Goal: Task Accomplishment & Management: Use online tool/utility

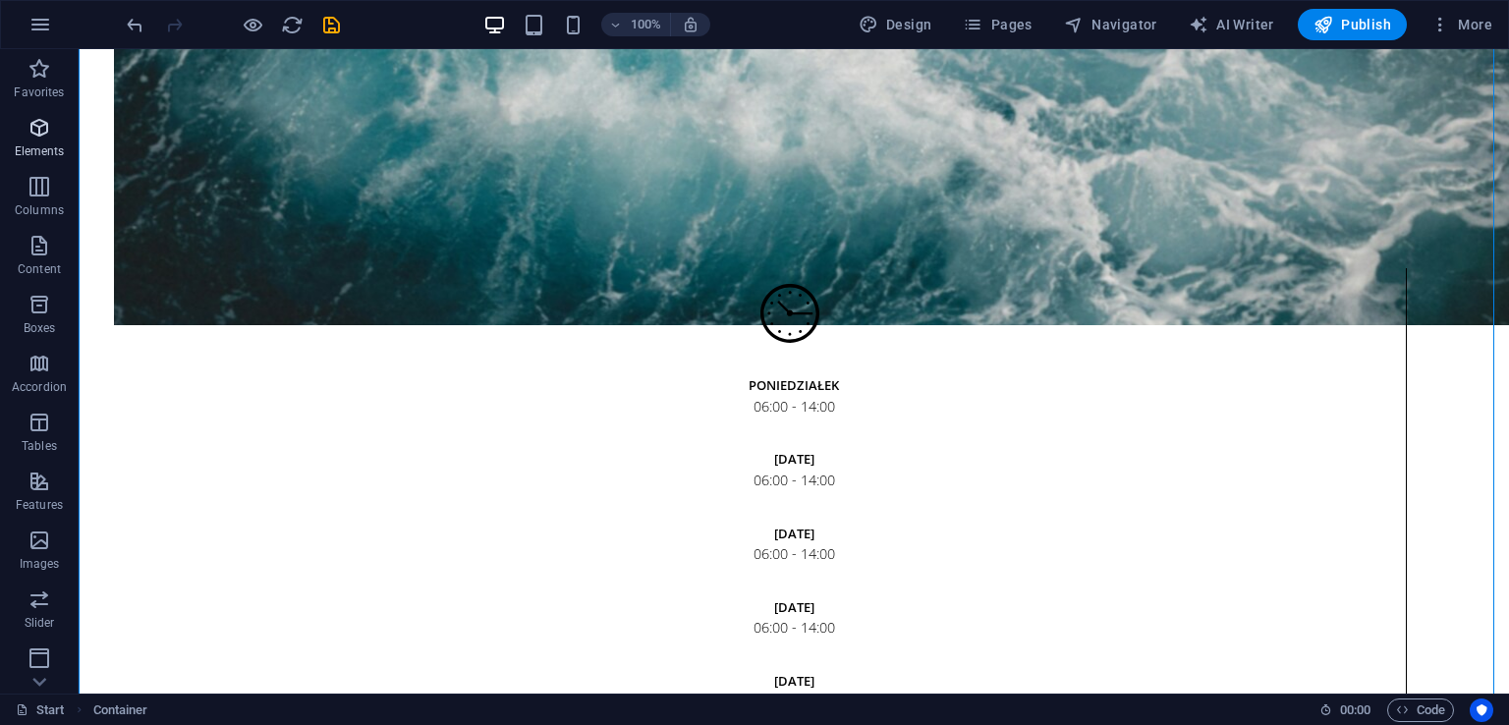
scroll to position [3424, 0]
click at [47, 21] on icon "button" at bounding box center [40, 25] width 24 height 24
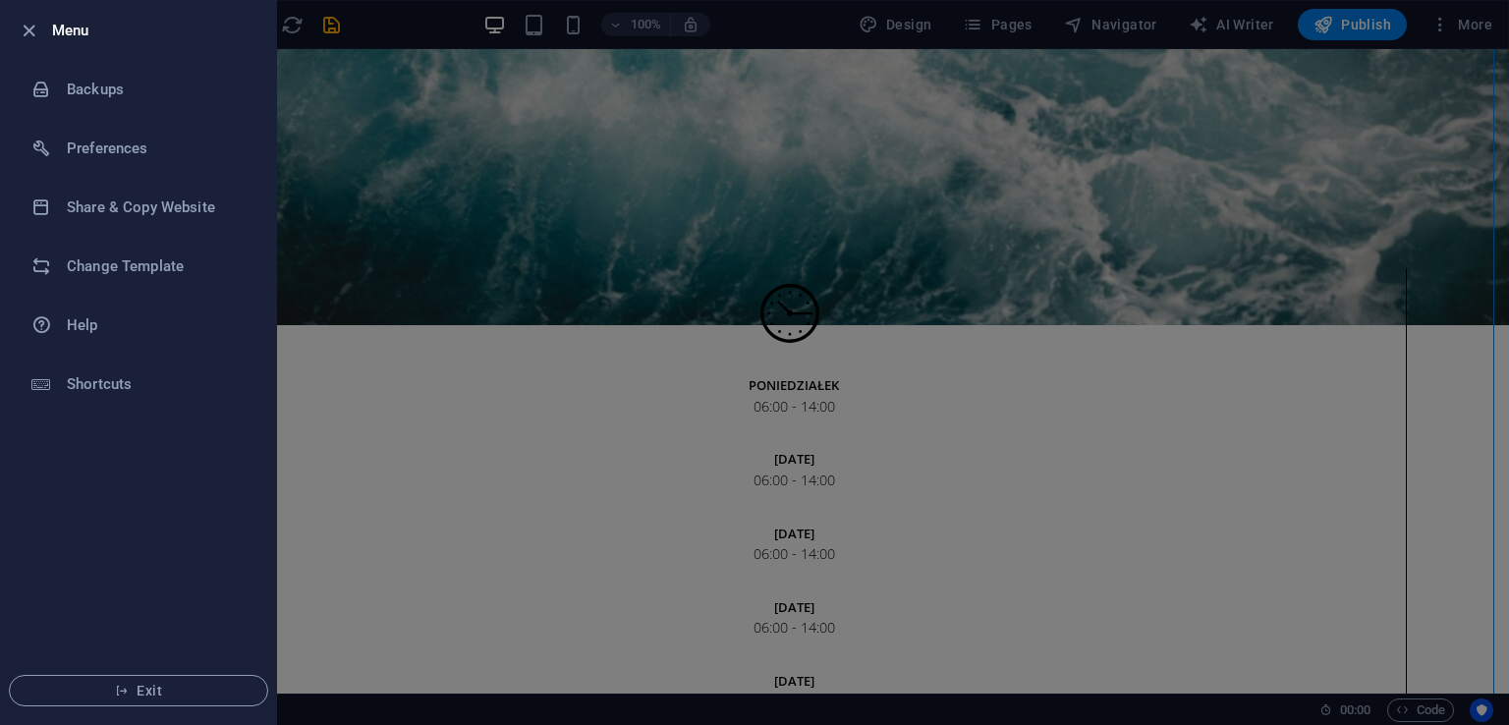
click at [1441, 275] on div at bounding box center [754, 362] width 1509 height 725
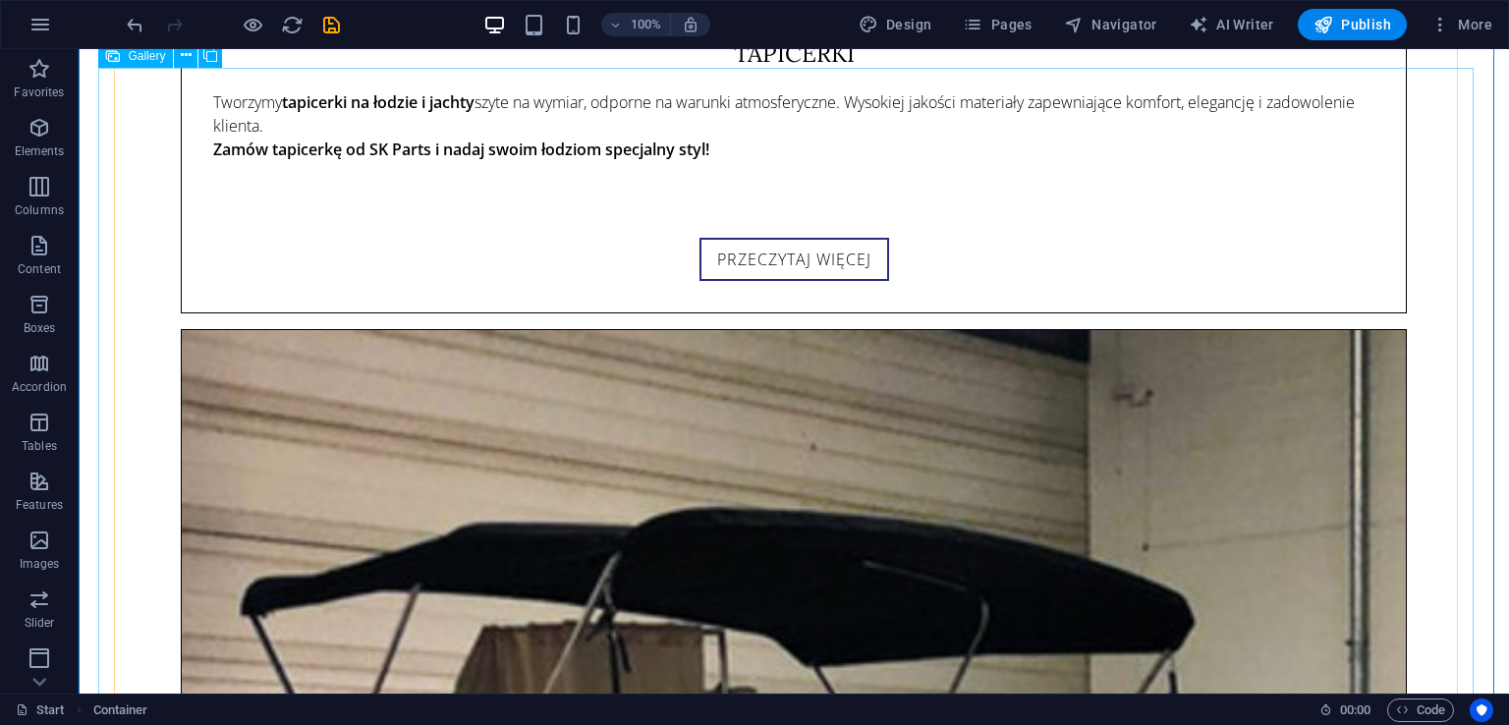
scroll to position [7058, 0]
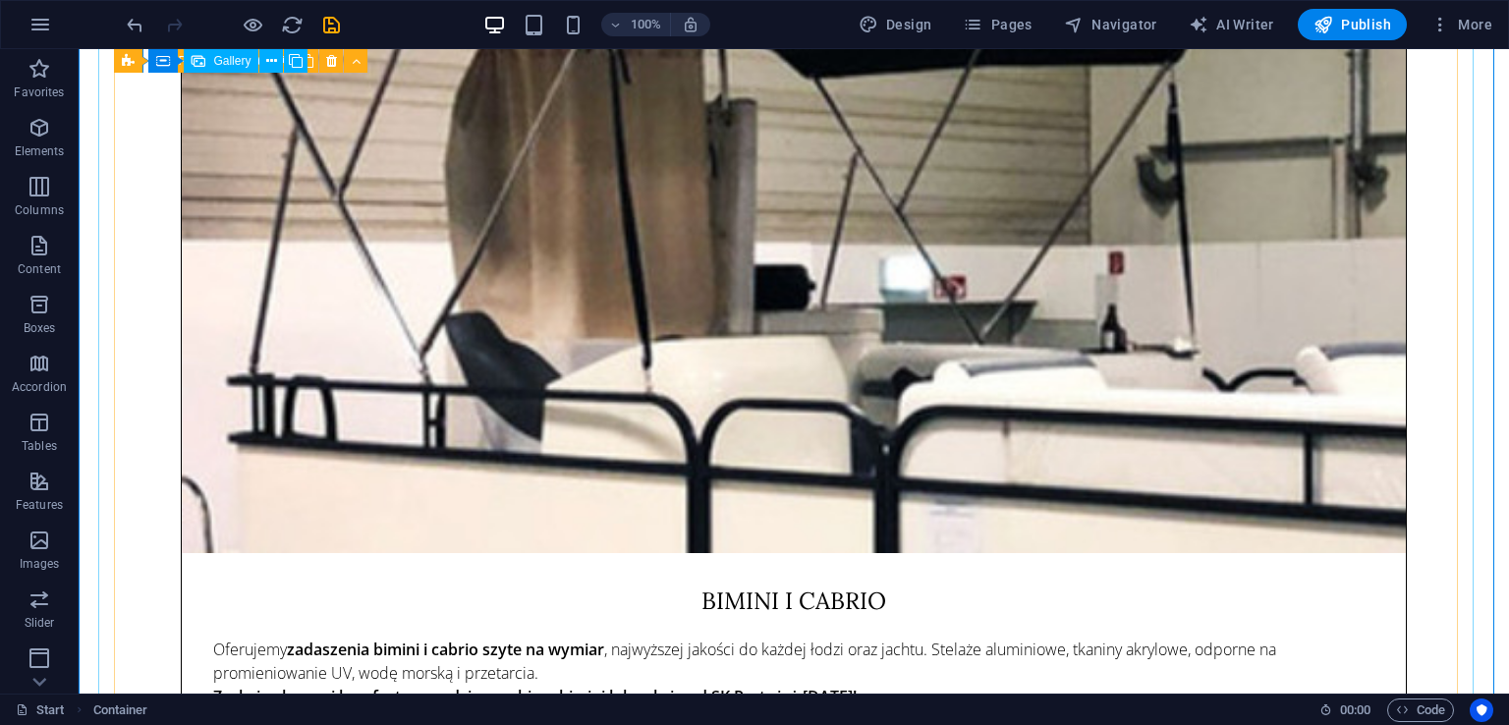
select select "4"
select select "px"
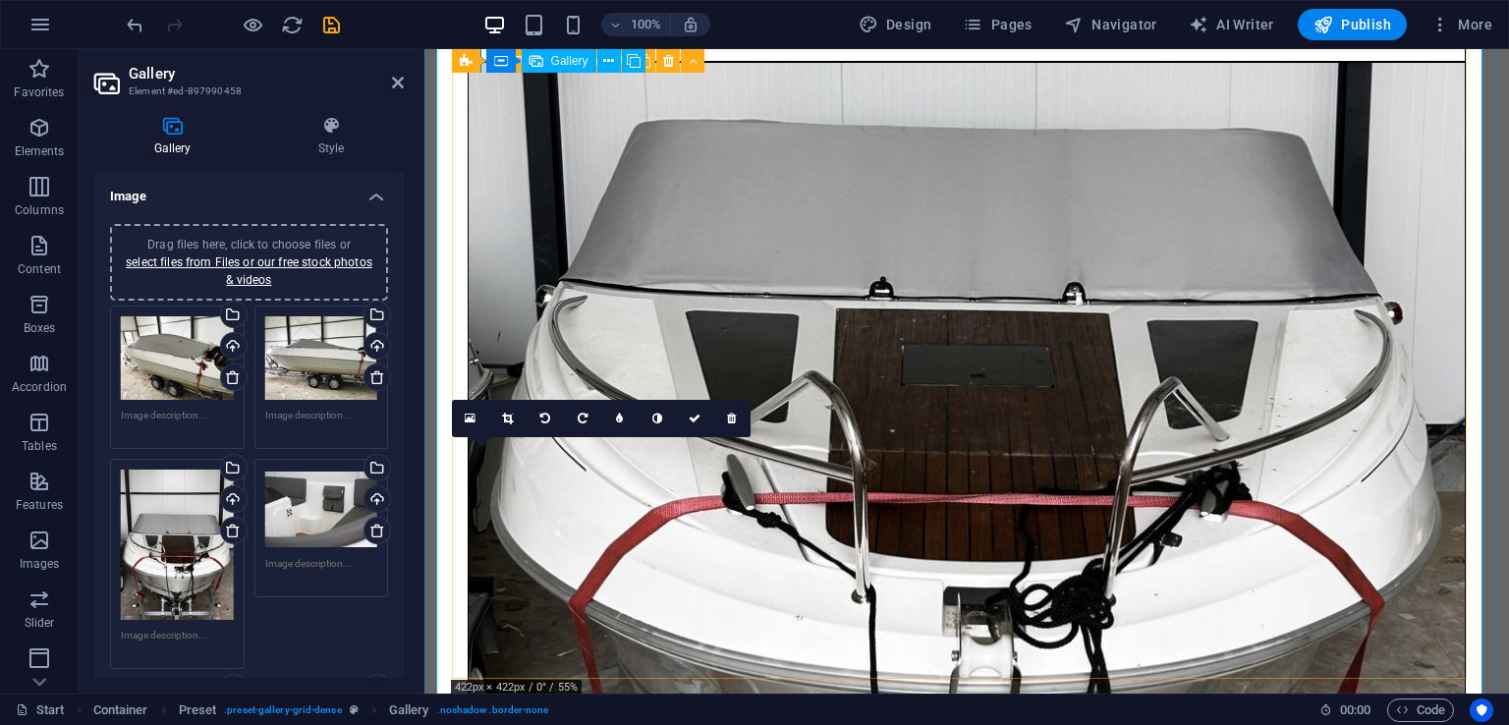
scroll to position [8041, 0]
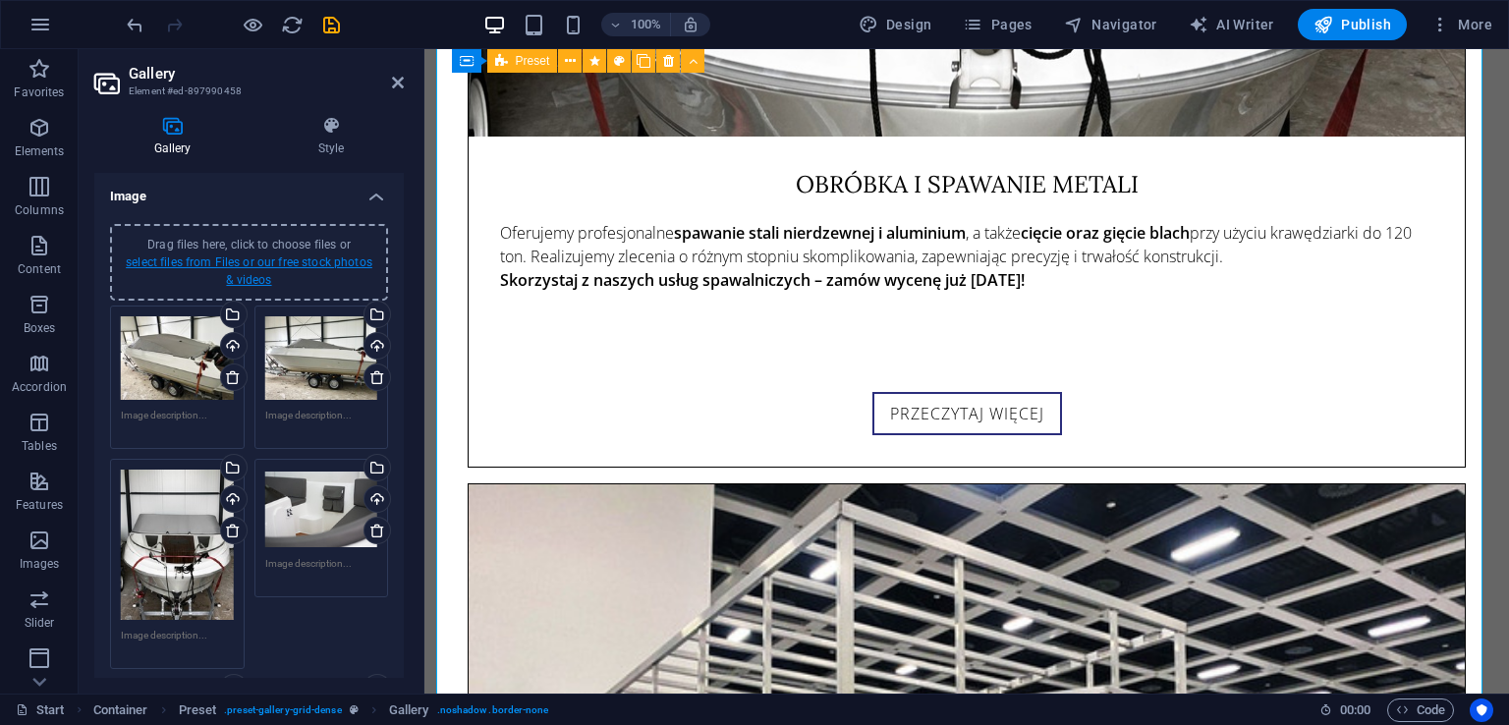
click at [313, 255] on link "select files from Files or our free stock photos & videos" at bounding box center [249, 270] width 247 height 31
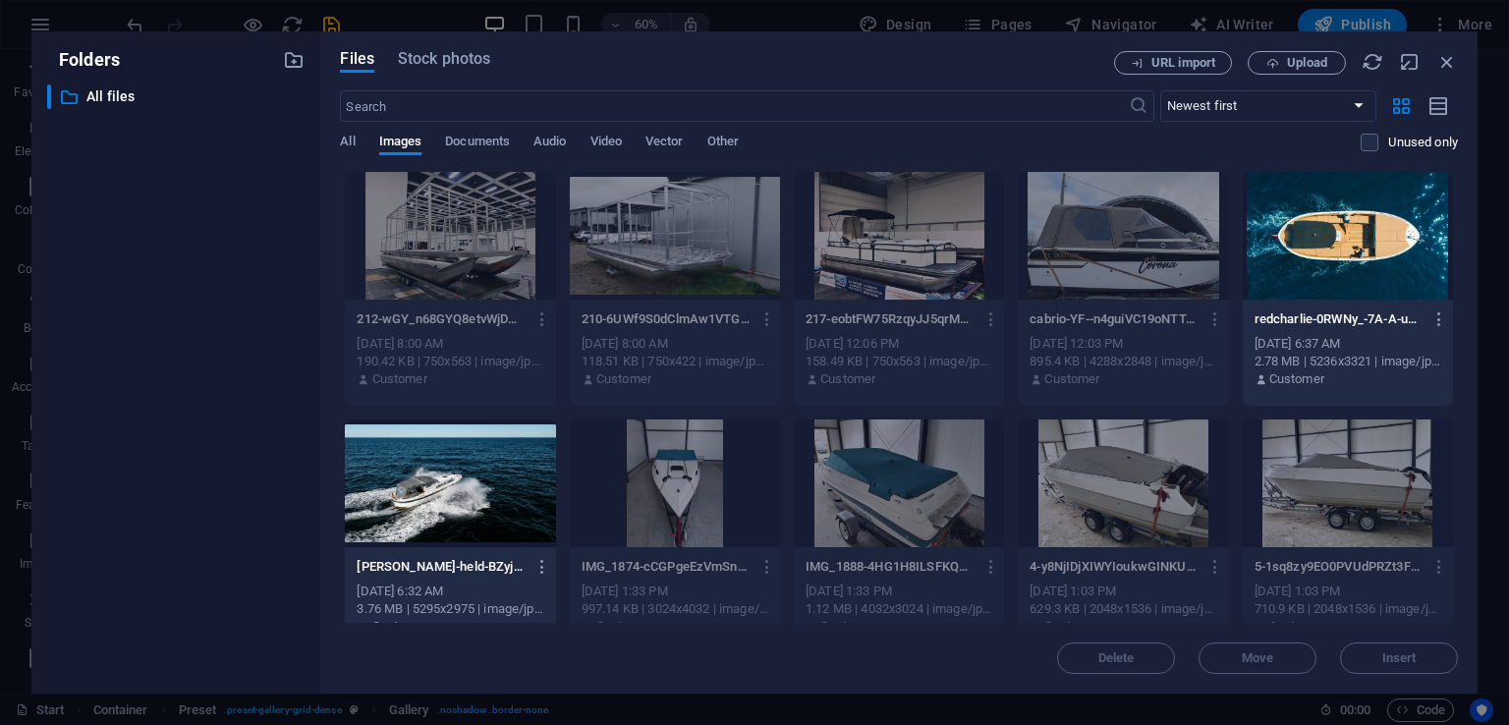
drag, startPoint x: 1460, startPoint y: 249, endPoint x: 1451, endPoint y: 349, distance: 100.6
click at [1452, 372] on div "Files Stock photos URL import Upload ​ Newest first Oldest first Name (A-Z) Nam…" at bounding box center [898, 362] width 1157 height 662
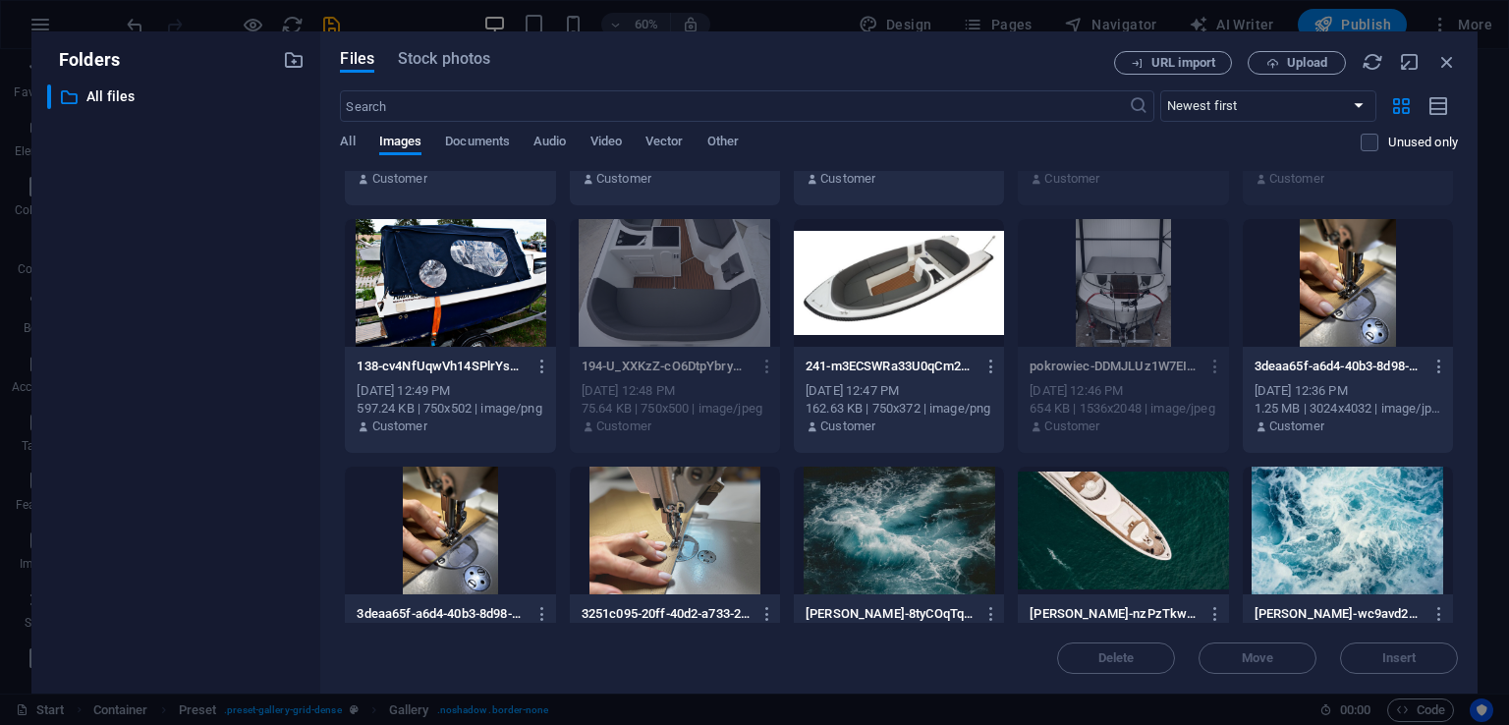
scroll to position [0, 0]
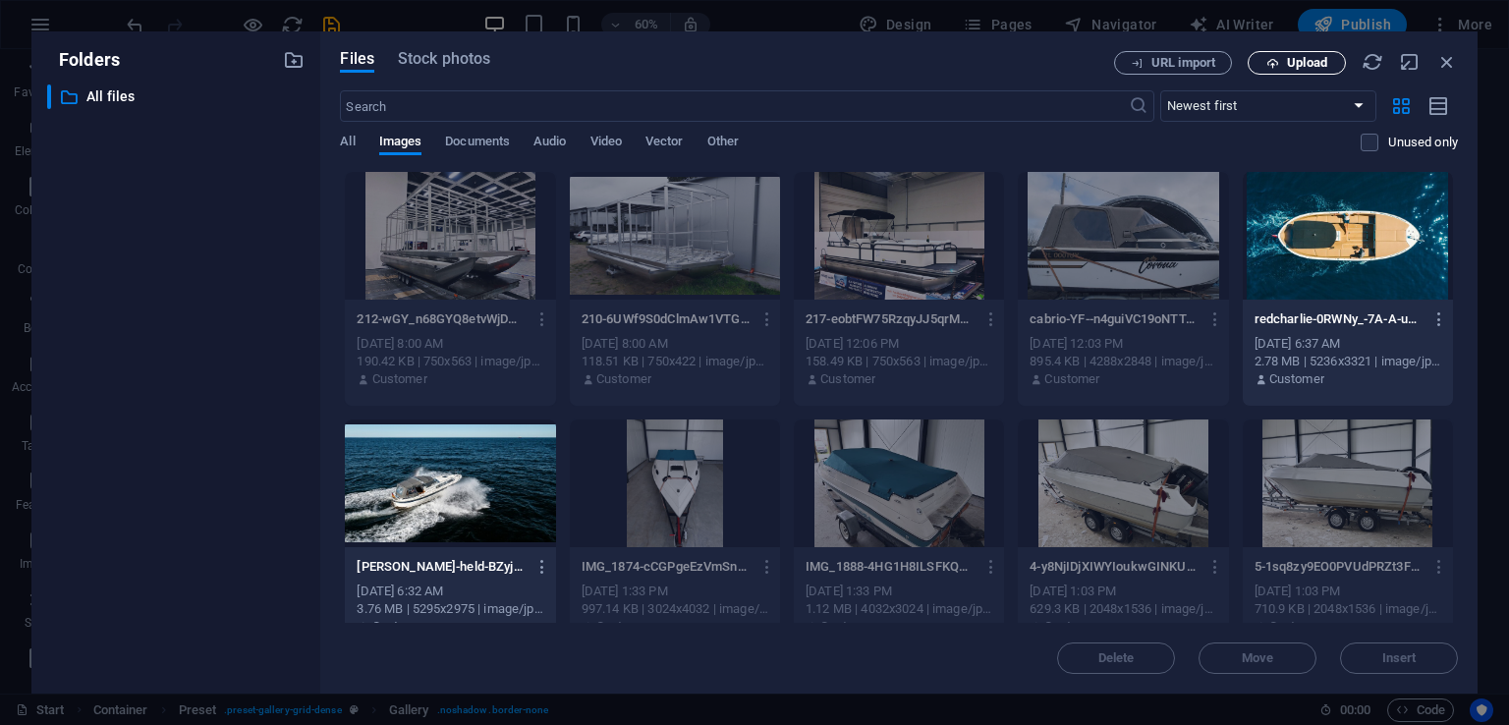
click at [1325, 68] on span "Upload" at bounding box center [1307, 63] width 40 height 12
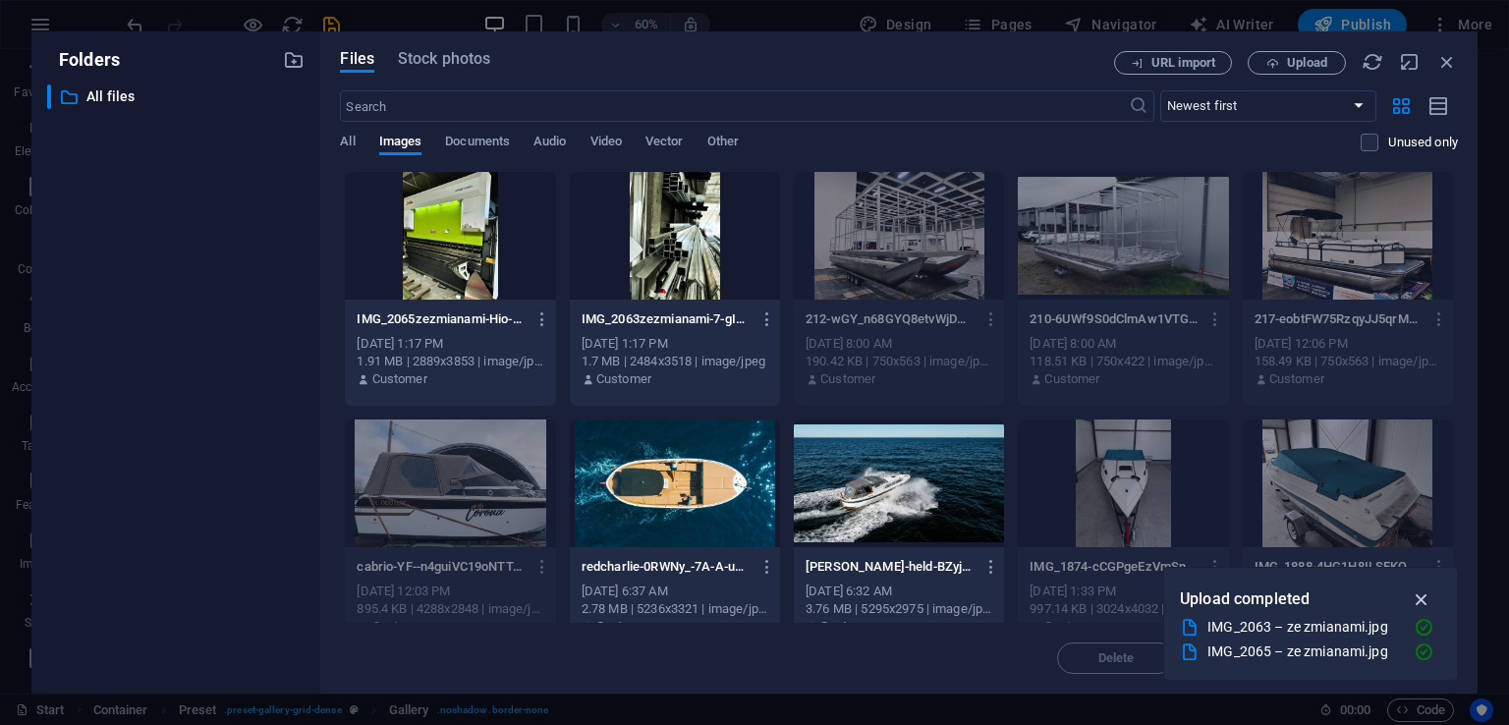
click at [1426, 602] on icon "button" at bounding box center [1422, 599] width 23 height 22
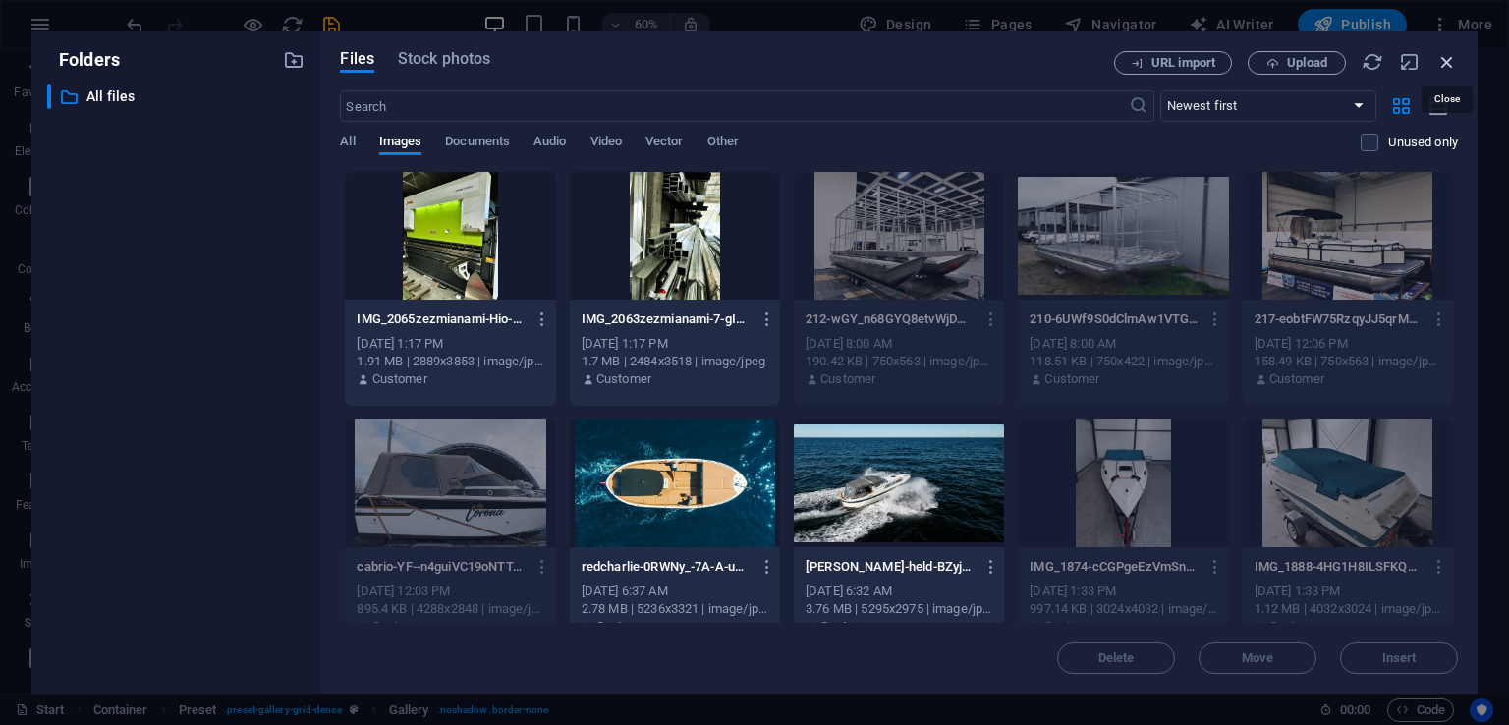
click at [1455, 58] on icon "button" at bounding box center [1447, 62] width 22 height 22
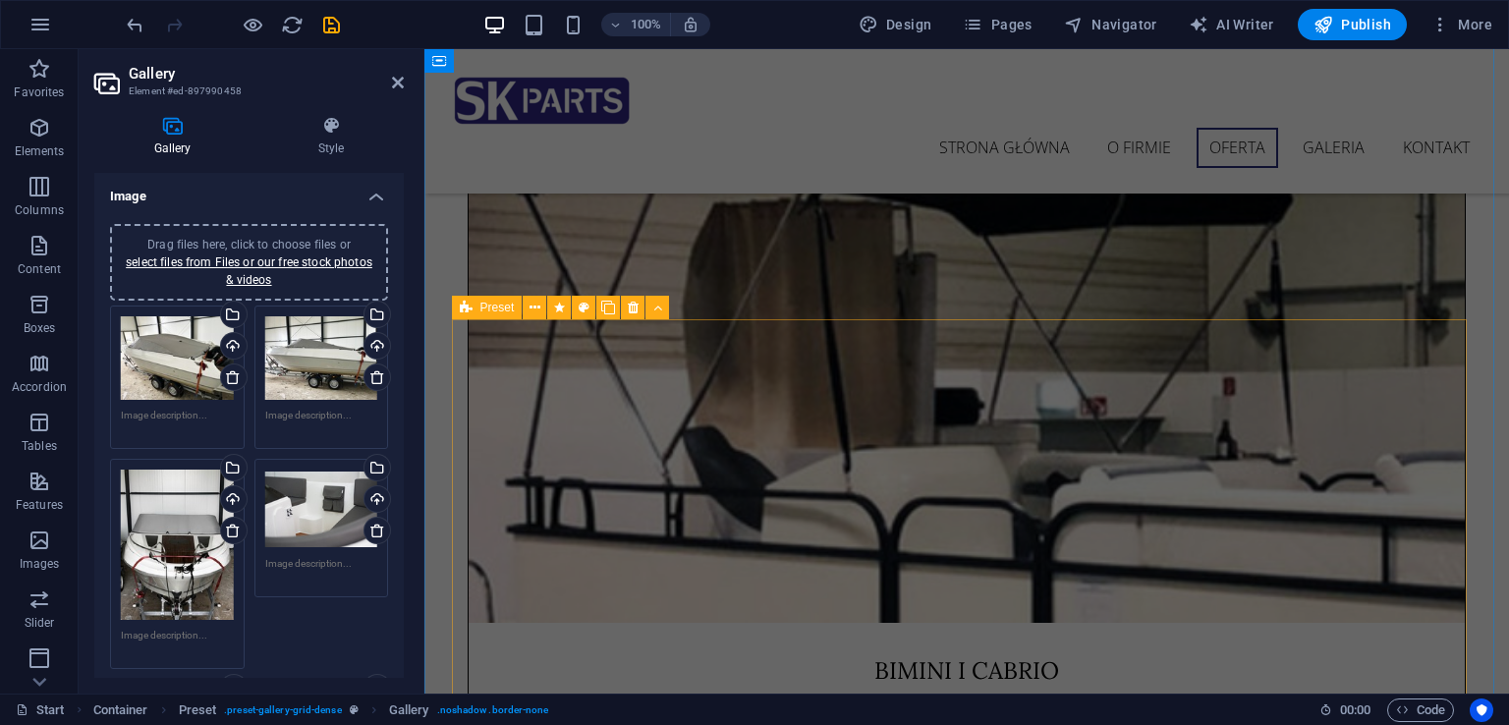
scroll to position [5978, 0]
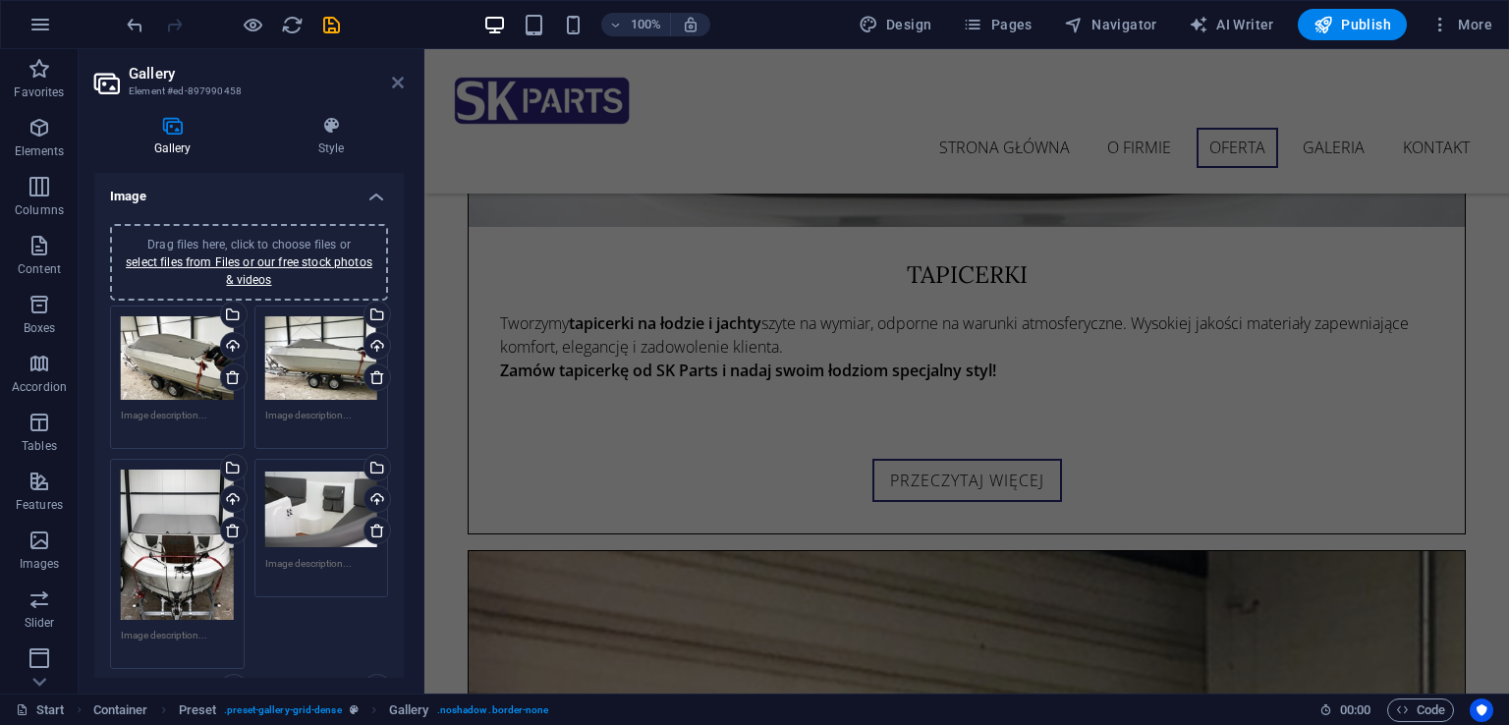
click at [395, 81] on icon at bounding box center [398, 83] width 12 height 16
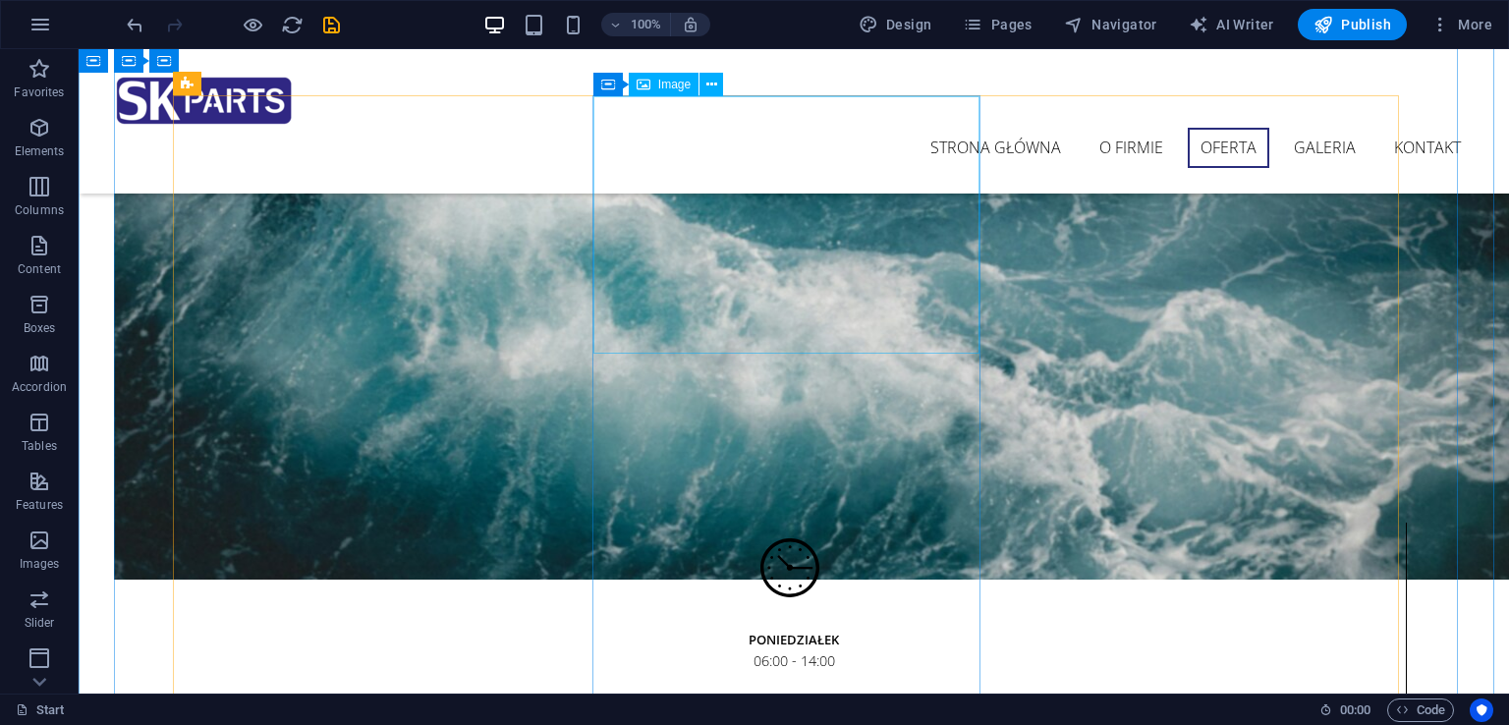
scroll to position [3031, 0]
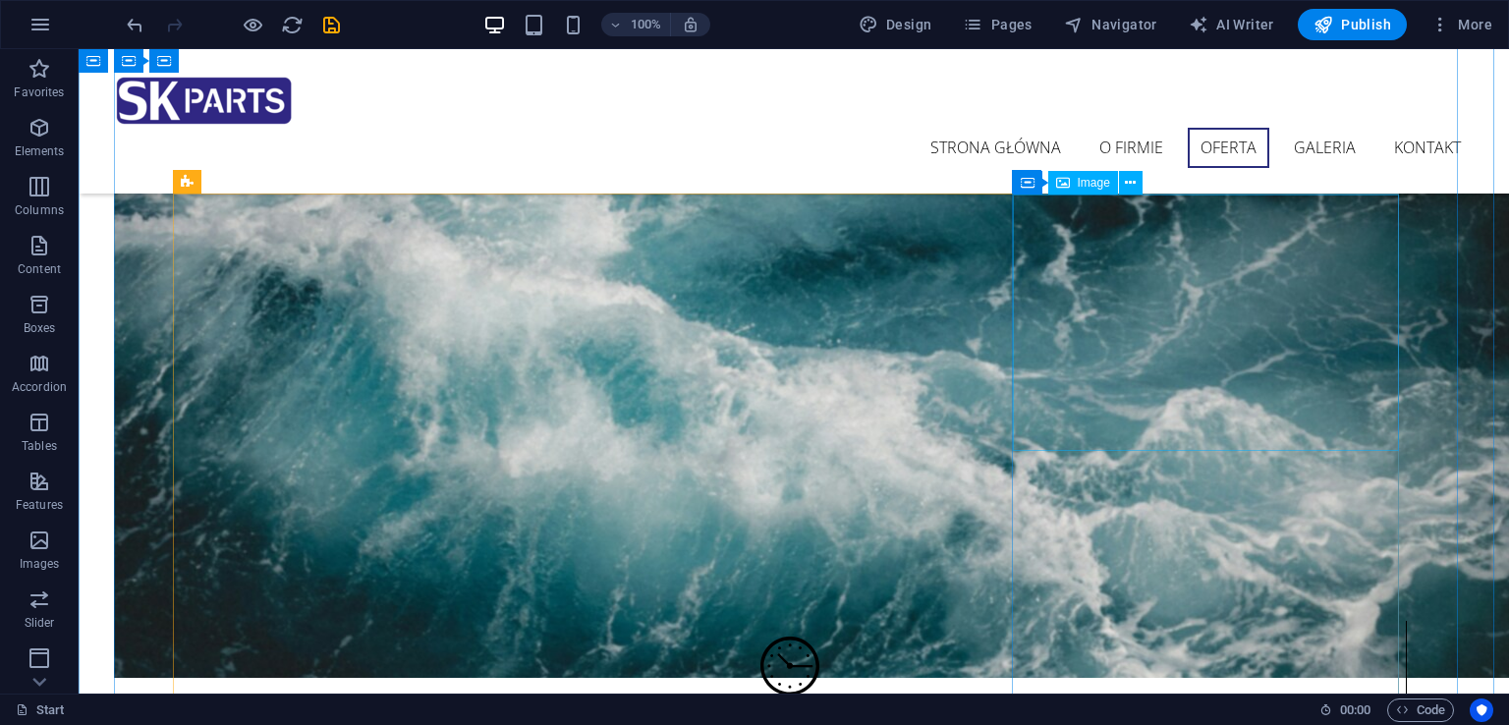
select select "%"
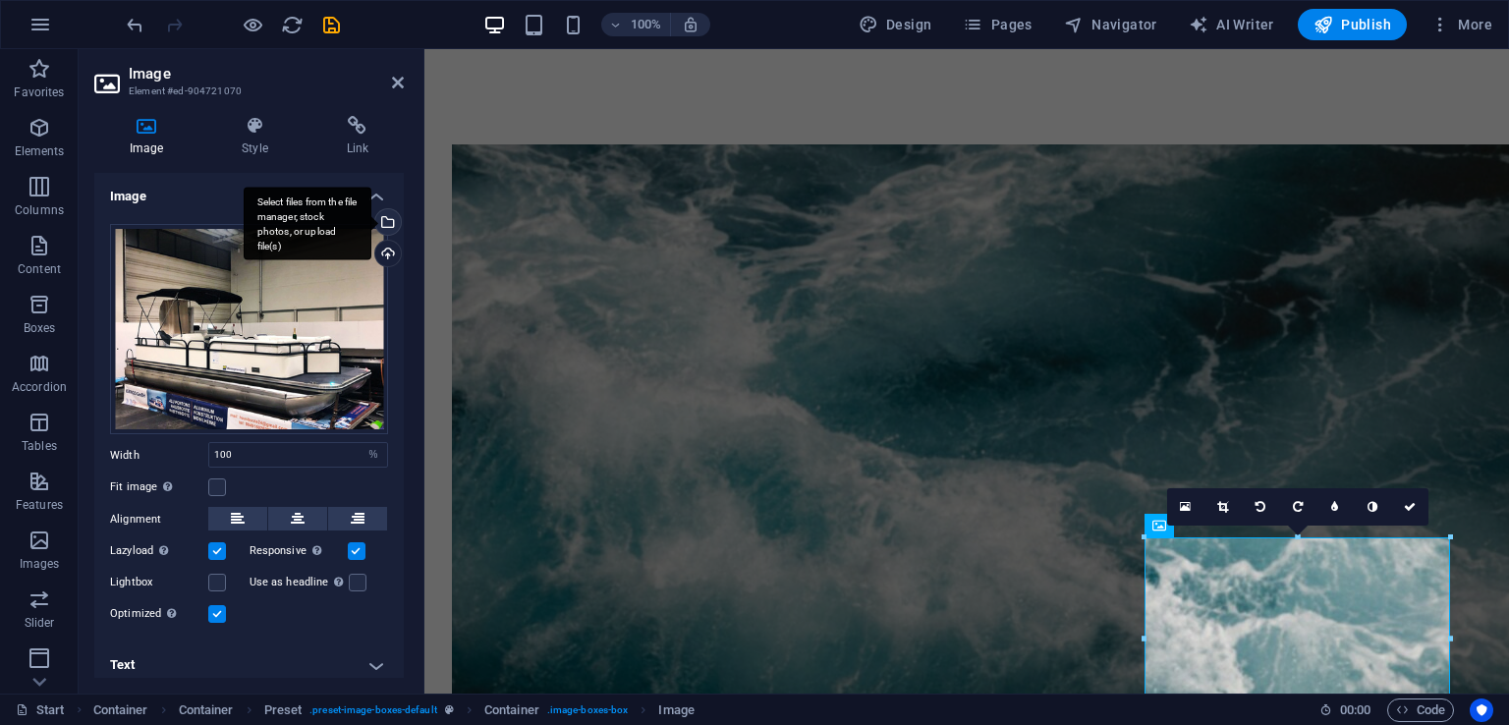
click at [385, 223] on div "Select files from the file manager, stock photos, or upload file(s)" at bounding box center [385, 223] width 29 height 29
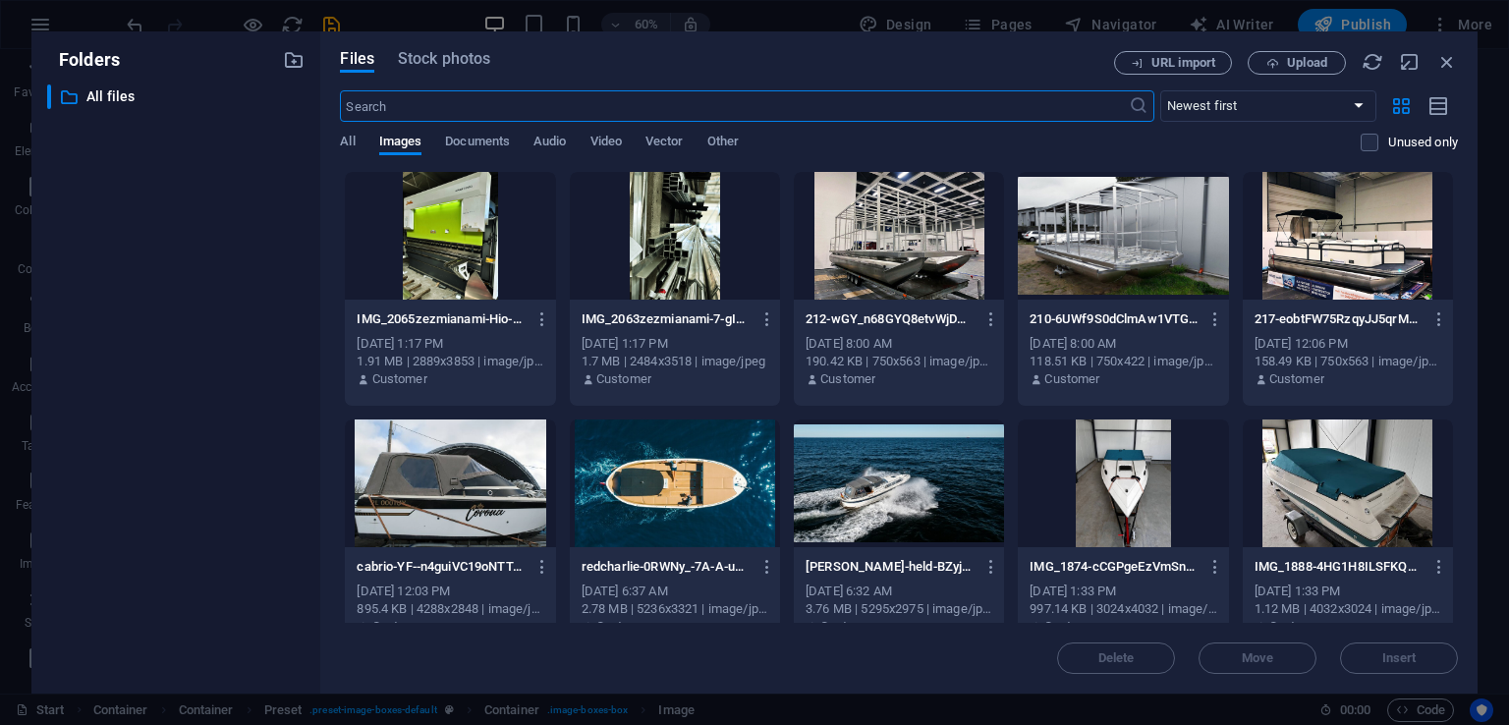
click at [707, 254] on div at bounding box center [675, 236] width 210 height 128
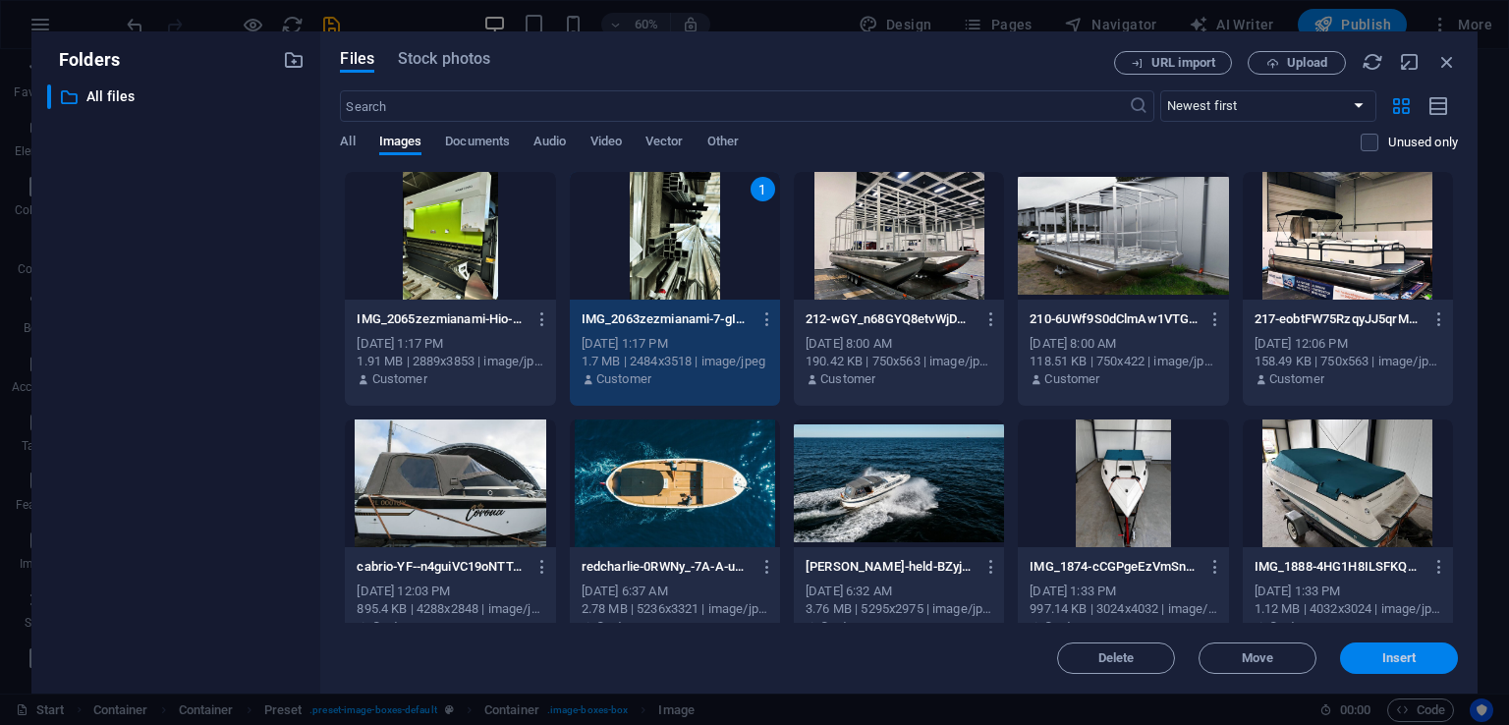
click at [1424, 649] on button "Insert" at bounding box center [1399, 657] width 118 height 31
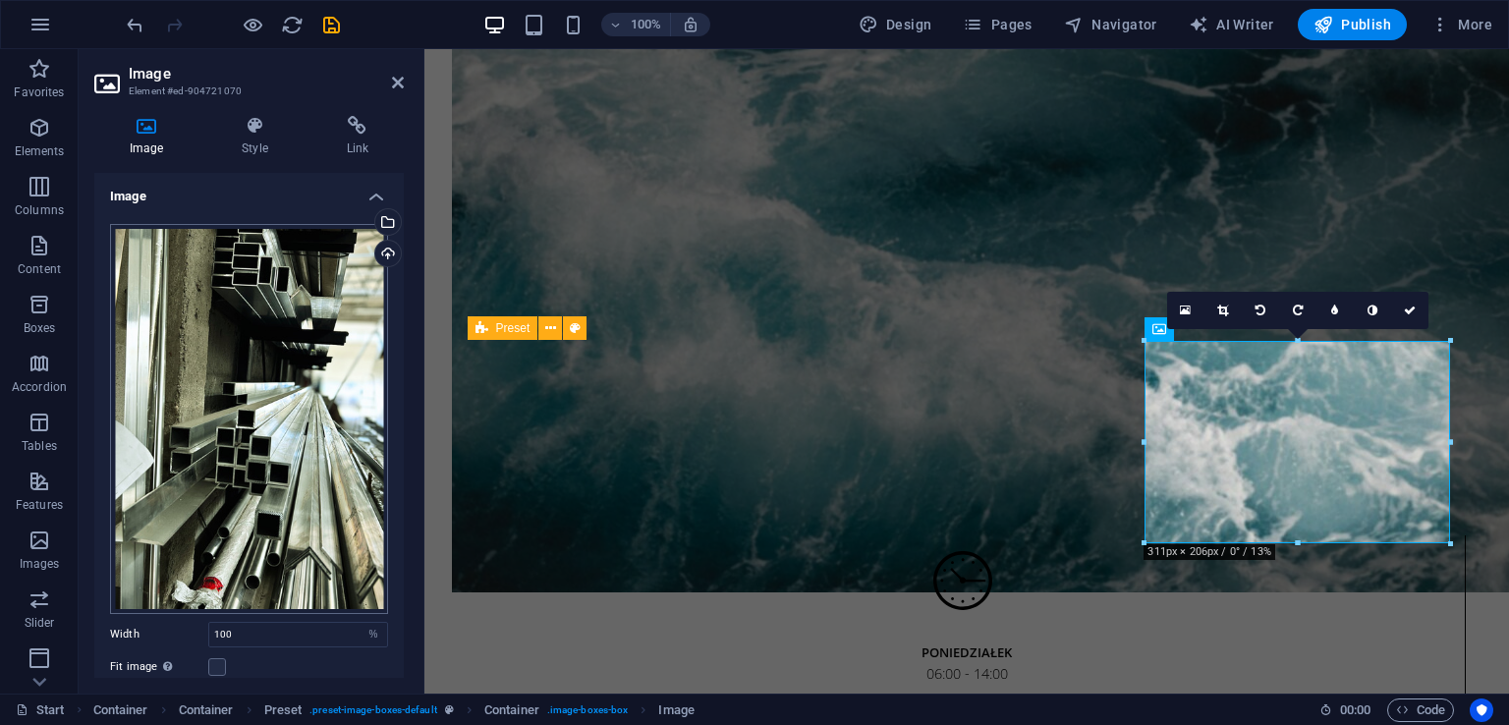
scroll to position [98, 0]
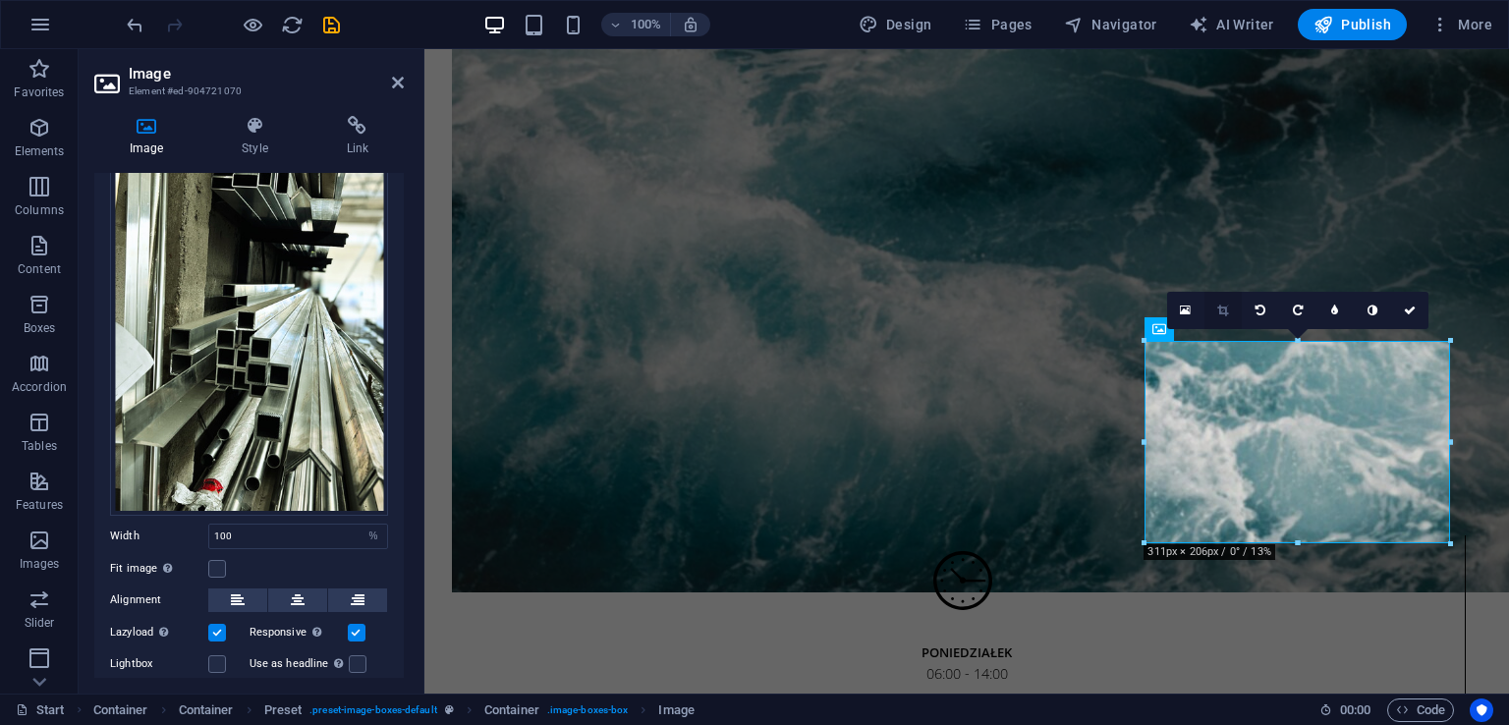
click at [1218, 307] on icon at bounding box center [1222, 310] width 11 height 12
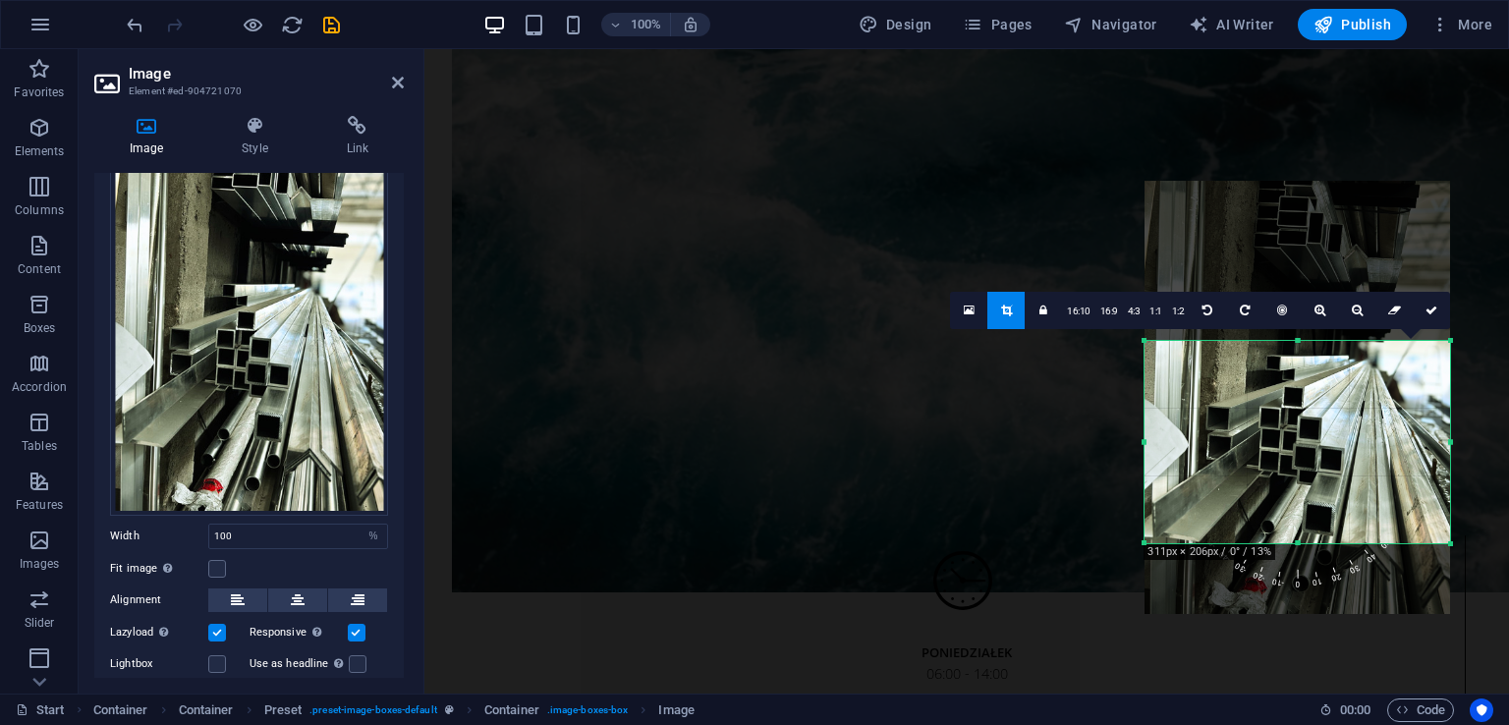
drag, startPoint x: 1316, startPoint y: 421, endPoint x: 1317, endPoint y: 337, distance: 84.5
click at [1317, 341] on div "180 170 160 150 140 130 120 110 100 90 80 70 60 50 40 30 20 10 0 -10 -20 -30 -4…" at bounding box center [1296, 442] width 305 height 202
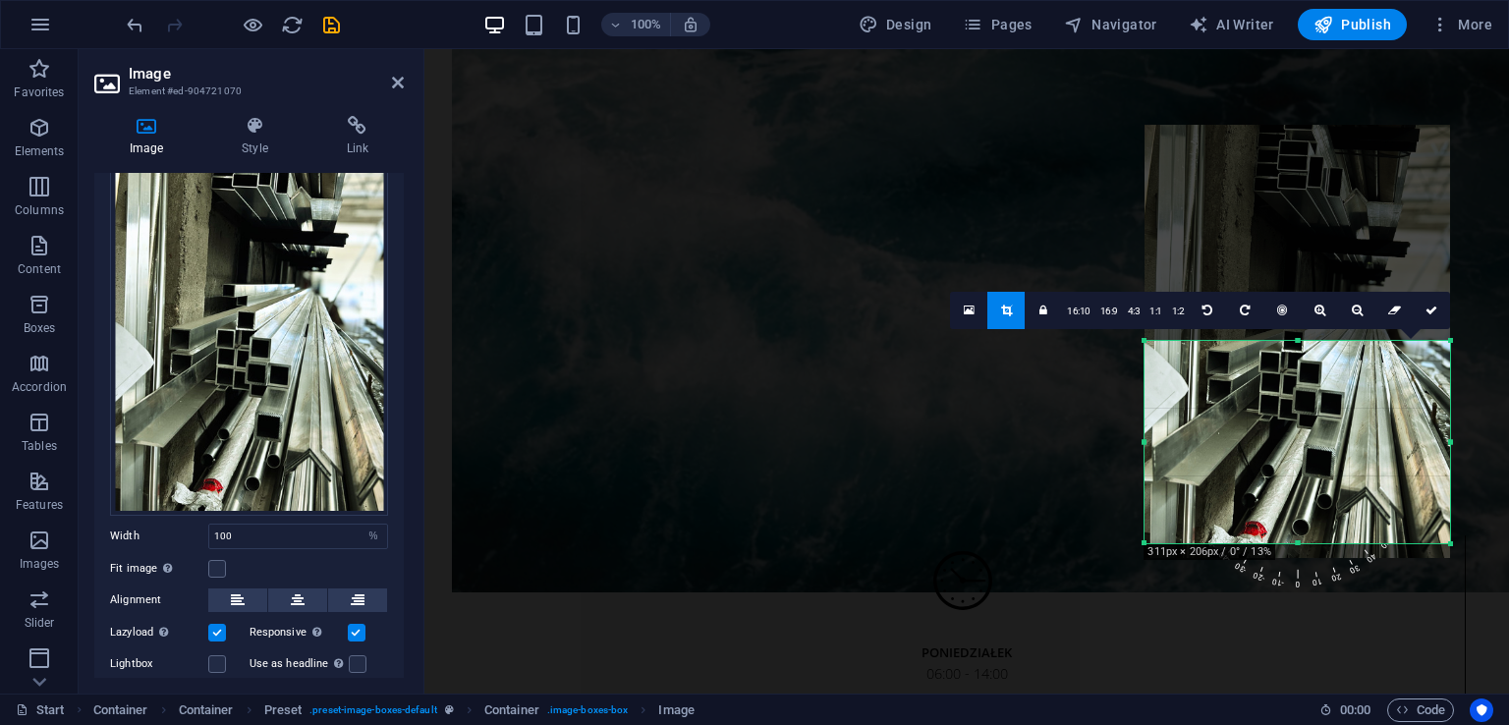
drag, startPoint x: 1332, startPoint y: 448, endPoint x: 1346, endPoint y: 457, distance: 16.3
click at [1332, 450] on div at bounding box center [1296, 341] width 305 height 433
click at [1437, 322] on link at bounding box center [1430, 310] width 37 height 37
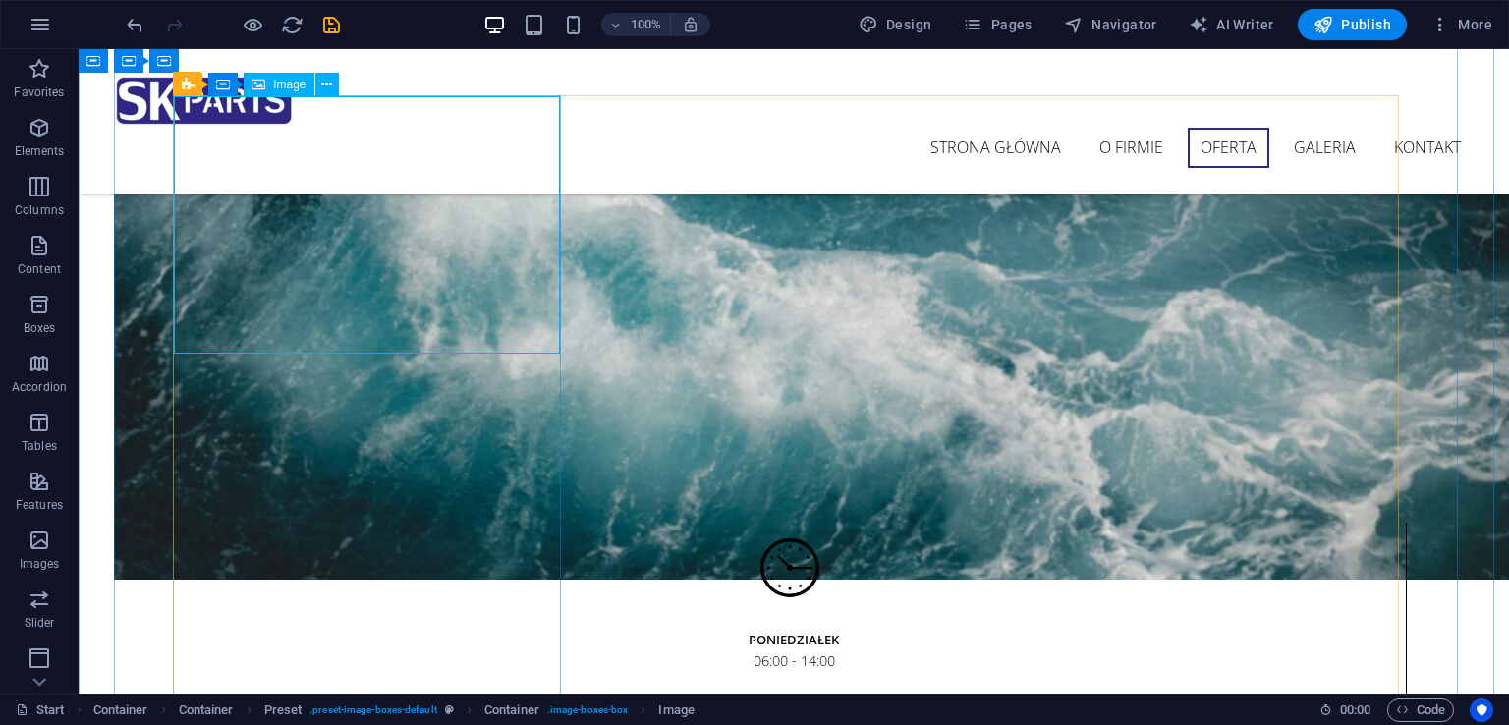
scroll to position [3031, 0]
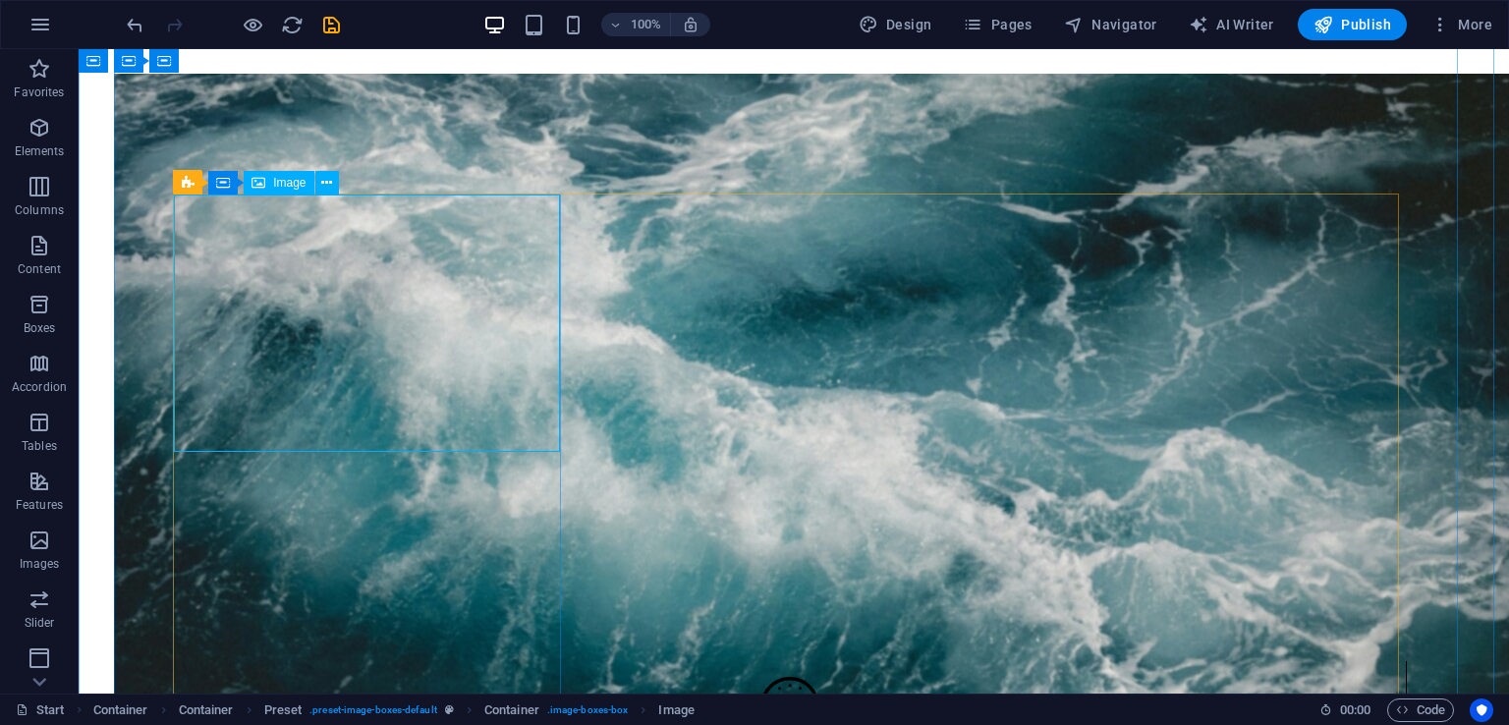
select select "%"
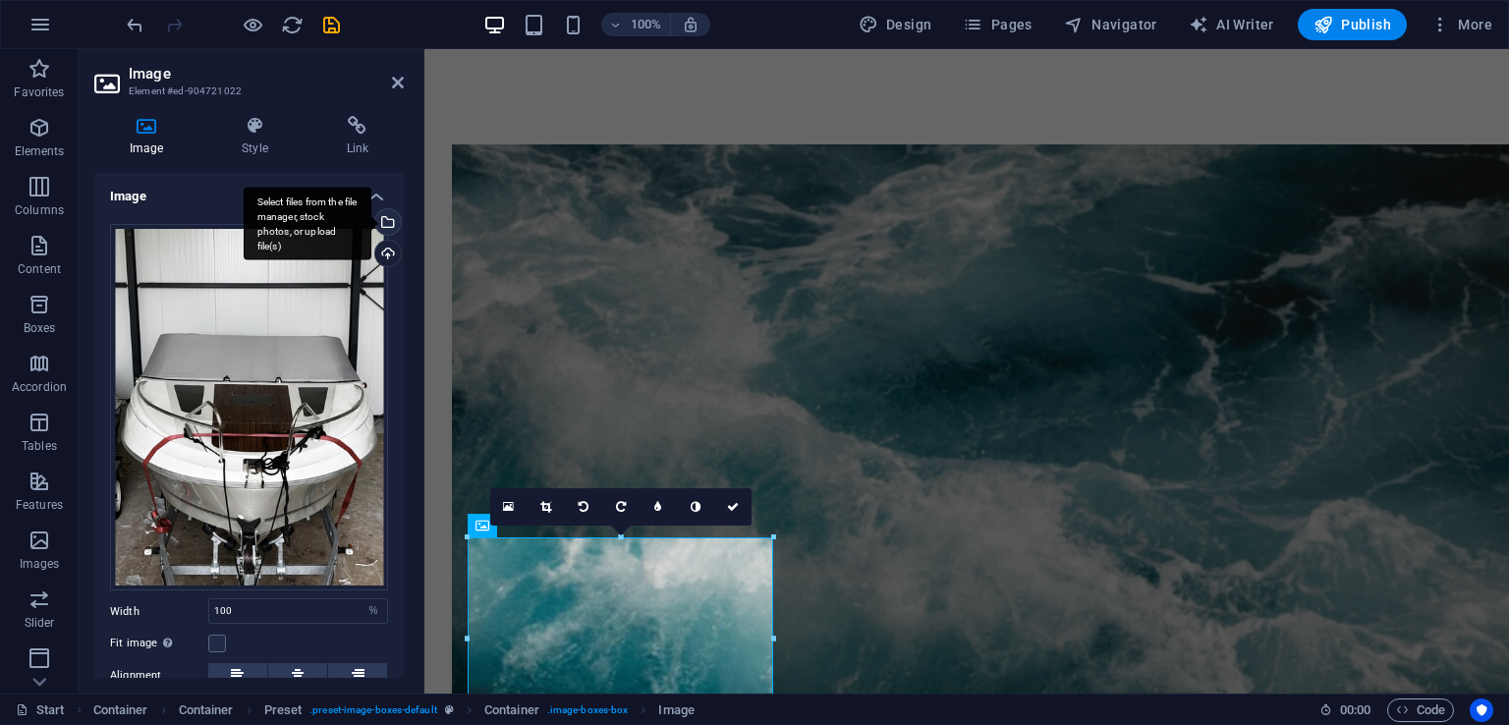
click at [386, 224] on div "Select files from the file manager, stock photos, or upload file(s)" at bounding box center [385, 223] width 29 height 29
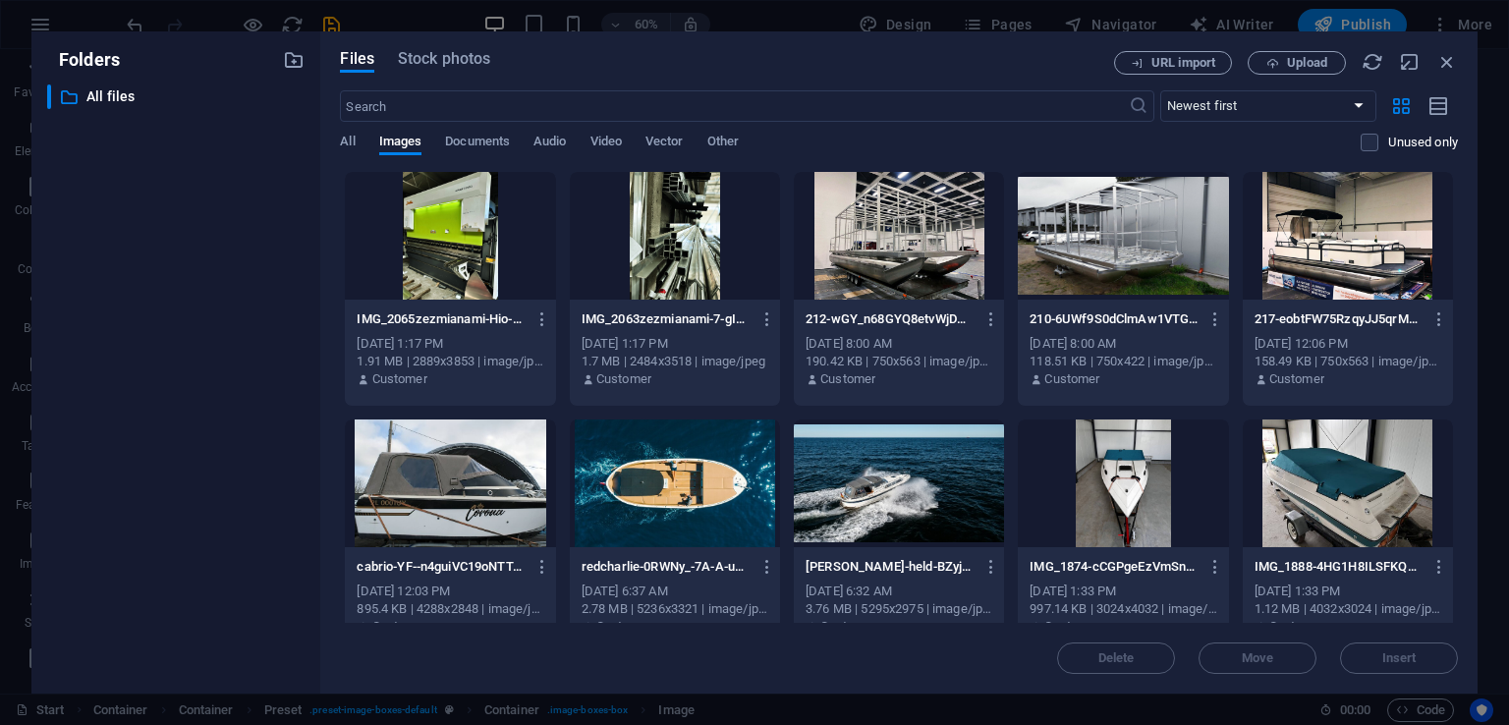
click at [491, 225] on div at bounding box center [450, 236] width 210 height 128
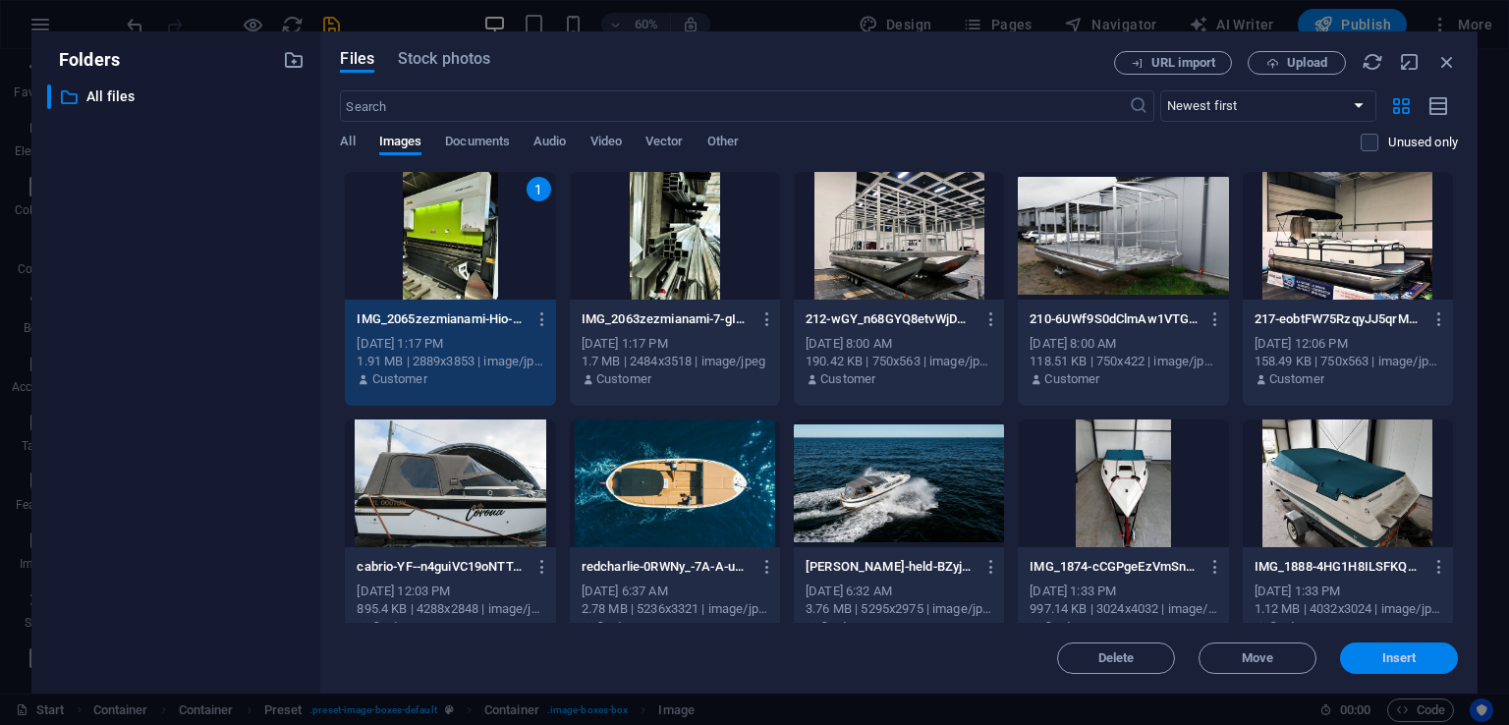
click at [1406, 661] on span "Insert" at bounding box center [1399, 658] width 34 height 12
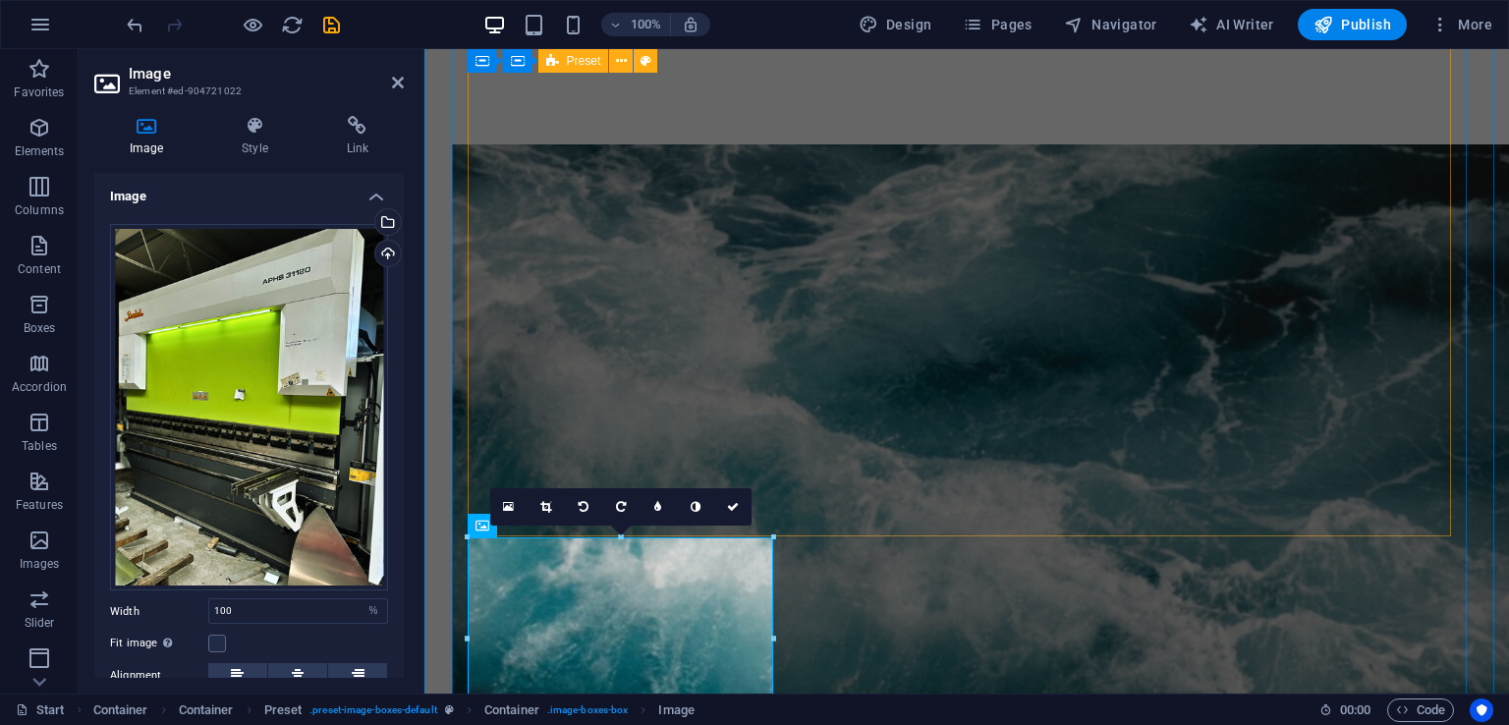
scroll to position [3228, 0]
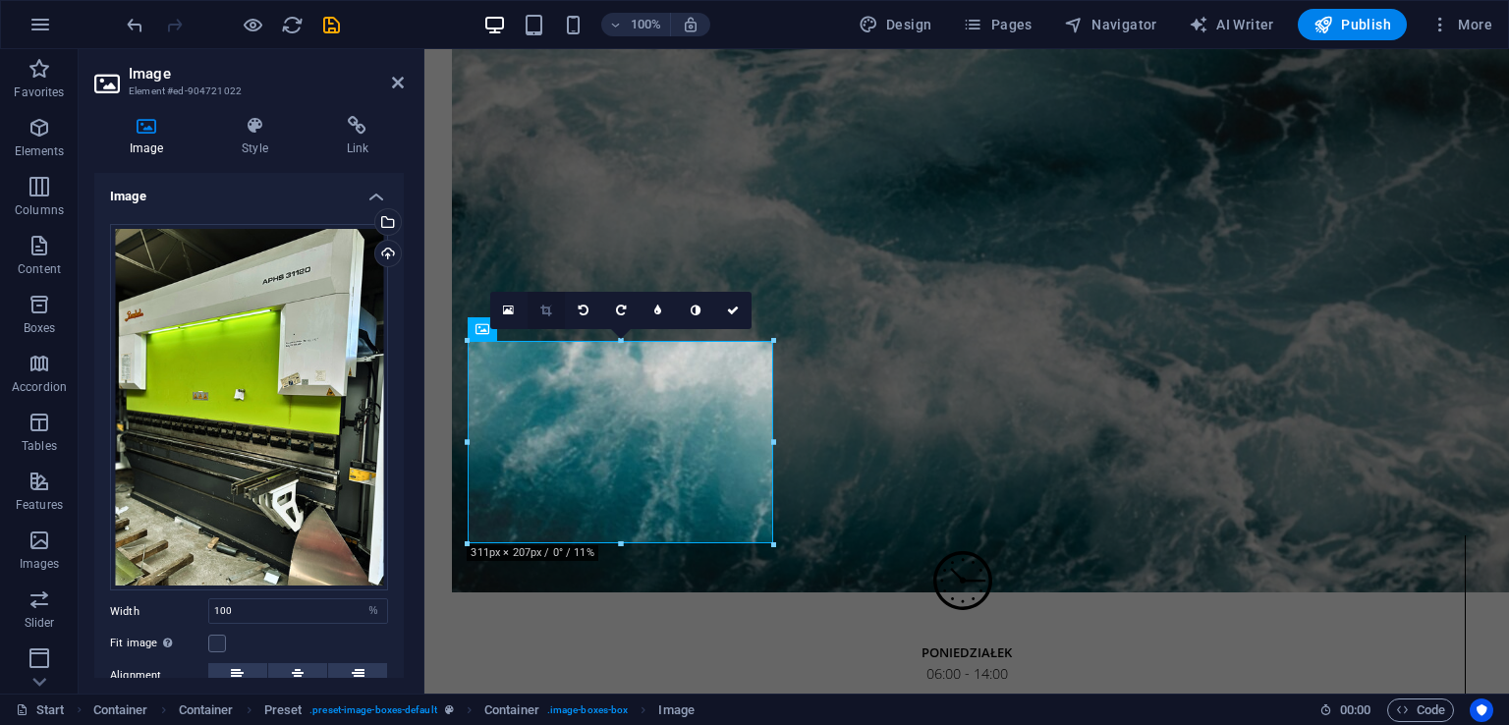
click at [546, 307] on icon at bounding box center [545, 310] width 11 height 12
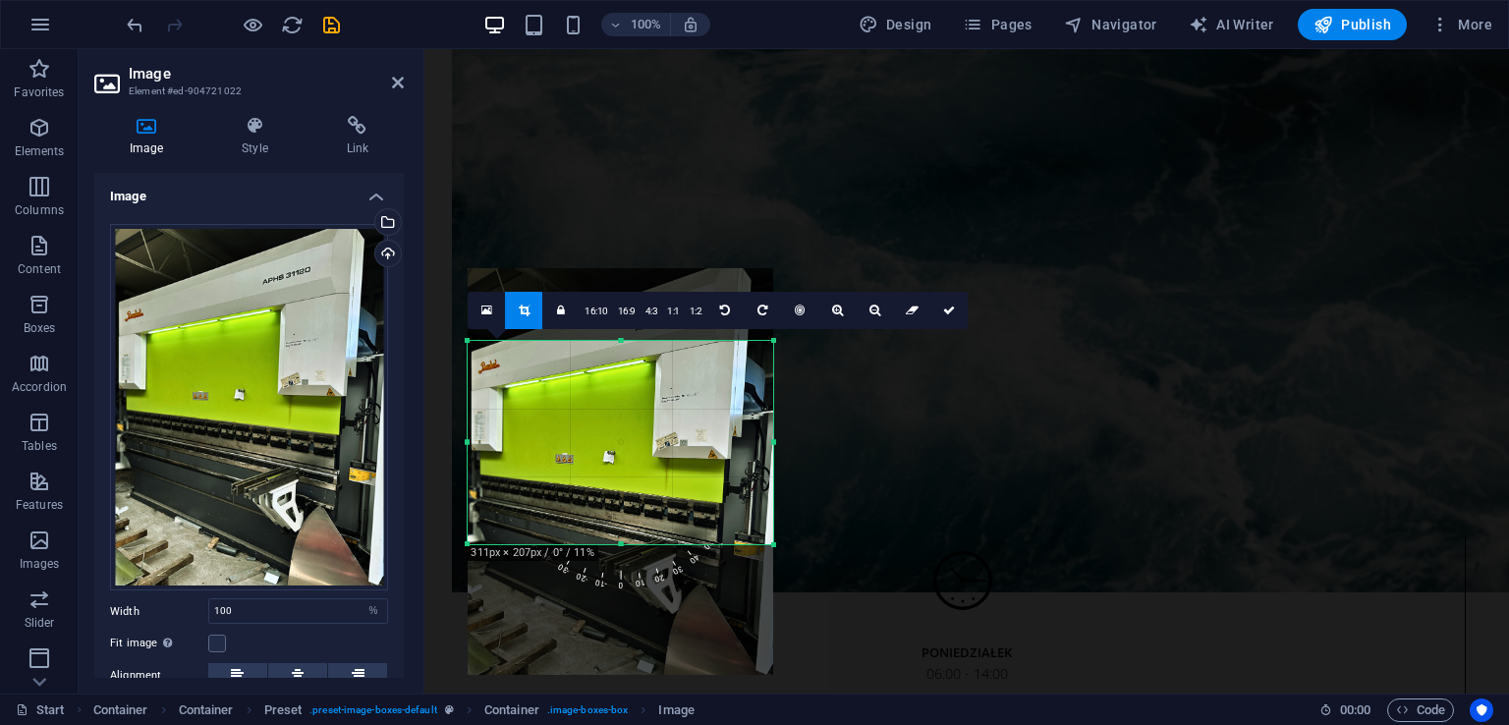
drag, startPoint x: 696, startPoint y: 449, endPoint x: 695, endPoint y: 478, distance: 29.5
click at [695, 478] on div at bounding box center [620, 472] width 305 height 408
click at [943, 318] on link at bounding box center [948, 310] width 37 height 37
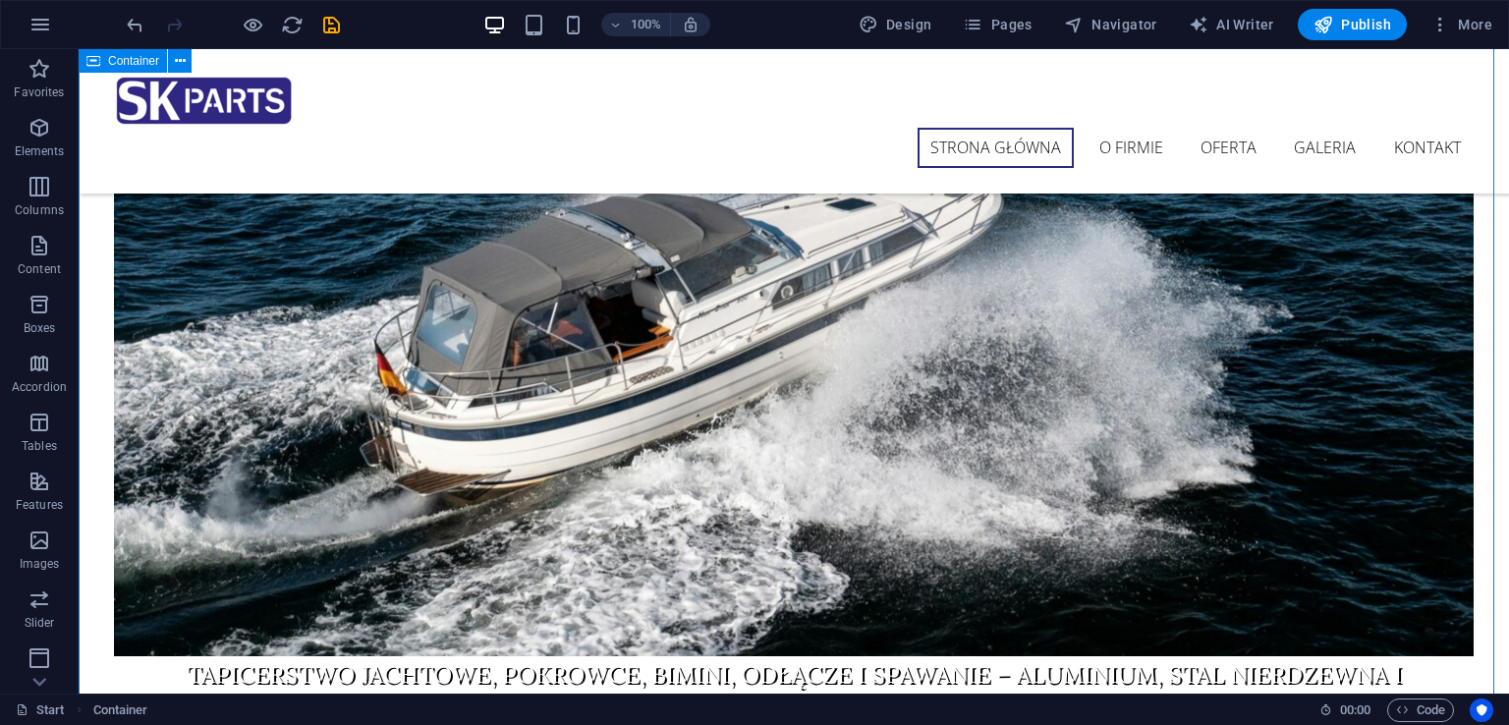
scroll to position [0, 0]
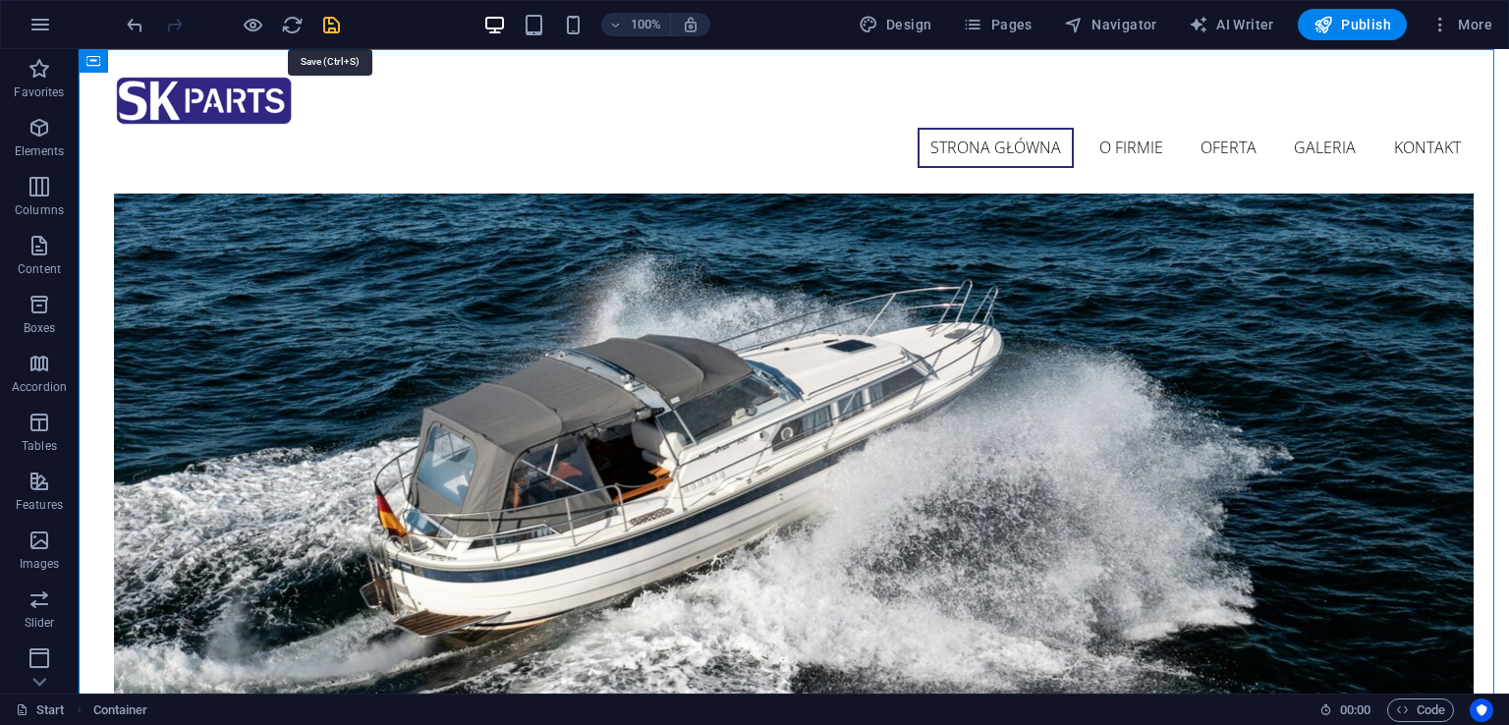
click at [338, 14] on icon "save" at bounding box center [331, 25] width 23 height 23
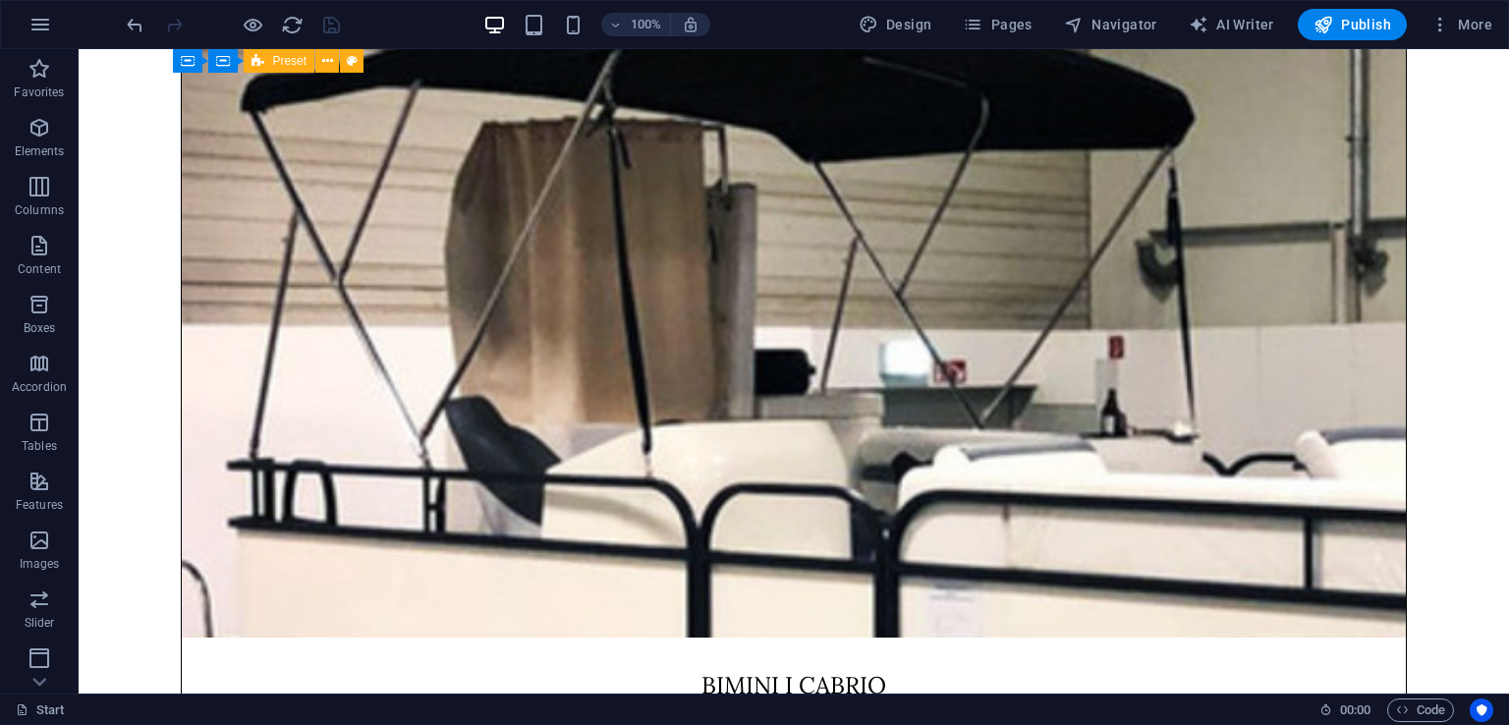
scroll to position [9516, 0]
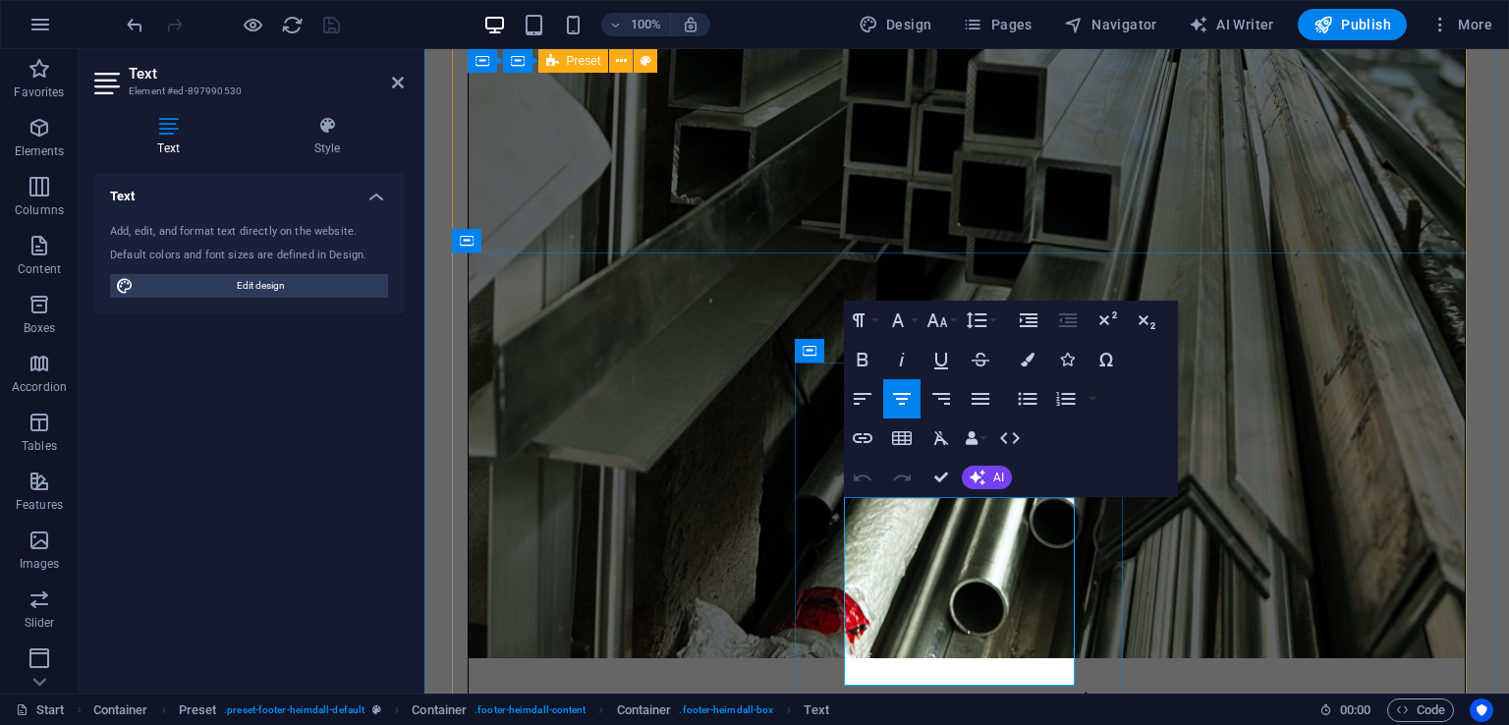
scroll to position [9544, 0]
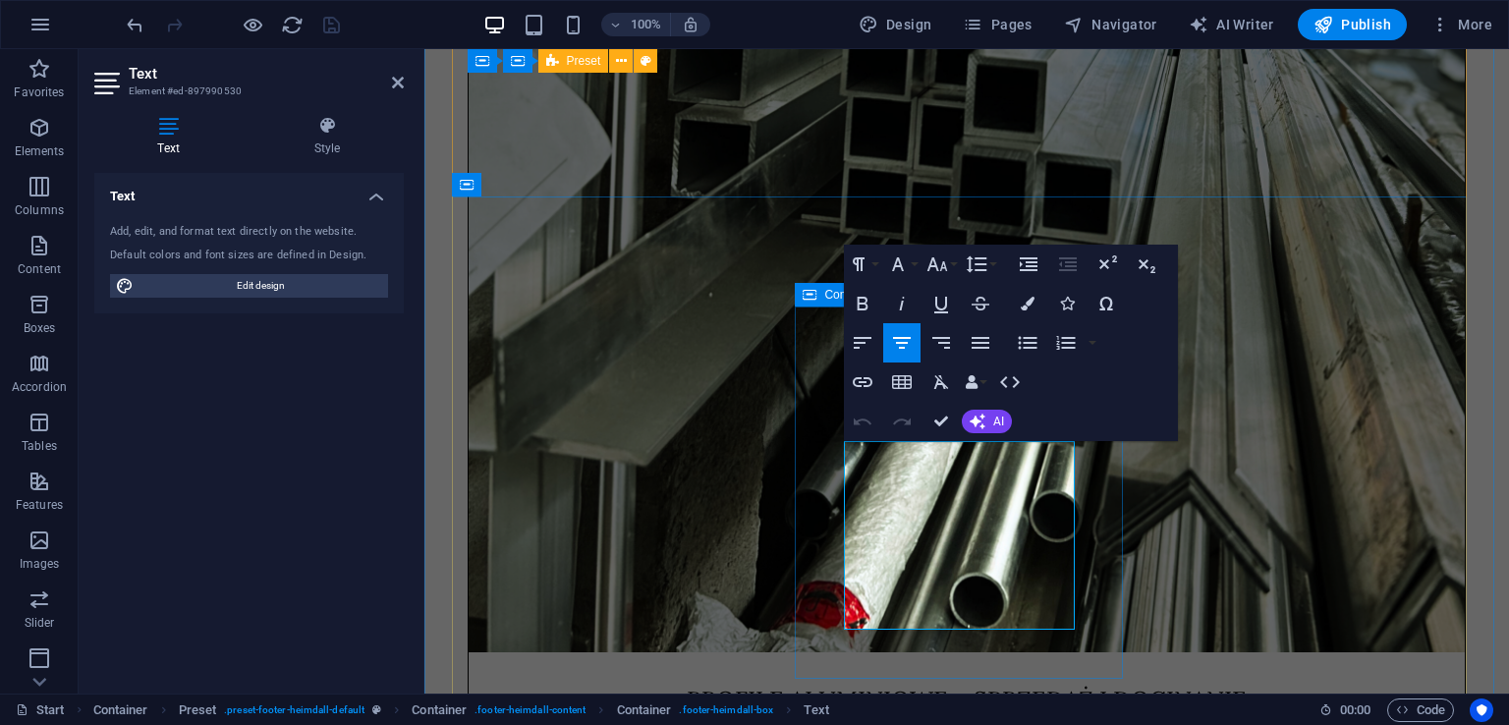
drag, startPoint x: 858, startPoint y: 529, endPoint x: 1082, endPoint y: 575, distance: 229.4
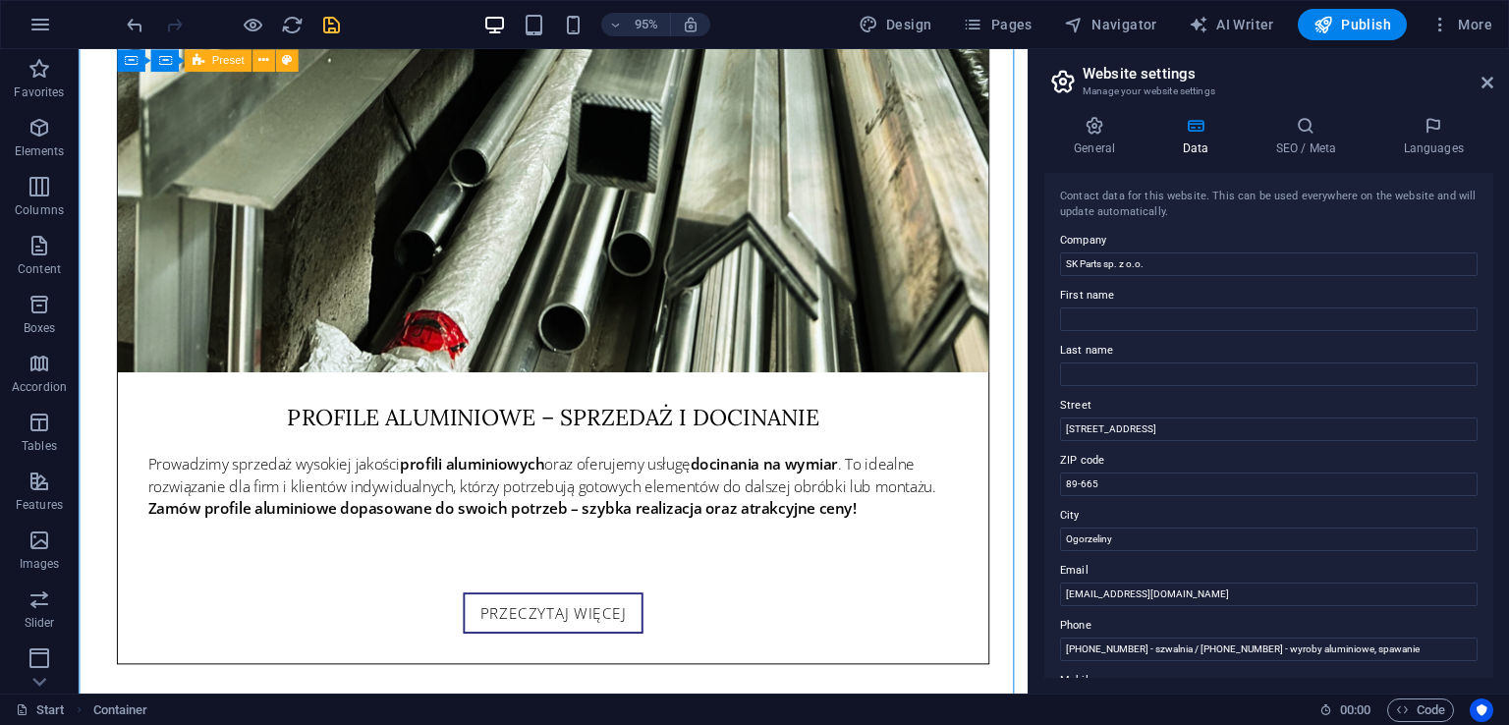
scroll to position [9643, 0]
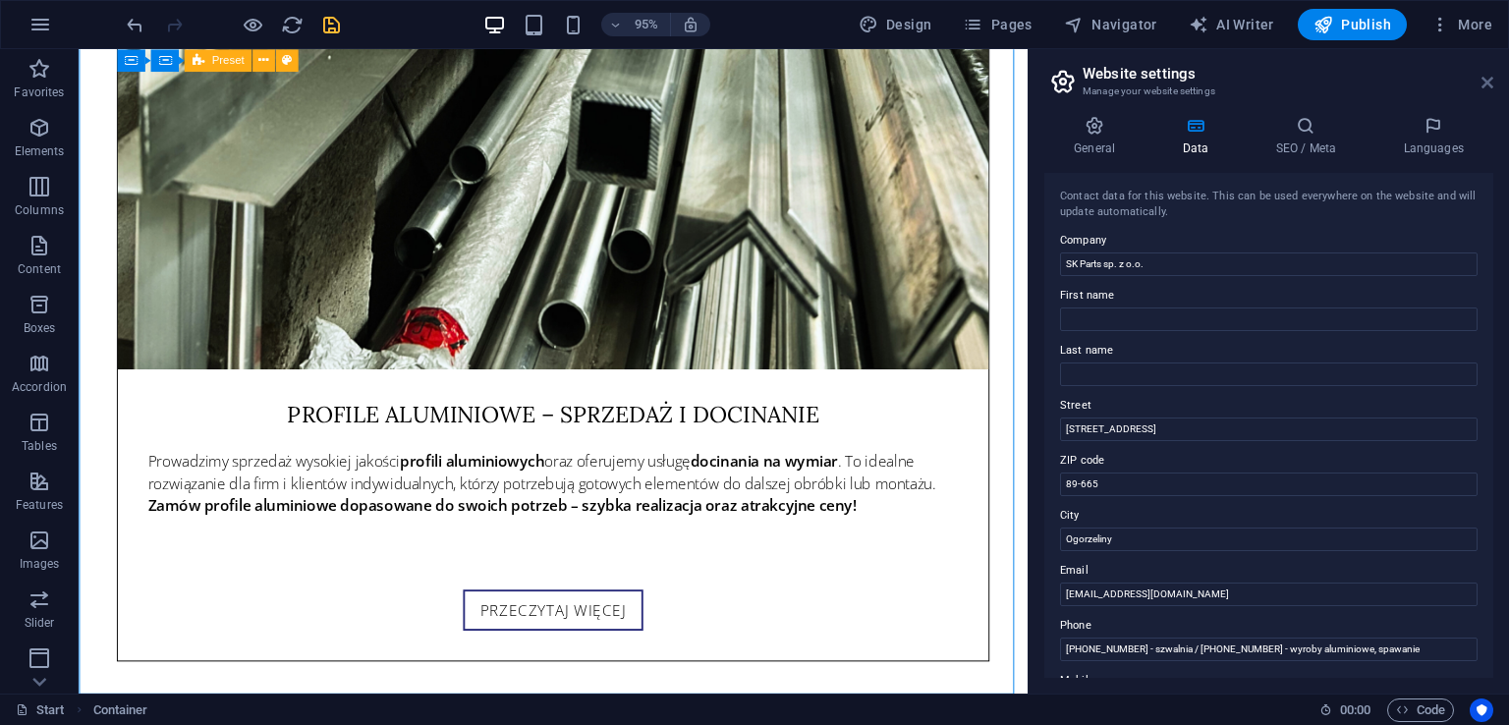
click at [1485, 75] on icon at bounding box center [1487, 83] width 12 height 16
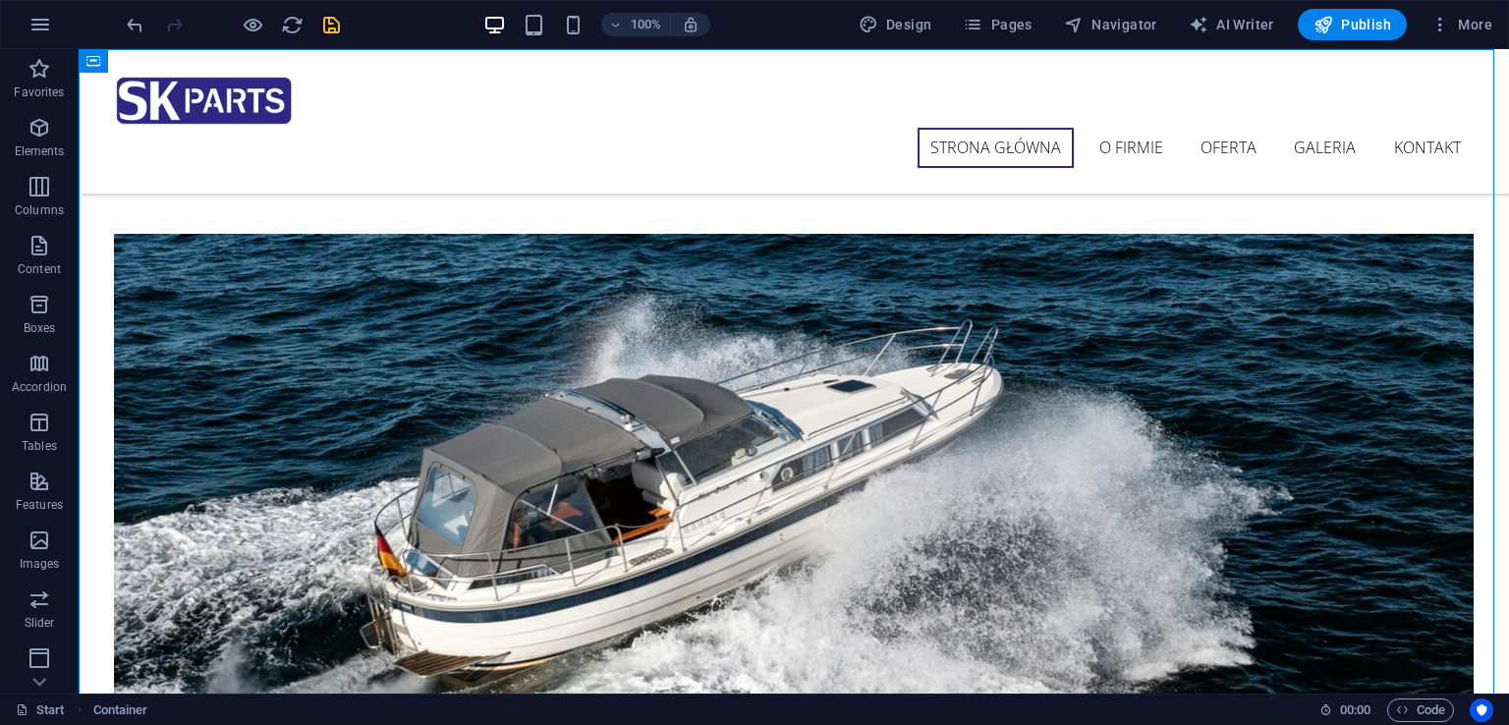
scroll to position [0, 0]
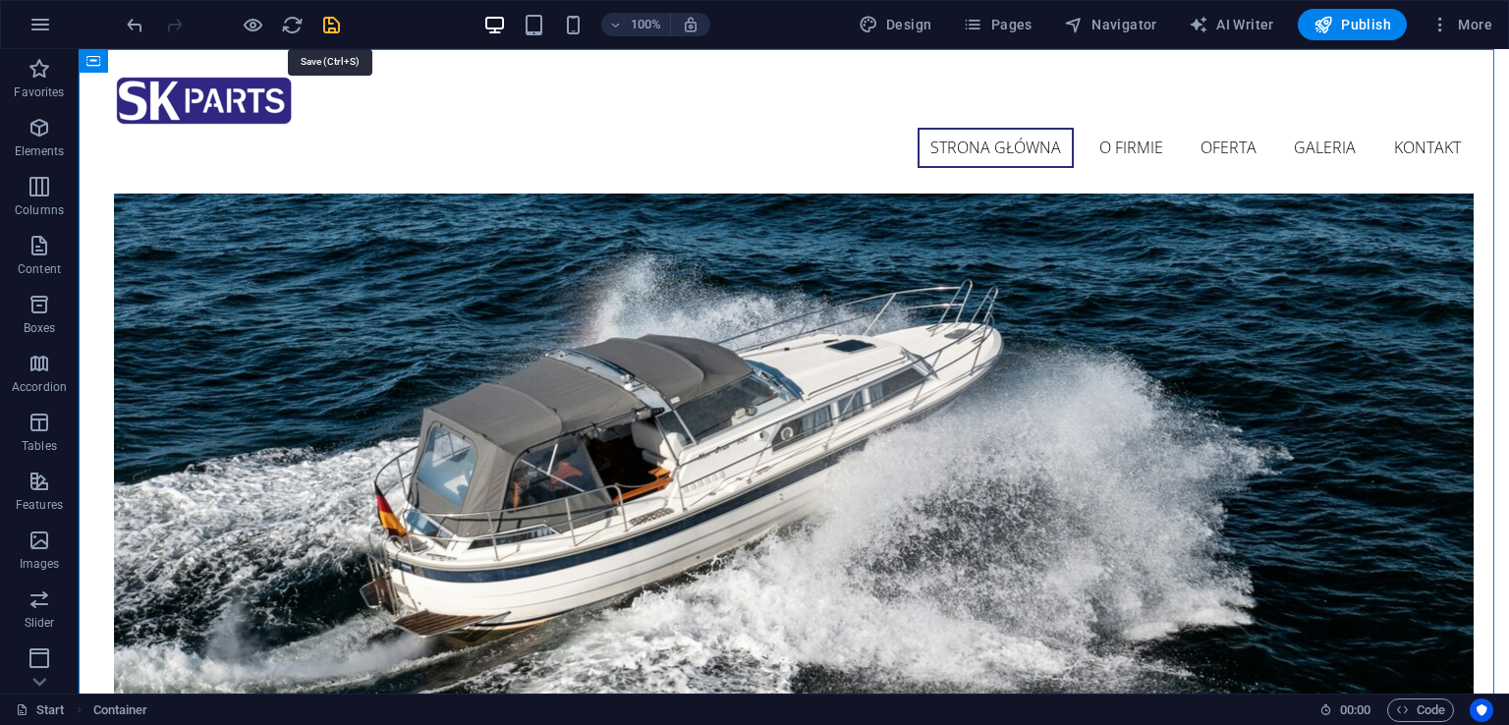
click at [341, 28] on icon "save" at bounding box center [331, 25] width 23 height 23
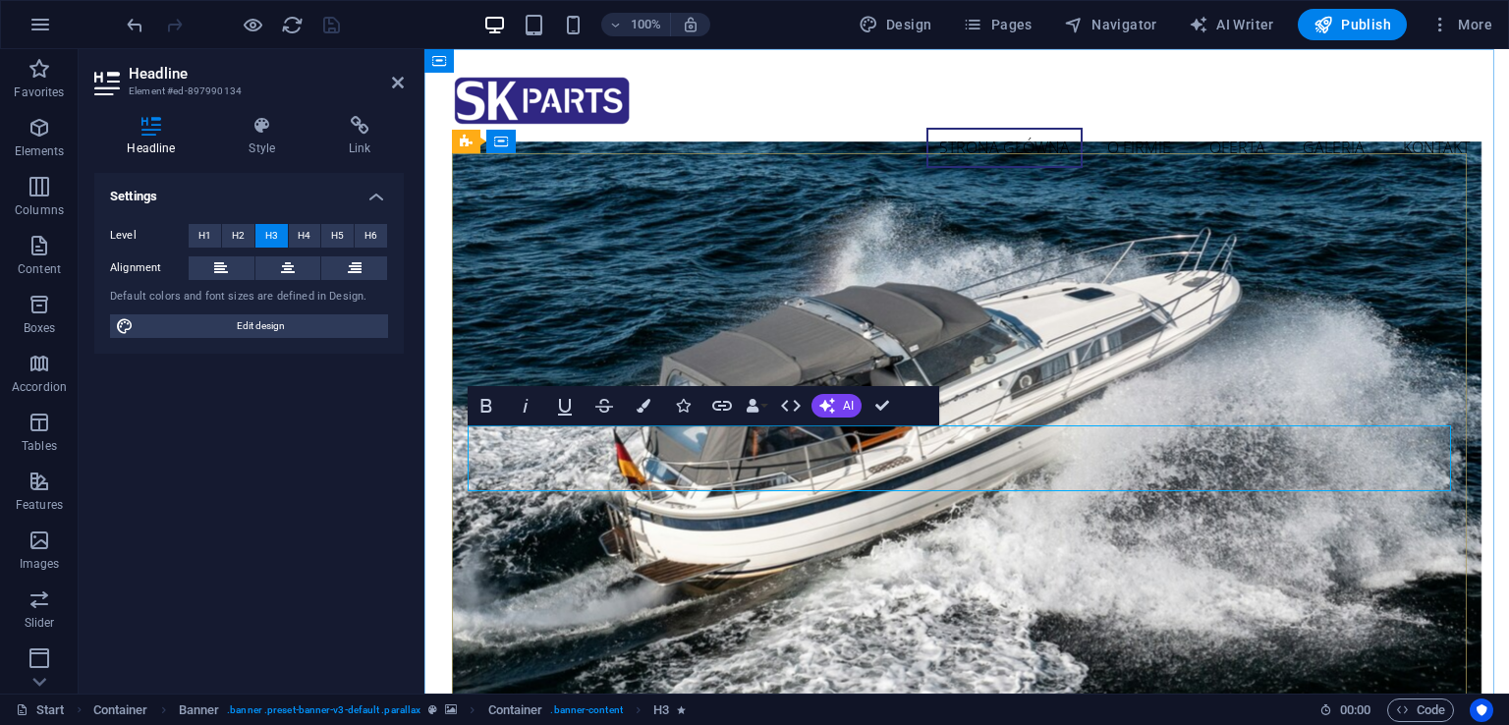
drag, startPoint x: 1132, startPoint y: 441, endPoint x: 1025, endPoint y: 446, distance: 106.2
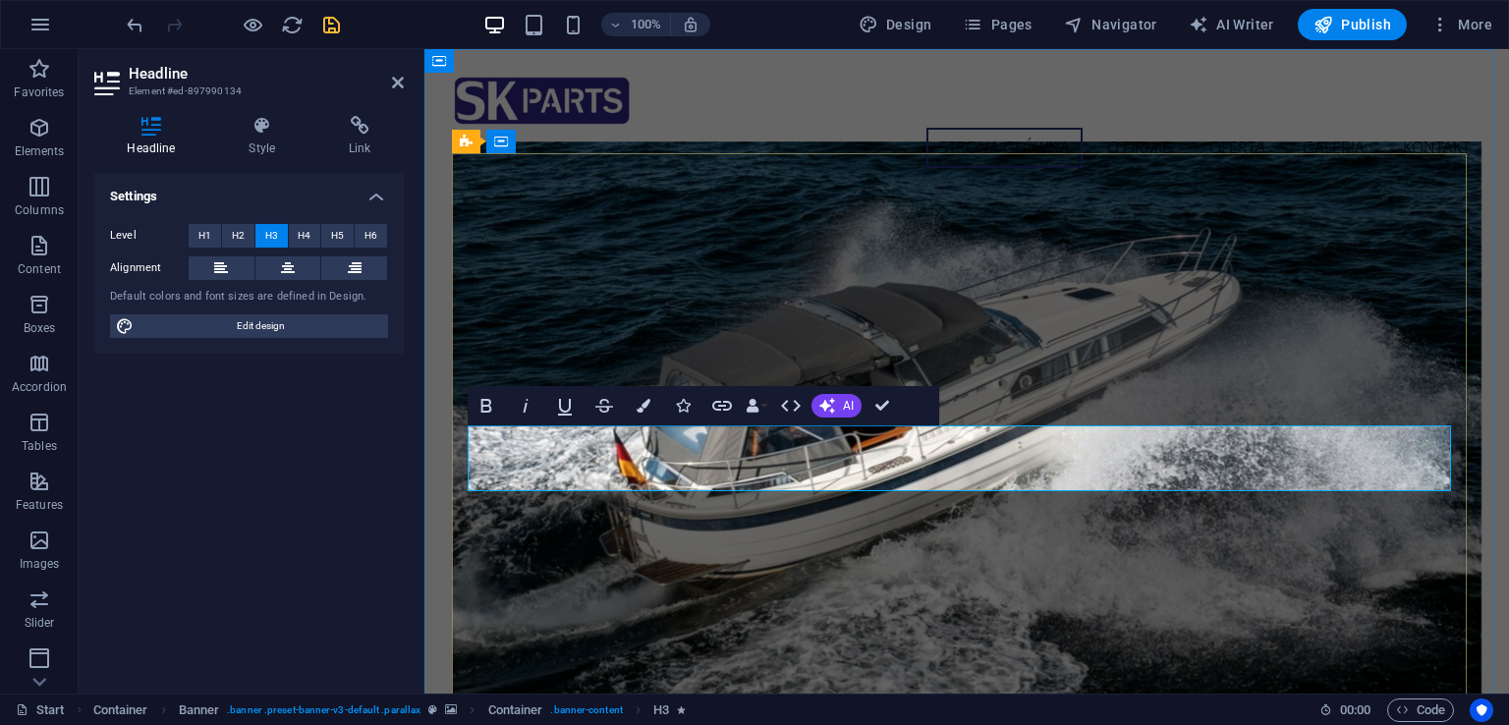
drag, startPoint x: 864, startPoint y: 466, endPoint x: 1255, endPoint y: 488, distance: 391.6
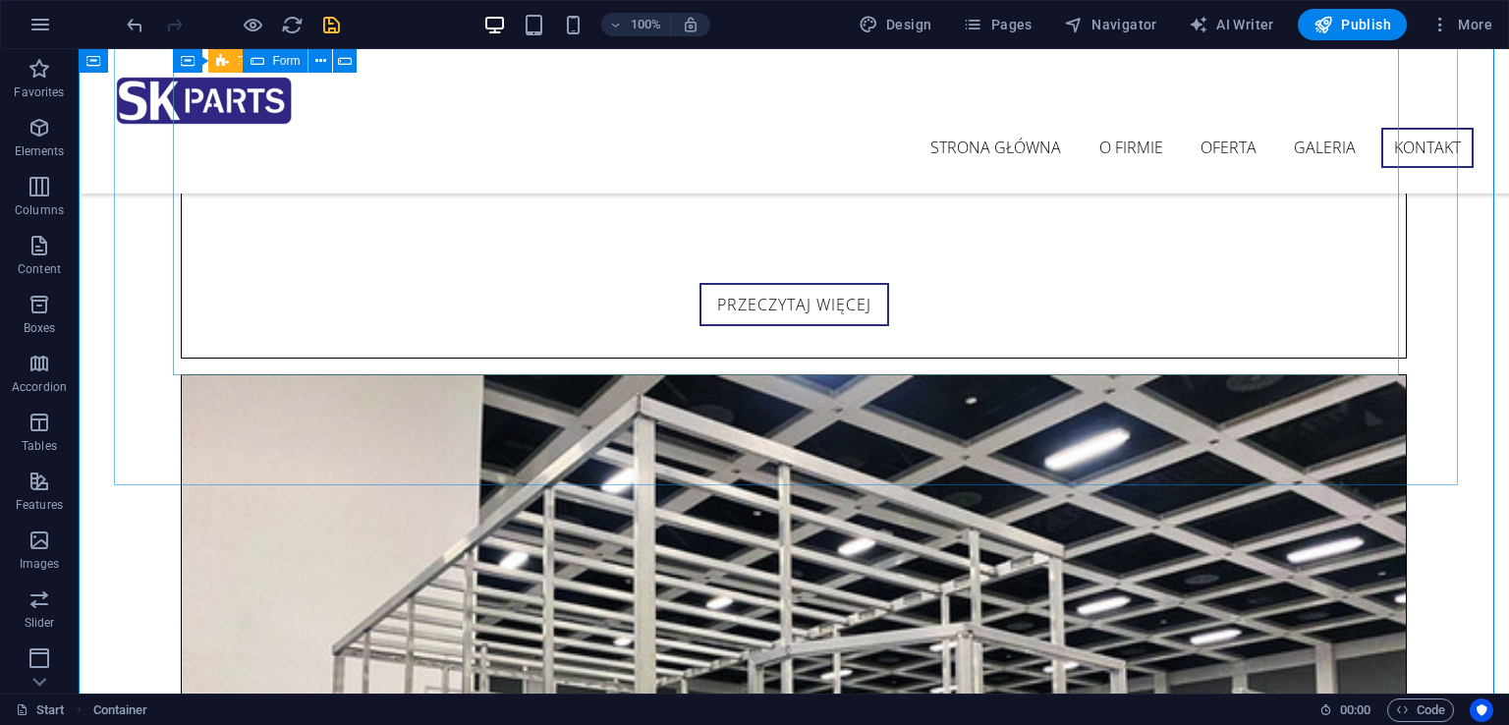
scroll to position [8604, 0]
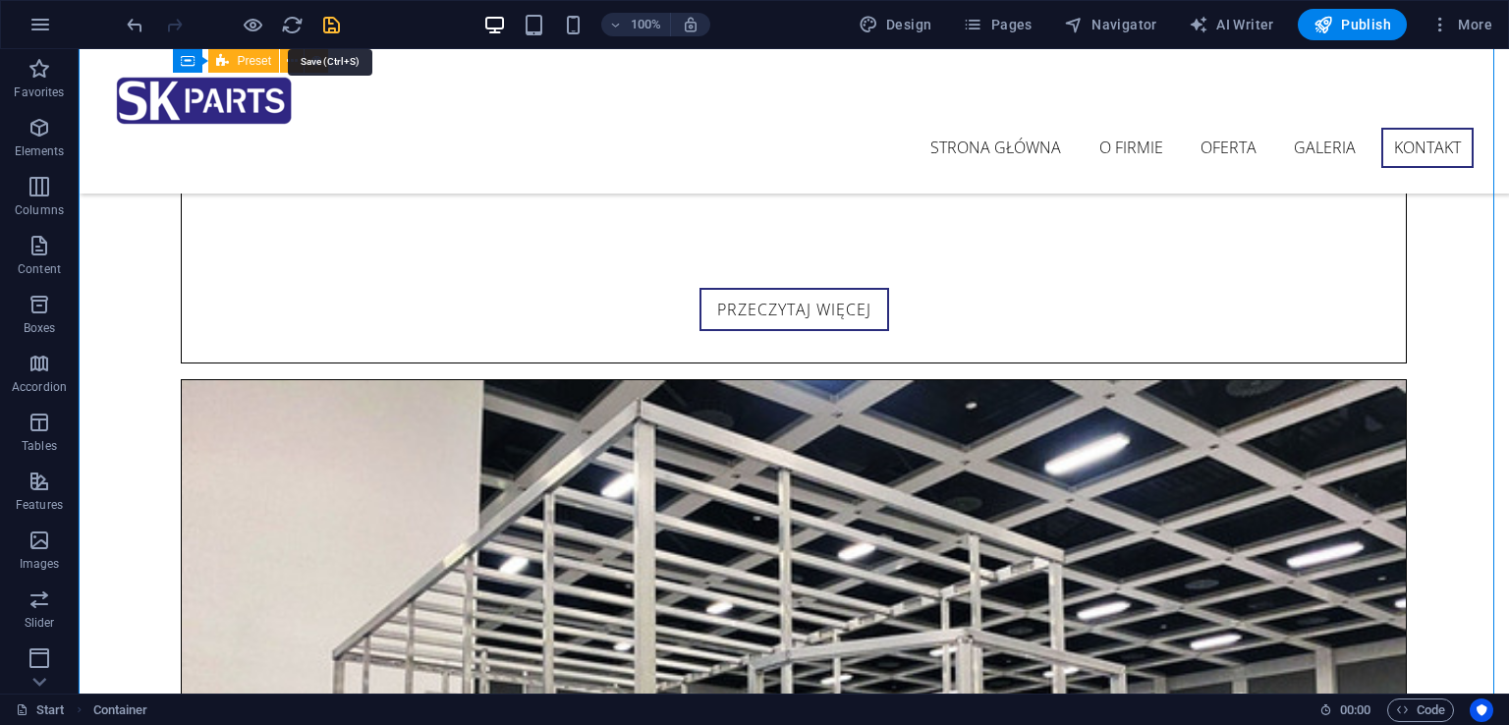
click at [334, 28] on icon "save" at bounding box center [331, 25] width 23 height 23
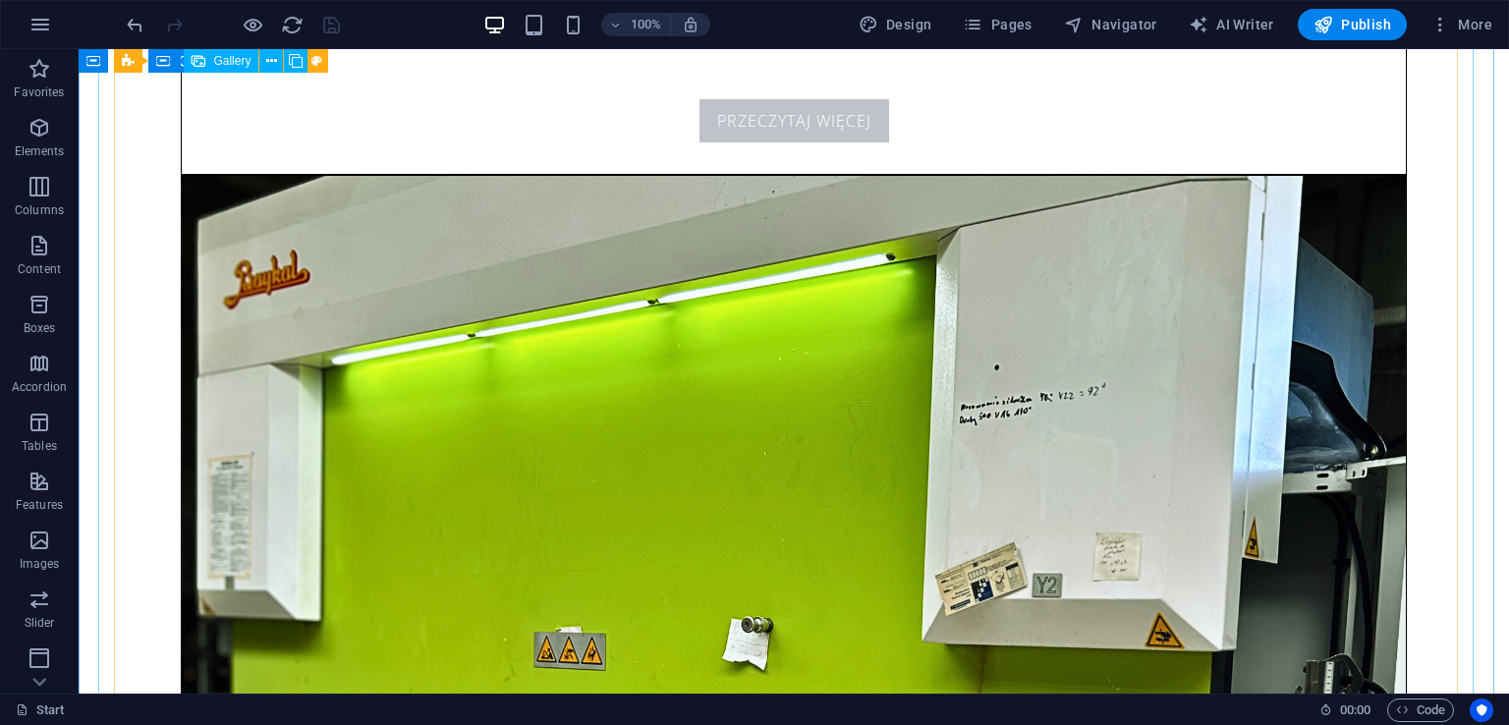
scroll to position [7819, 0]
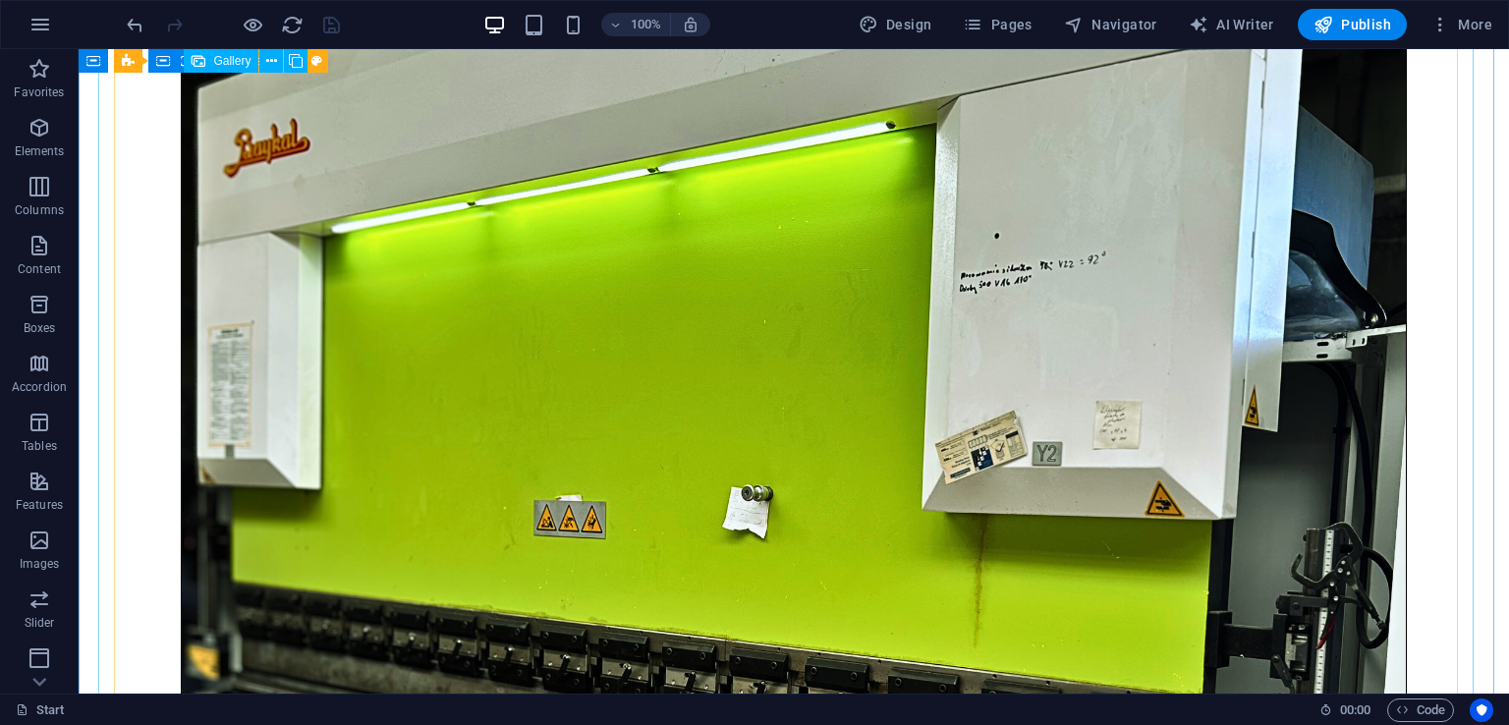
select select "4"
select select "px"
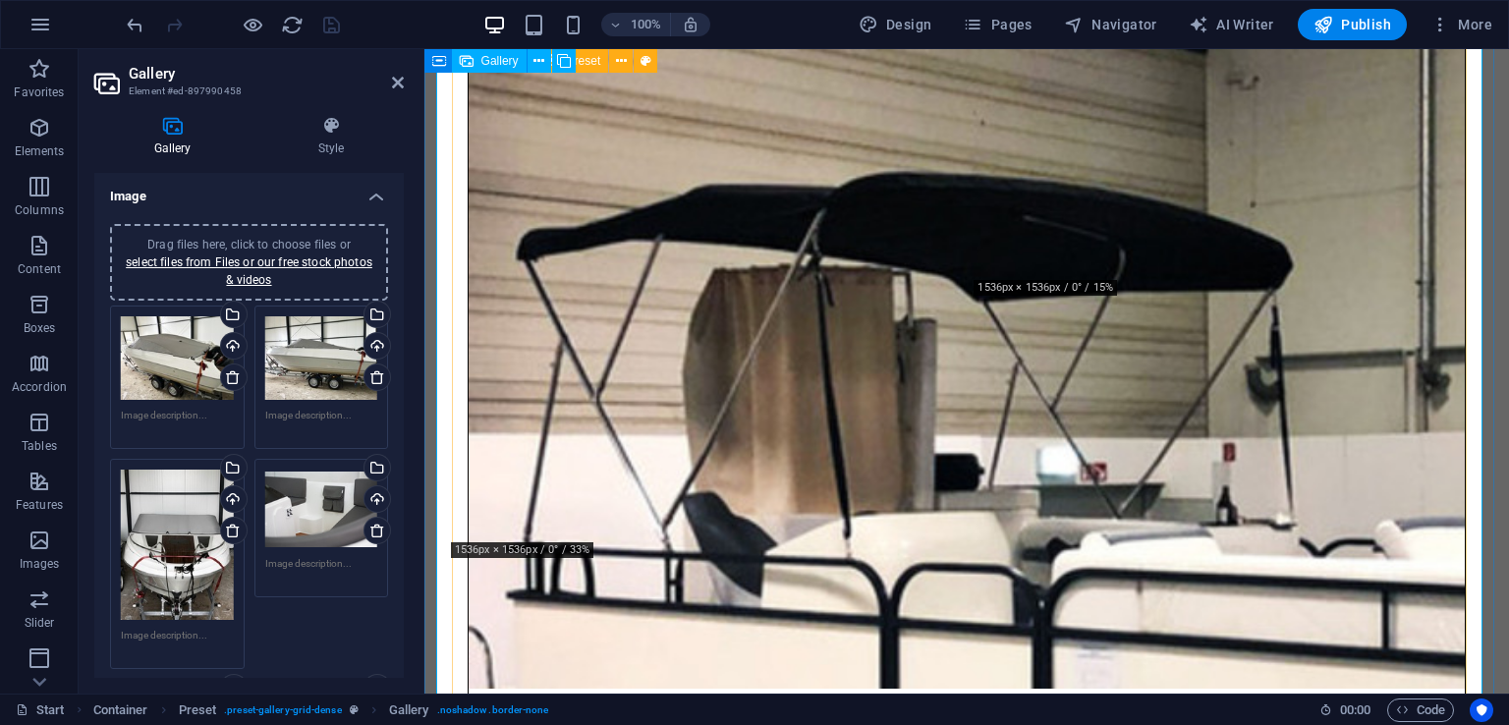
scroll to position [7131, 0]
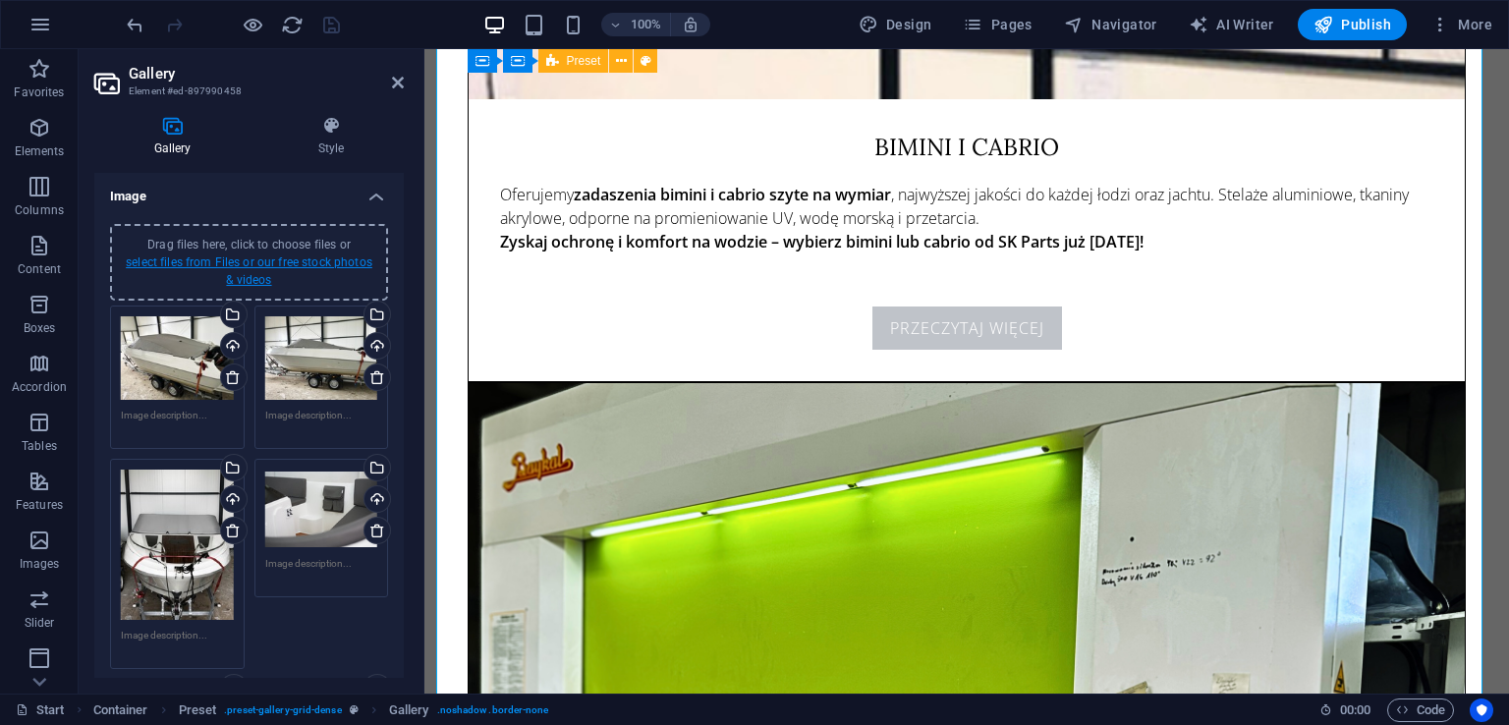
click at [242, 266] on link "select files from Files or our free stock photos & videos" at bounding box center [249, 270] width 247 height 31
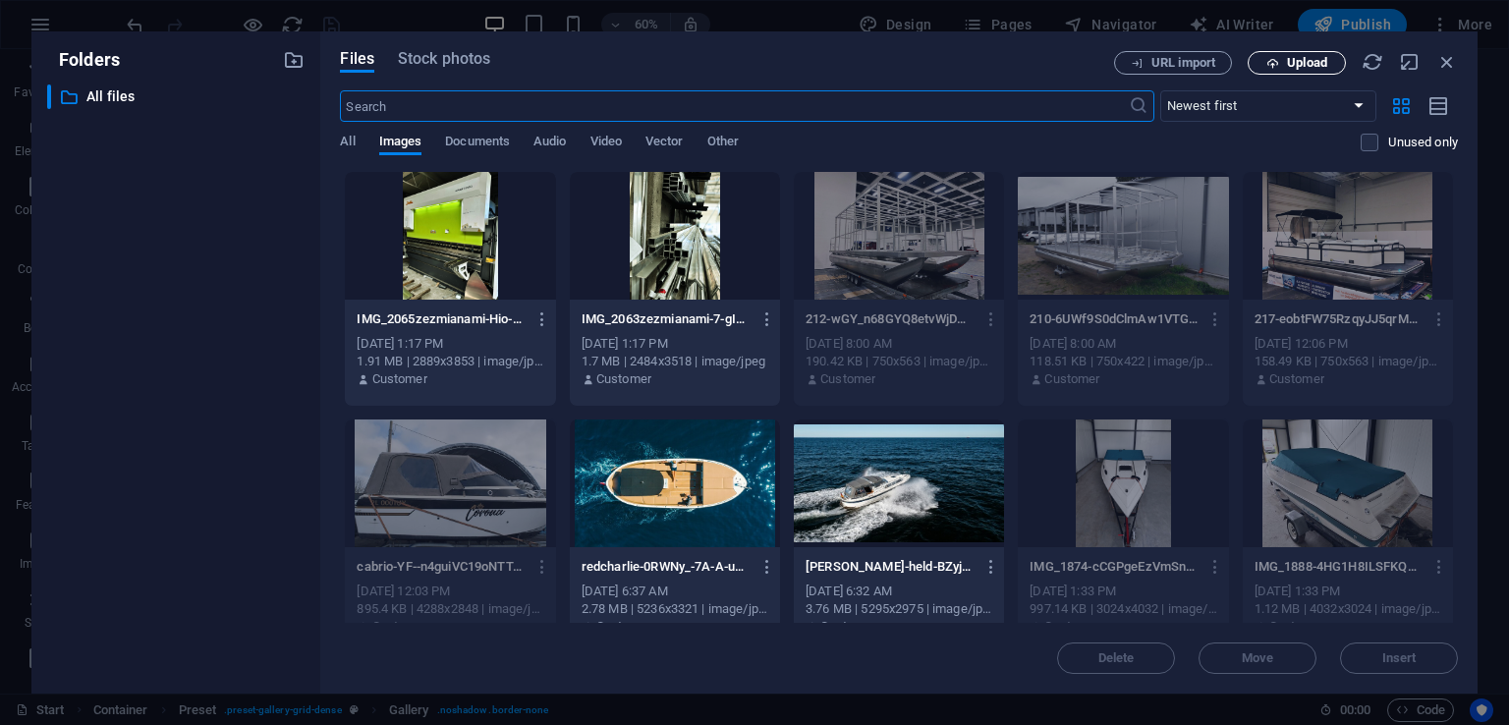
click at [1301, 57] on span "Upload" at bounding box center [1307, 63] width 40 height 12
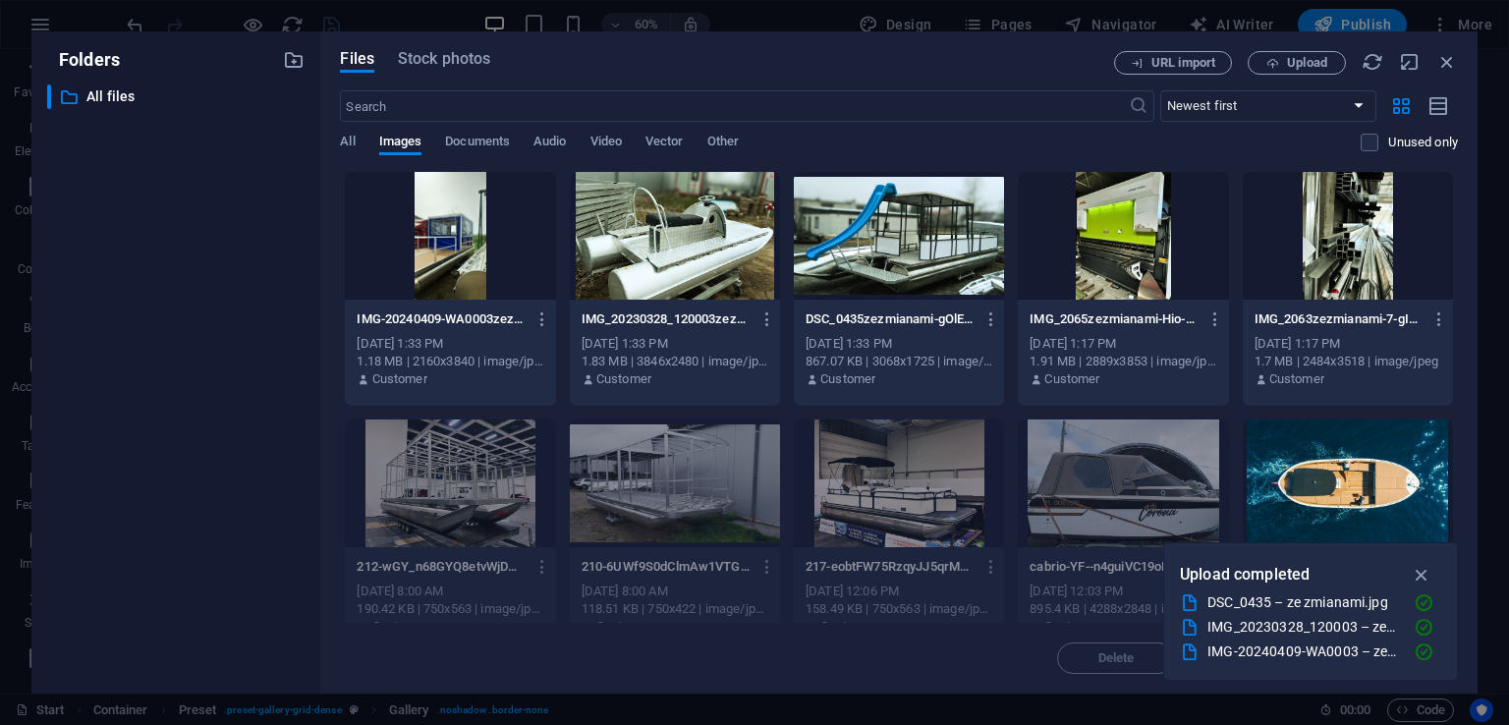
drag, startPoint x: 334, startPoint y: 220, endPoint x: 593, endPoint y: 302, distance: 271.8
click at [593, 302] on div "Files Stock photos URL import Upload ​ Newest first Oldest first Name (A-Z) Nam…" at bounding box center [898, 362] width 1157 height 662
click at [485, 241] on div at bounding box center [450, 236] width 210 height 128
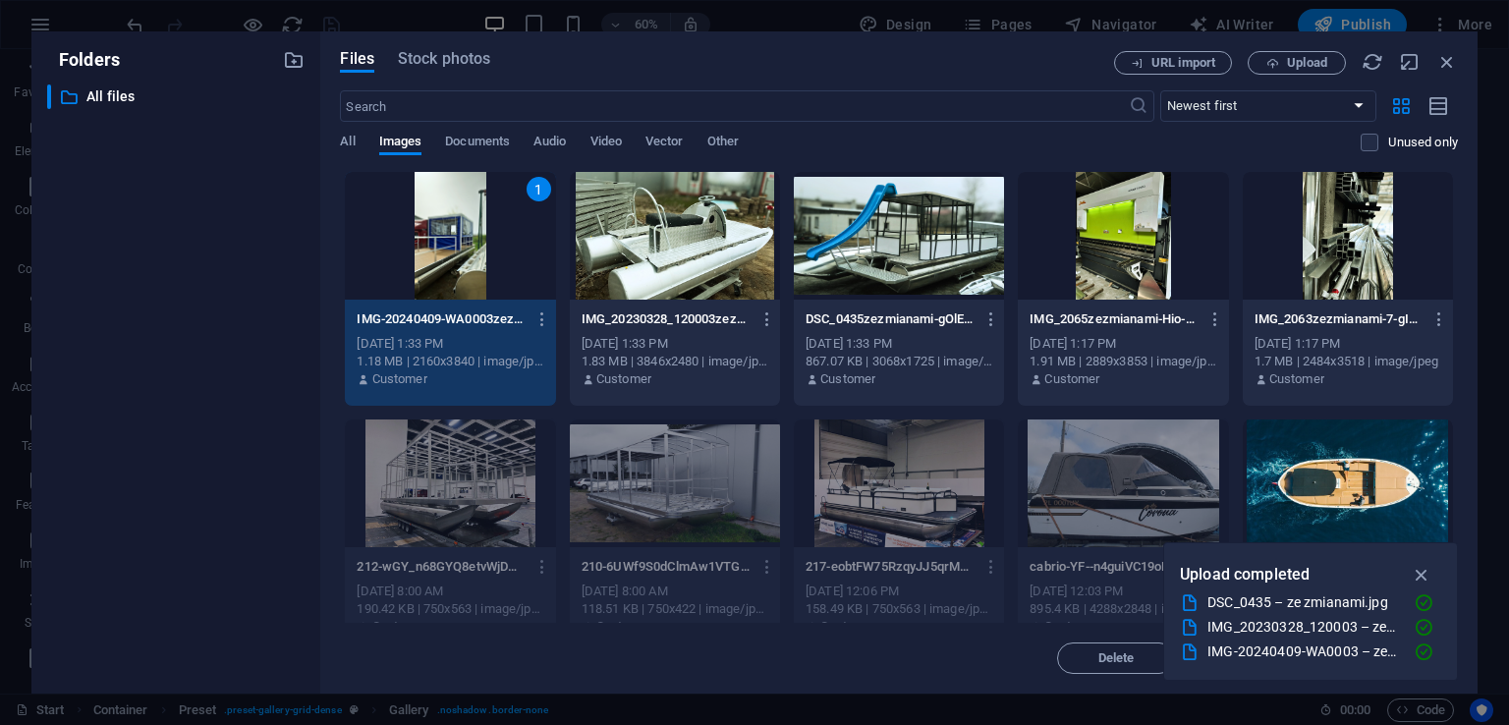
click at [685, 245] on div at bounding box center [675, 236] width 210 height 128
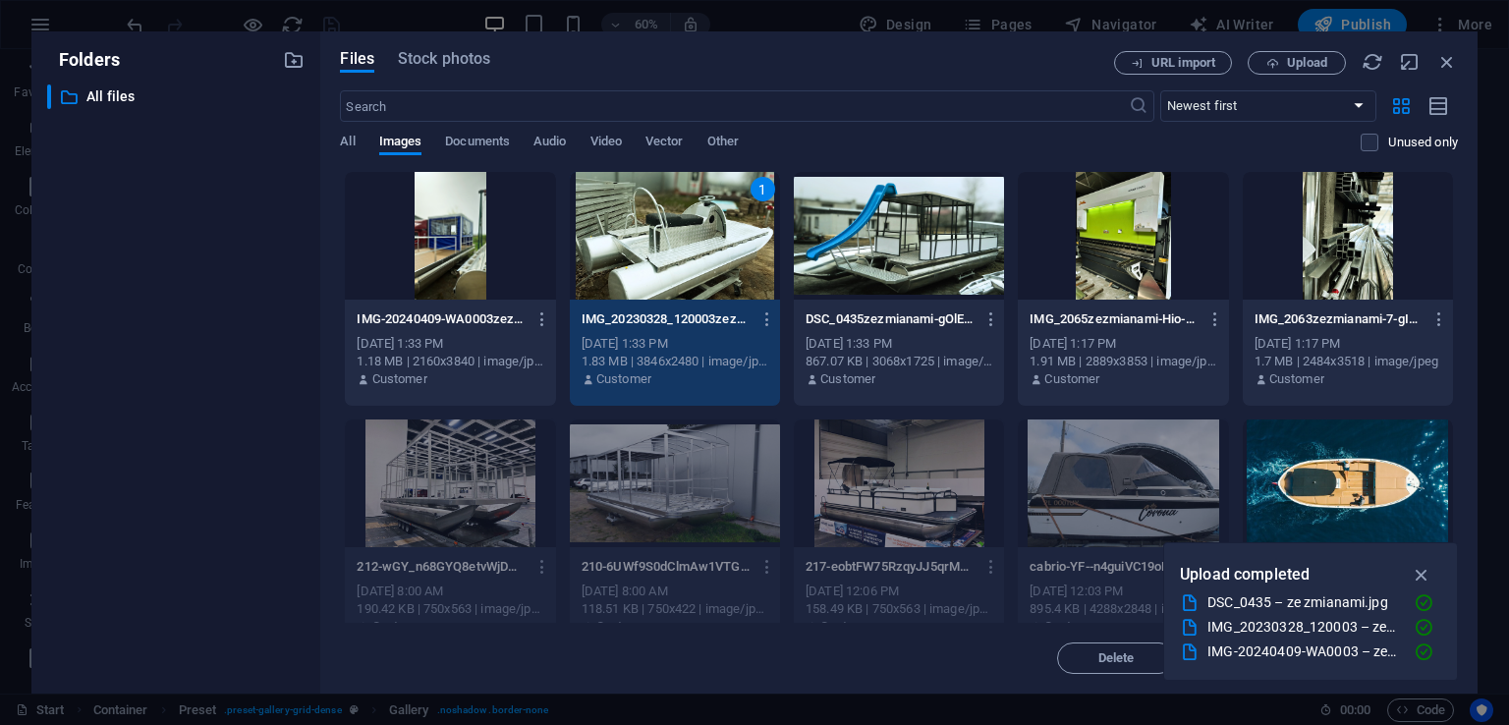
click at [878, 241] on div at bounding box center [899, 236] width 210 height 128
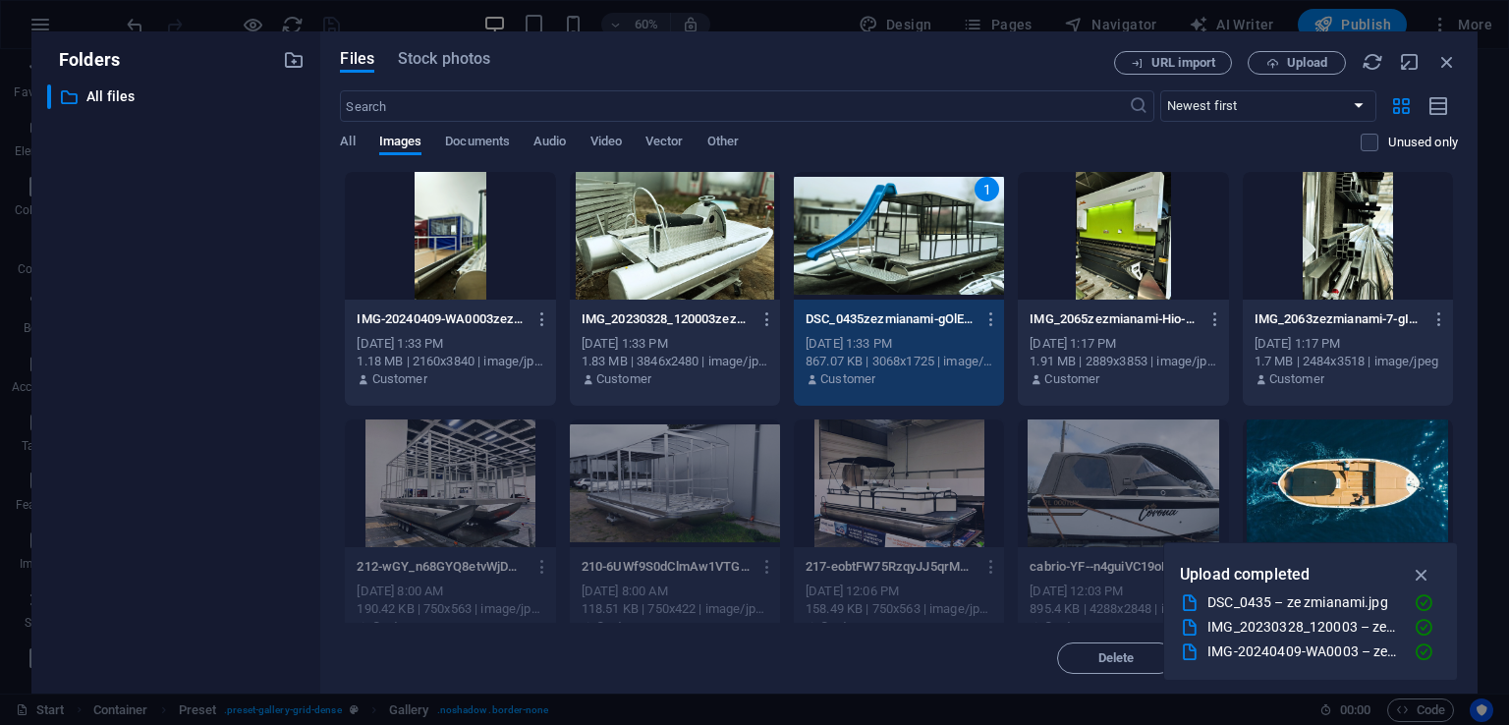
click at [740, 233] on div at bounding box center [675, 236] width 210 height 128
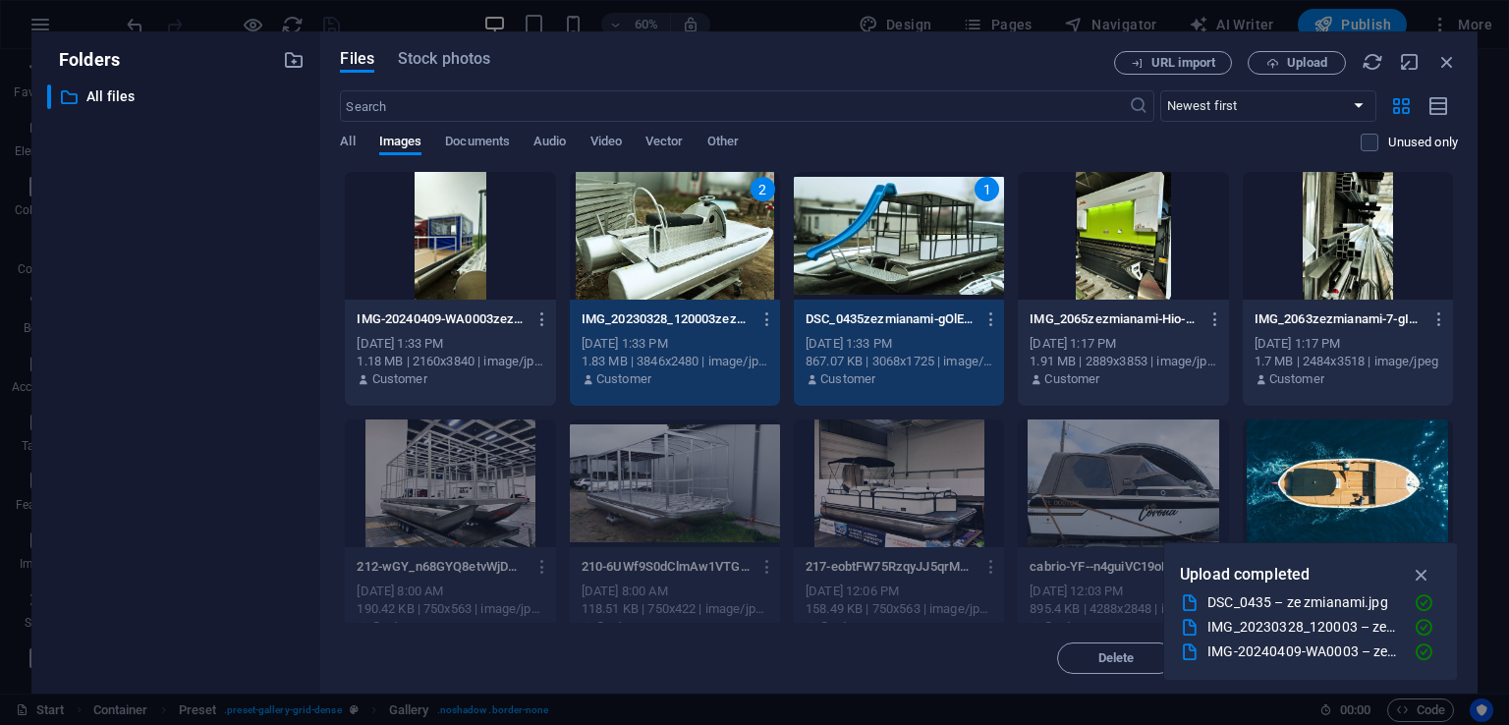
click at [470, 228] on div at bounding box center [450, 236] width 210 height 128
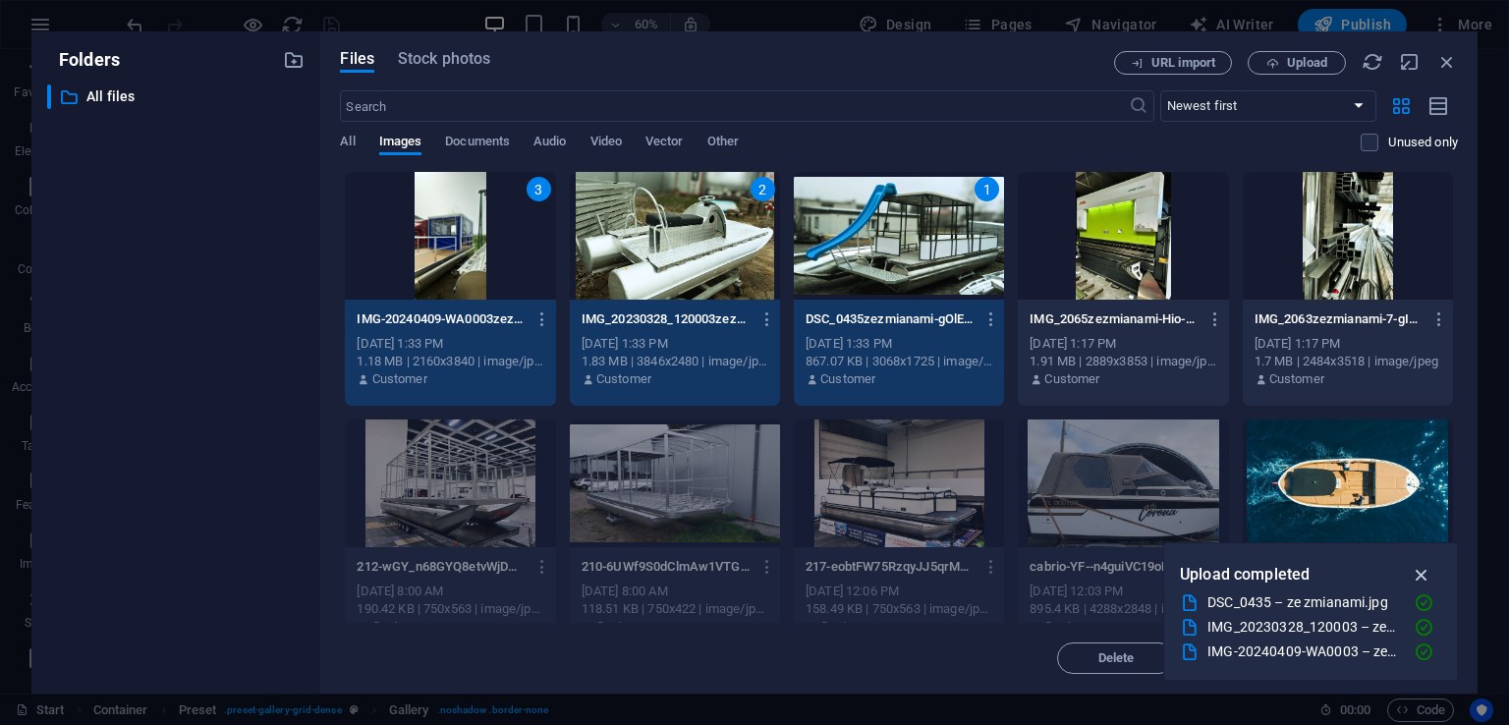
click at [1427, 571] on icon "button" at bounding box center [1422, 575] width 23 height 22
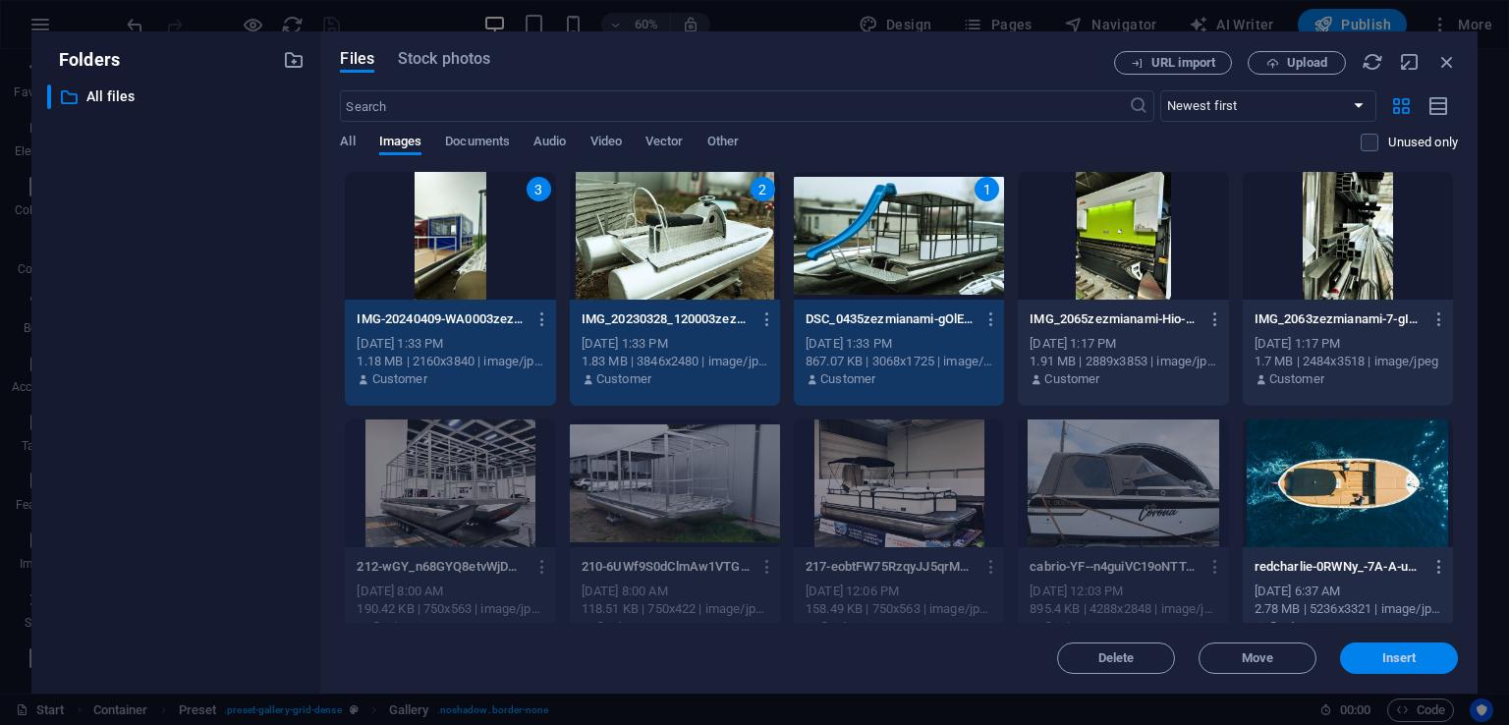
click at [1421, 652] on span "Insert" at bounding box center [1399, 658] width 102 height 12
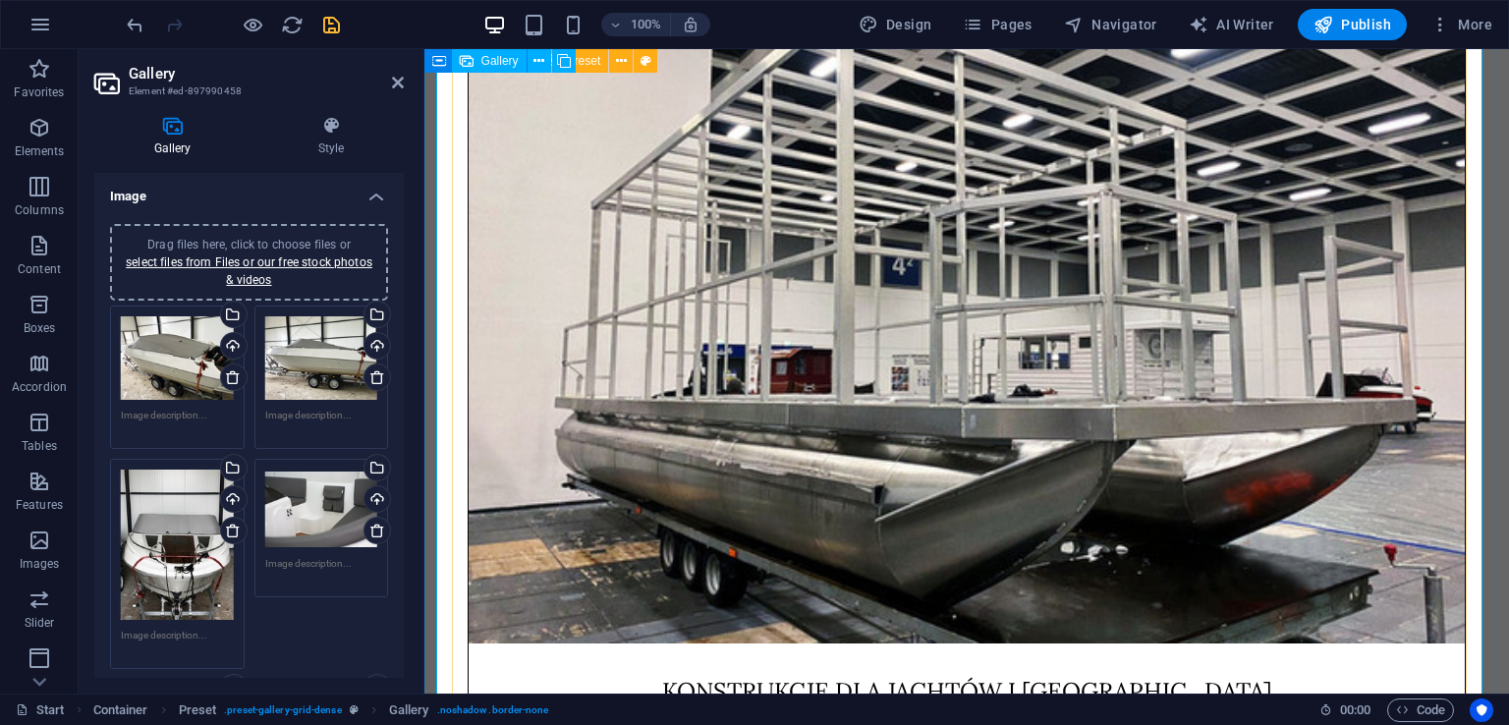
scroll to position [8703, 0]
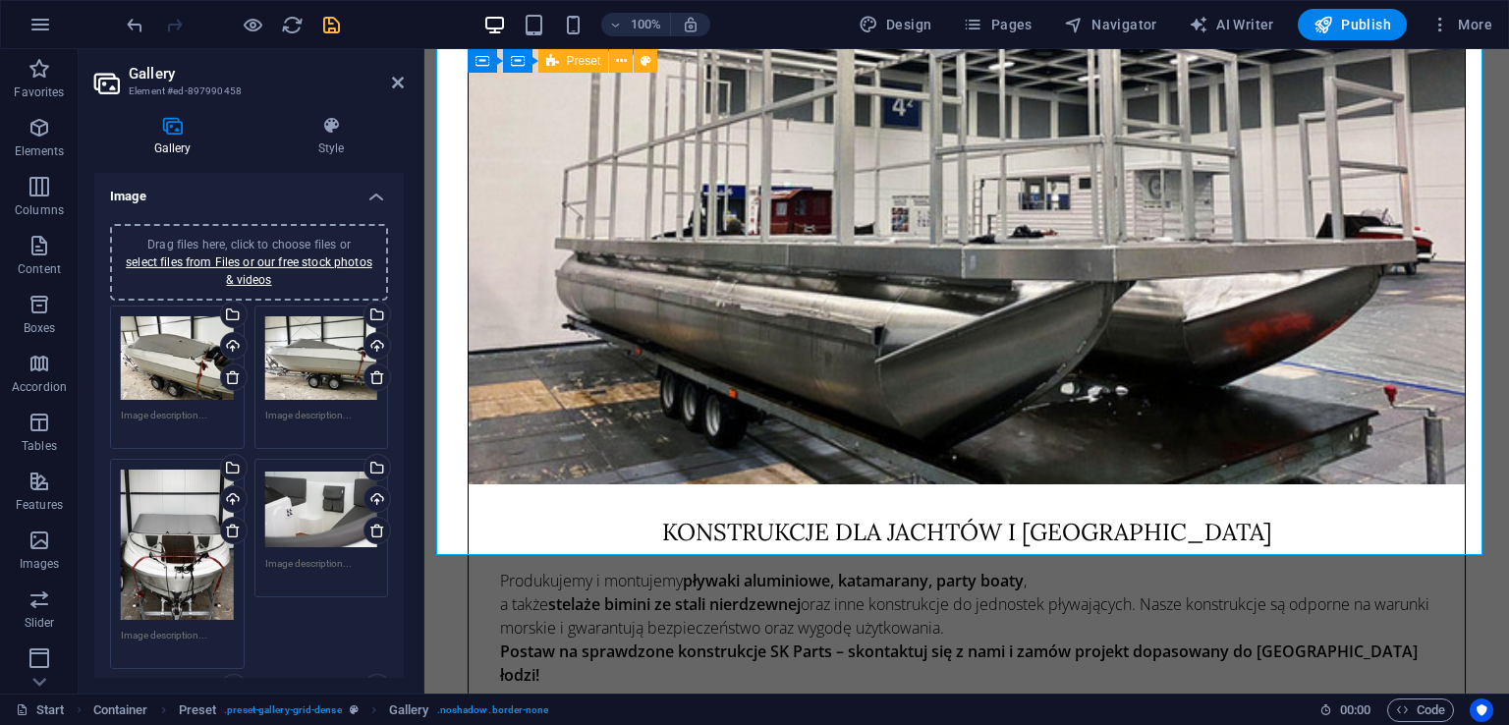
click at [220, 272] on div "Drag files here, click to choose files or select files from Files or our free s…" at bounding box center [249, 262] width 254 height 53
click at [299, 267] on link "select files from Files or our free stock photos & videos" at bounding box center [249, 270] width 247 height 31
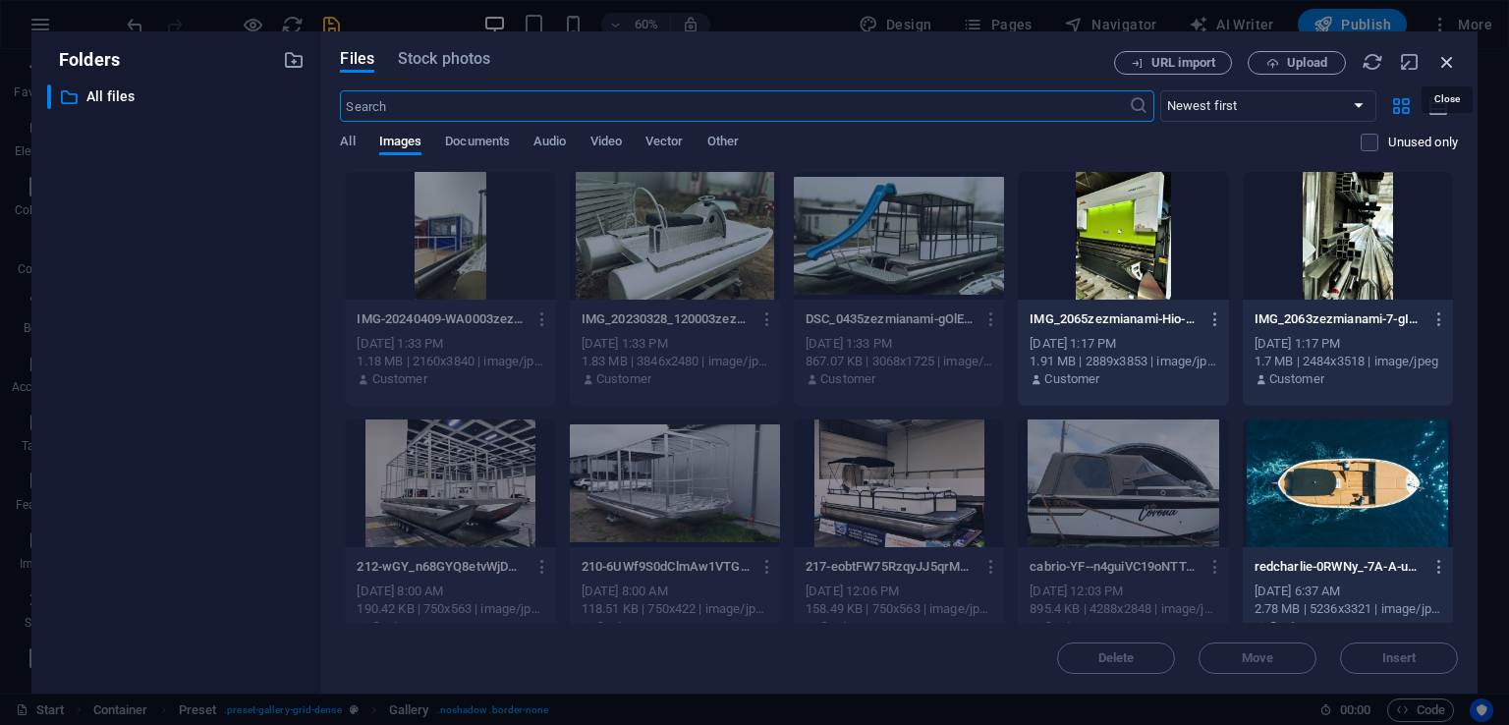
click at [1436, 58] on icon "button" at bounding box center [1447, 62] width 22 height 22
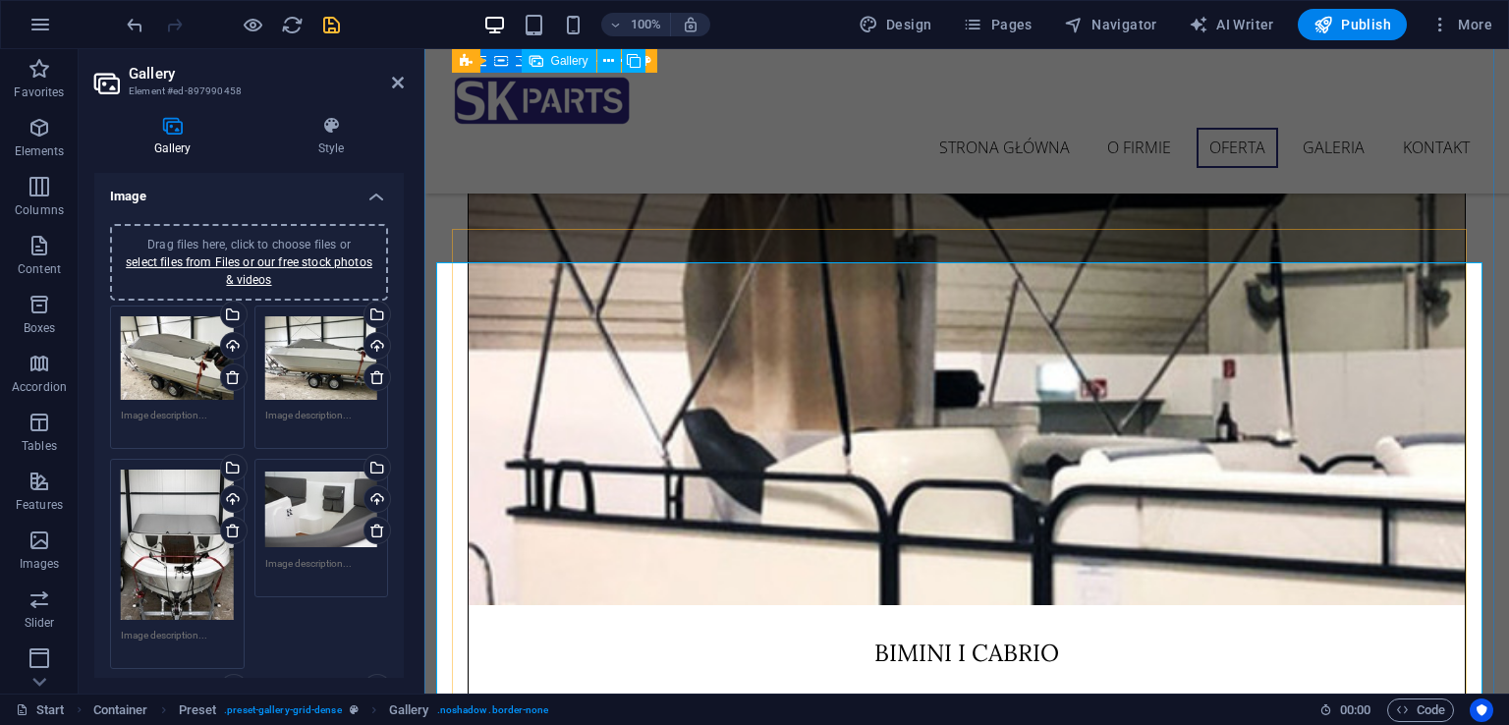
scroll to position [6574, 0]
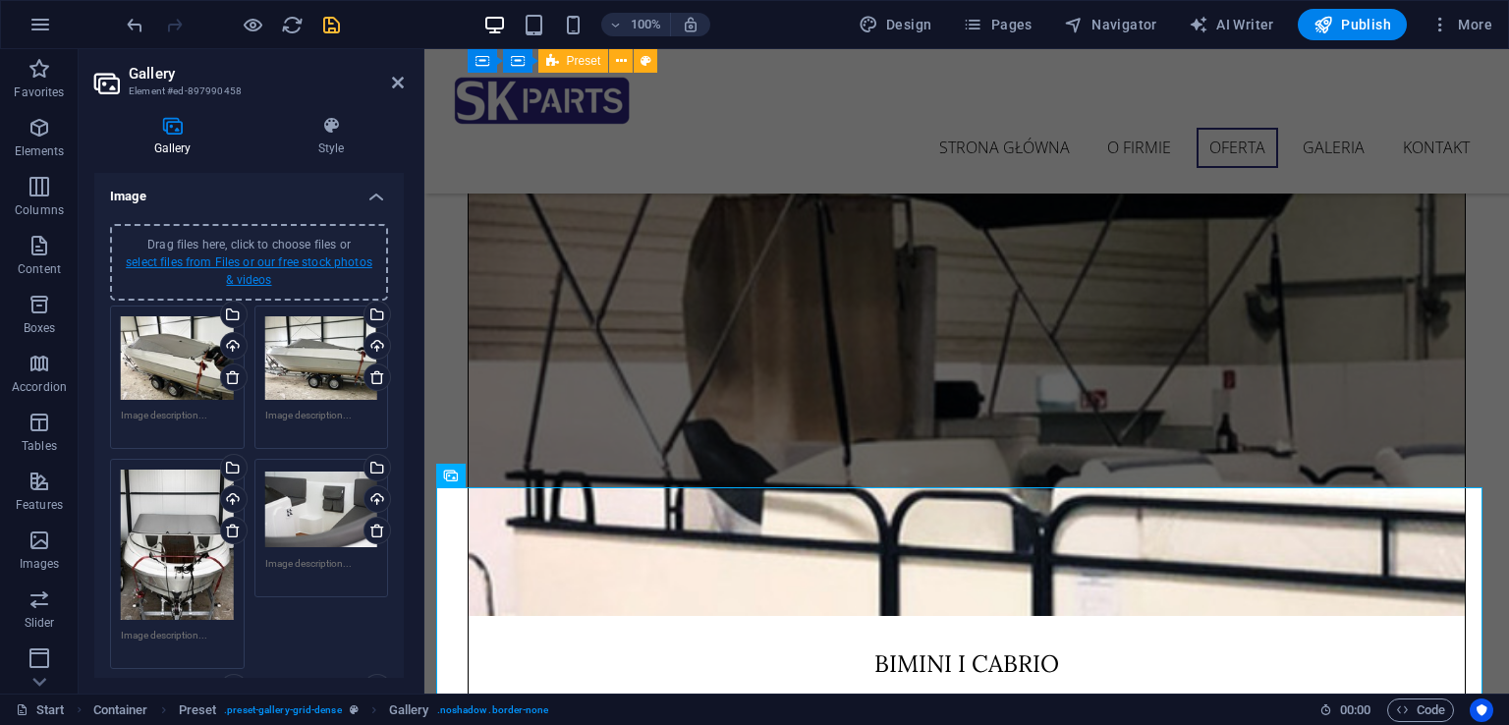
click at [228, 268] on link "select files from Files or our free stock photos & videos" at bounding box center [249, 270] width 247 height 31
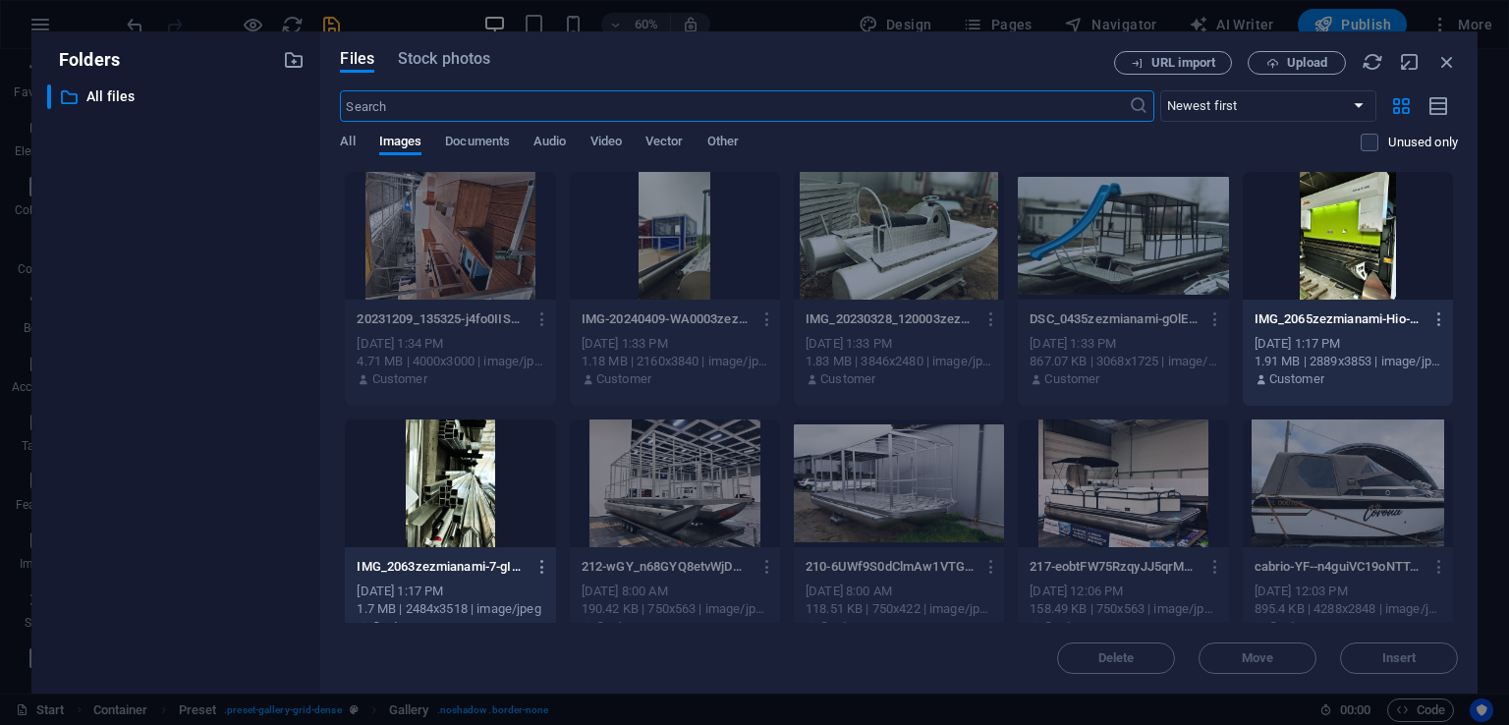
scroll to position [8217, 0]
click at [1324, 68] on span "Upload" at bounding box center [1307, 63] width 40 height 12
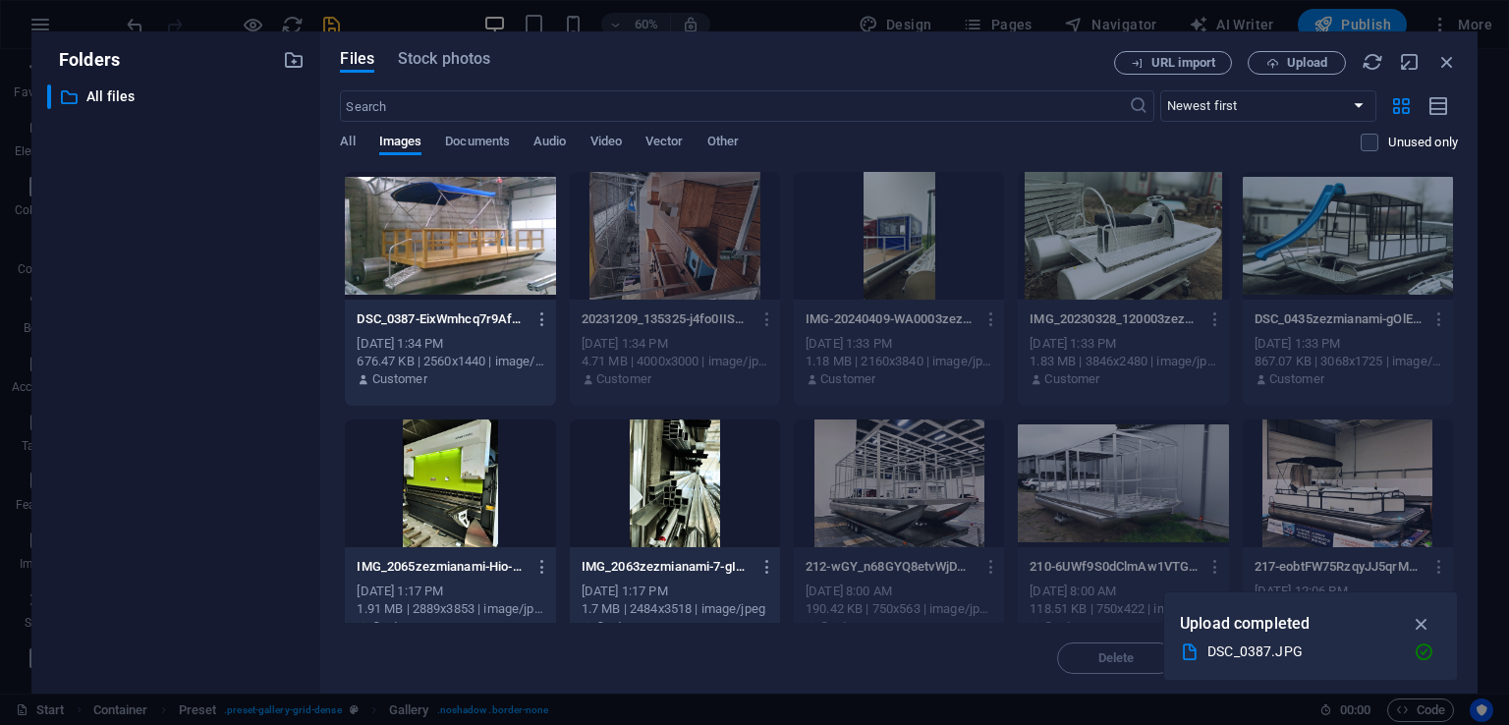
click at [415, 225] on div at bounding box center [450, 236] width 210 height 128
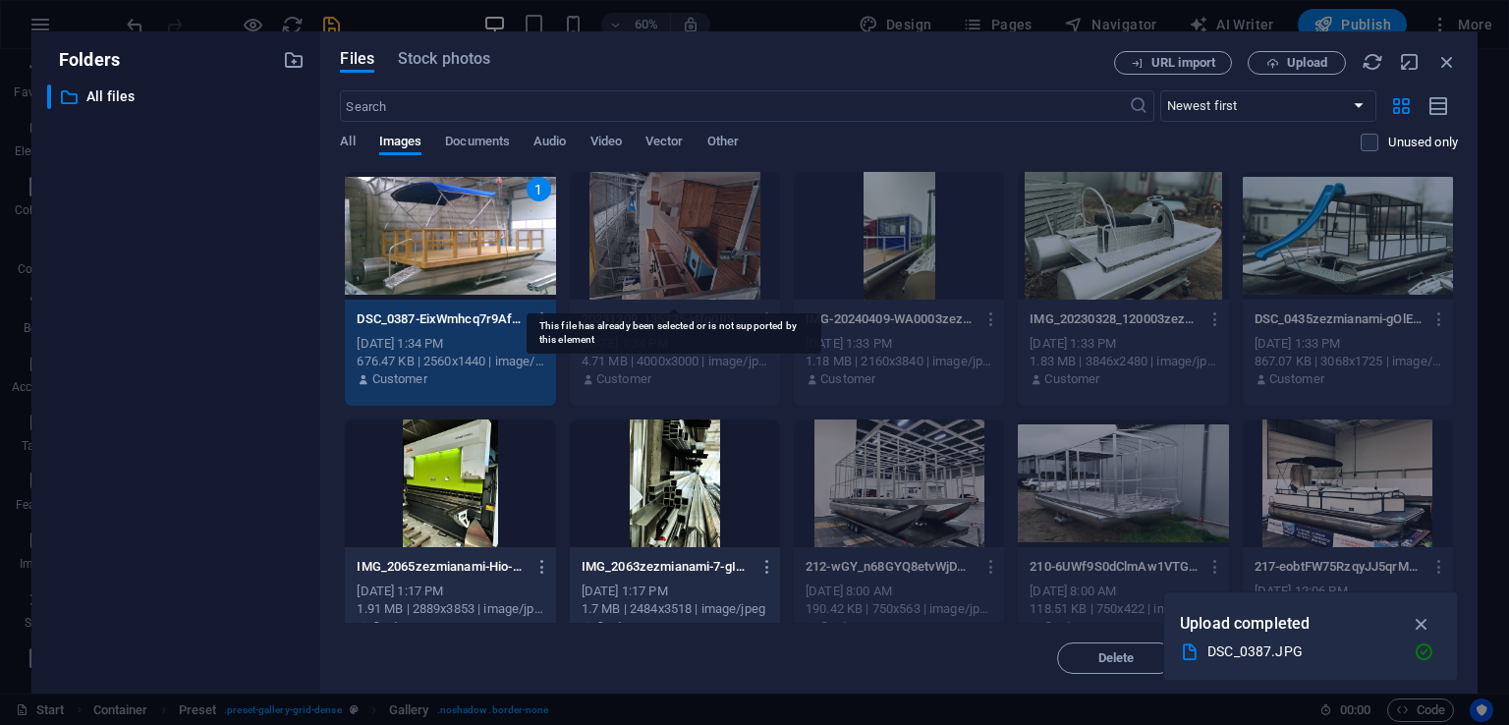
click at [666, 233] on div at bounding box center [675, 236] width 210 height 128
click at [1422, 625] on icon "button" at bounding box center [1422, 624] width 23 height 22
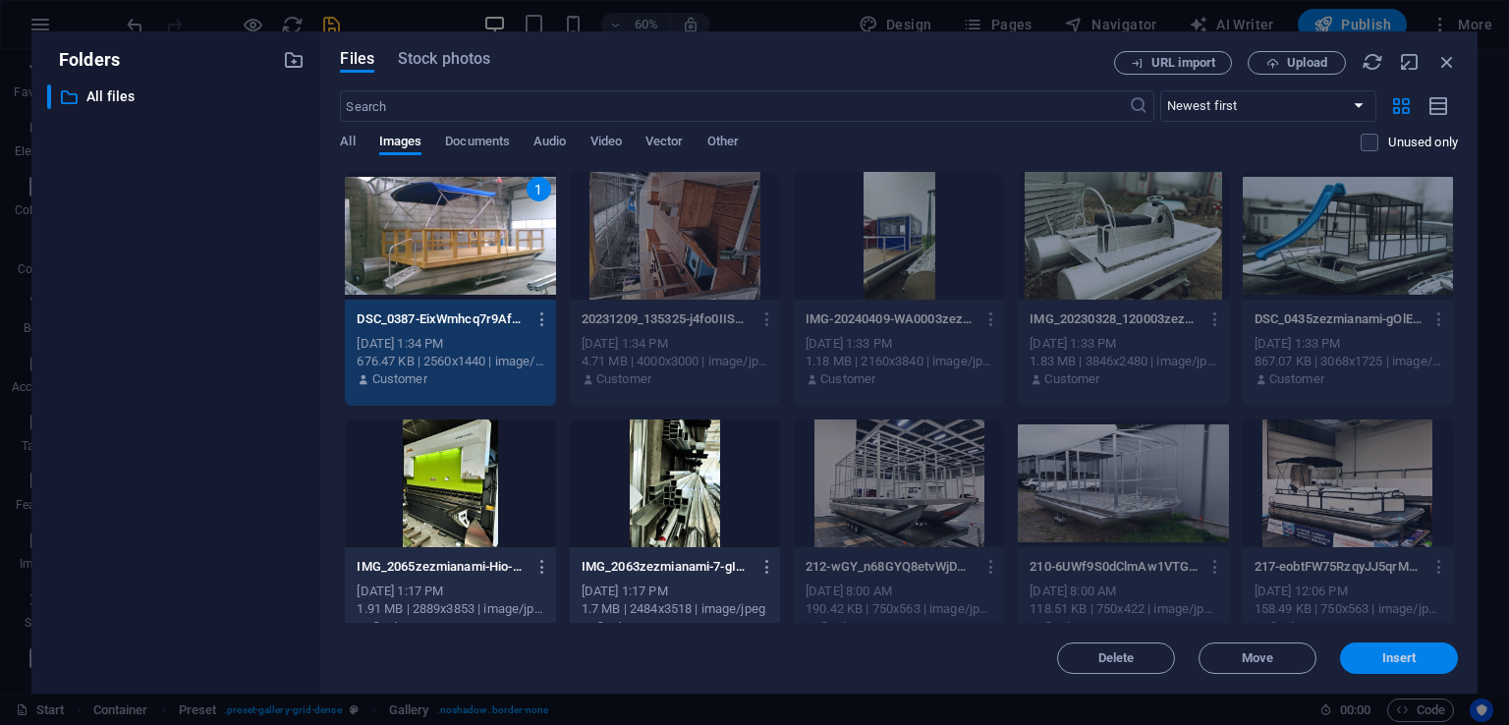
click at [1422, 653] on span "Insert" at bounding box center [1399, 658] width 102 height 12
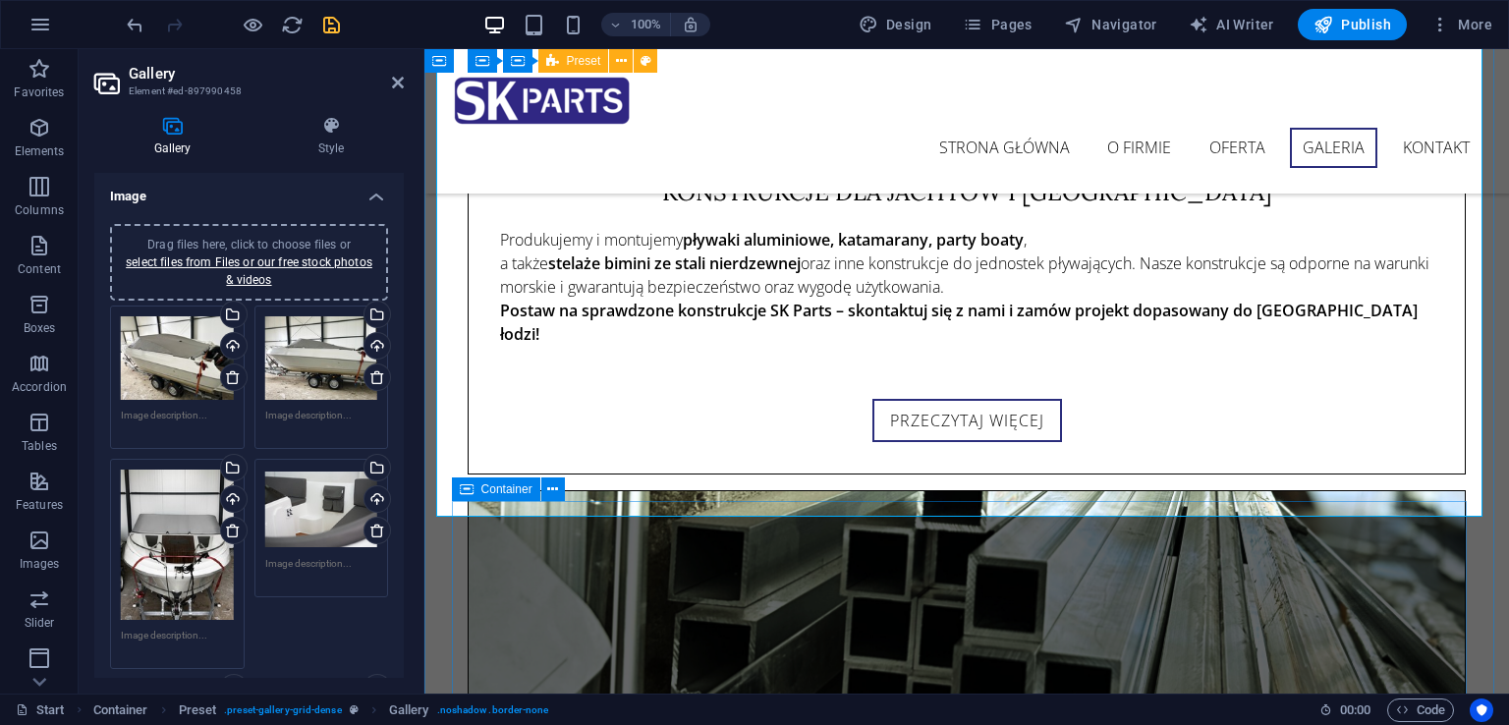
scroll to position [8709, 0]
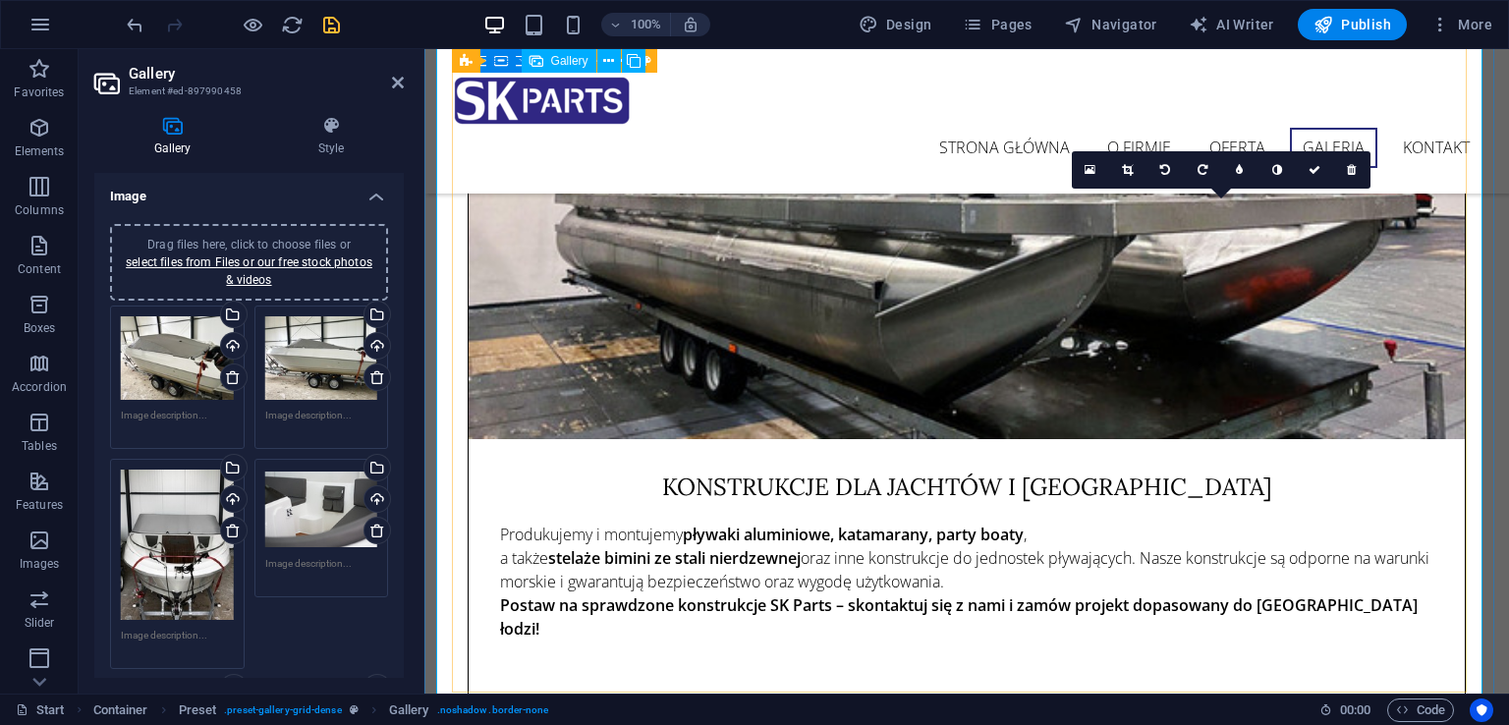
click at [1198, 170] on icon at bounding box center [1202, 170] width 10 height 12
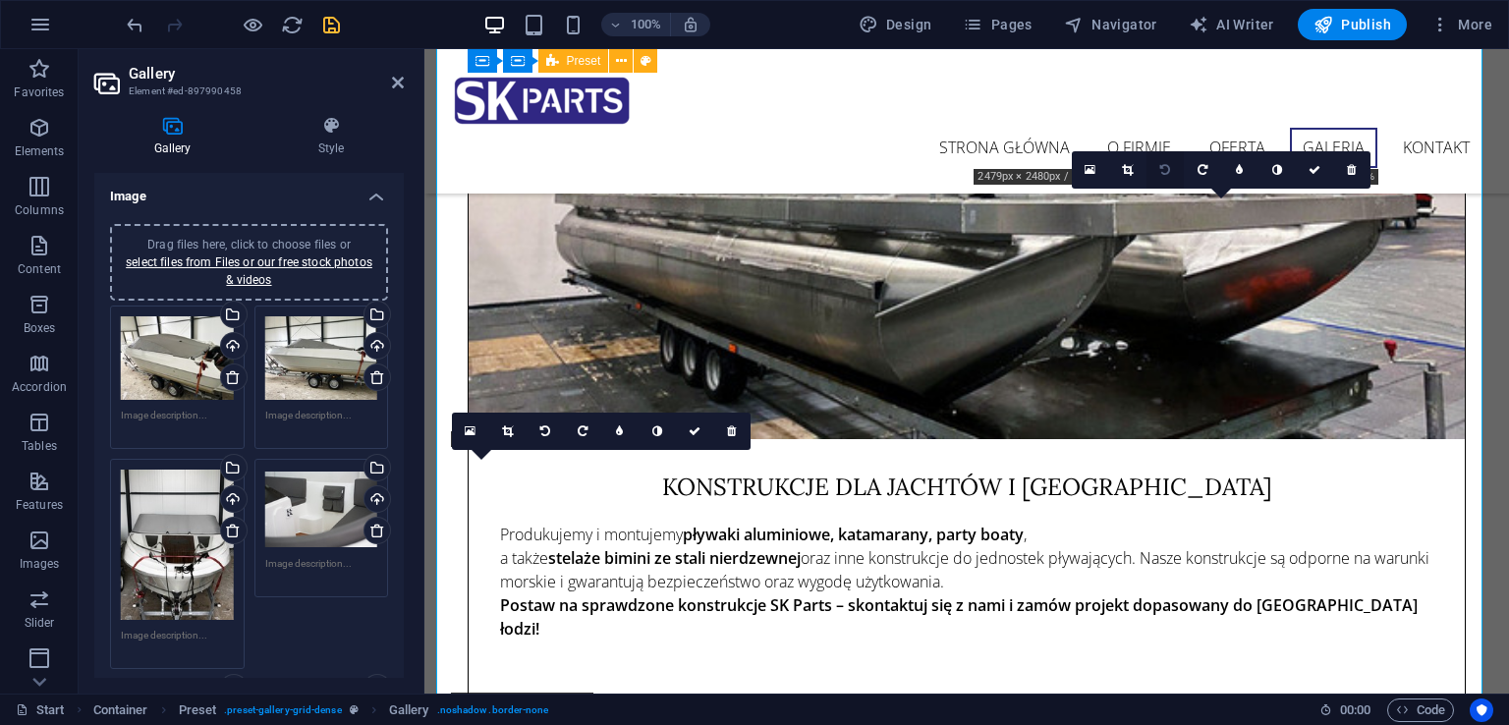
click at [1128, 171] on icon at bounding box center [1127, 170] width 11 height 12
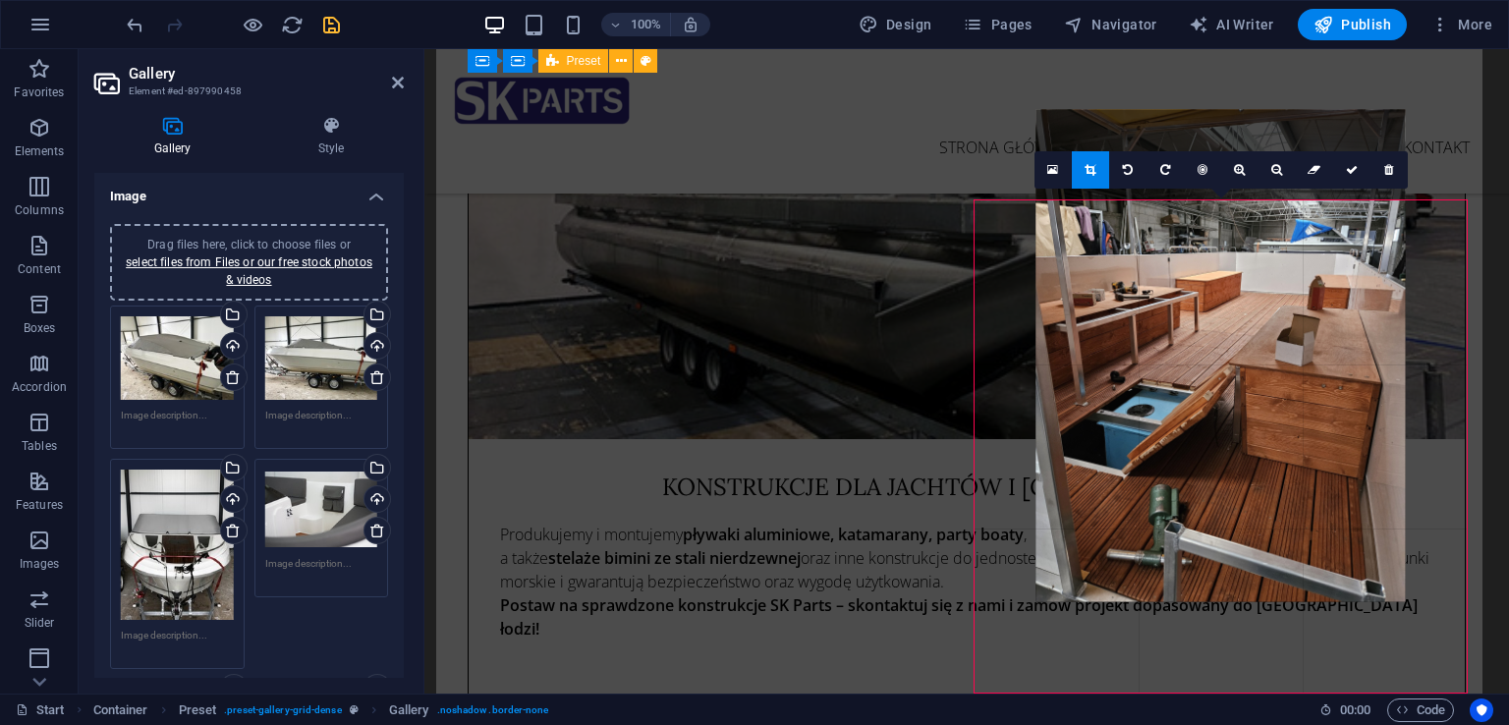
drag, startPoint x: 1204, startPoint y: 458, endPoint x: 1204, endPoint y: 428, distance: 29.5
click at [1204, 428] on div at bounding box center [1220, 355] width 369 height 492
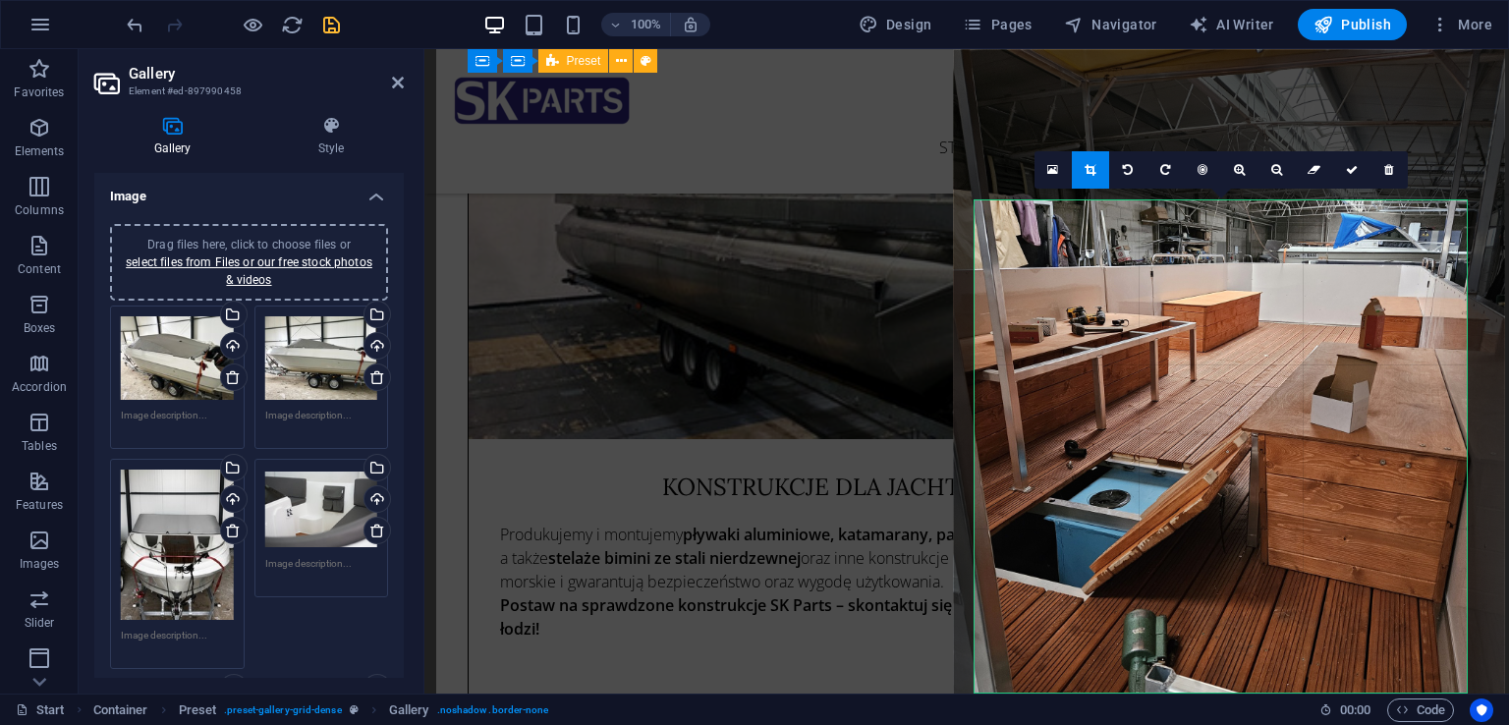
drag, startPoint x: 1270, startPoint y: 494, endPoint x: 1269, endPoint y: 469, distance: 25.6
click at [1269, 469] on div at bounding box center [1229, 416] width 551 height 735
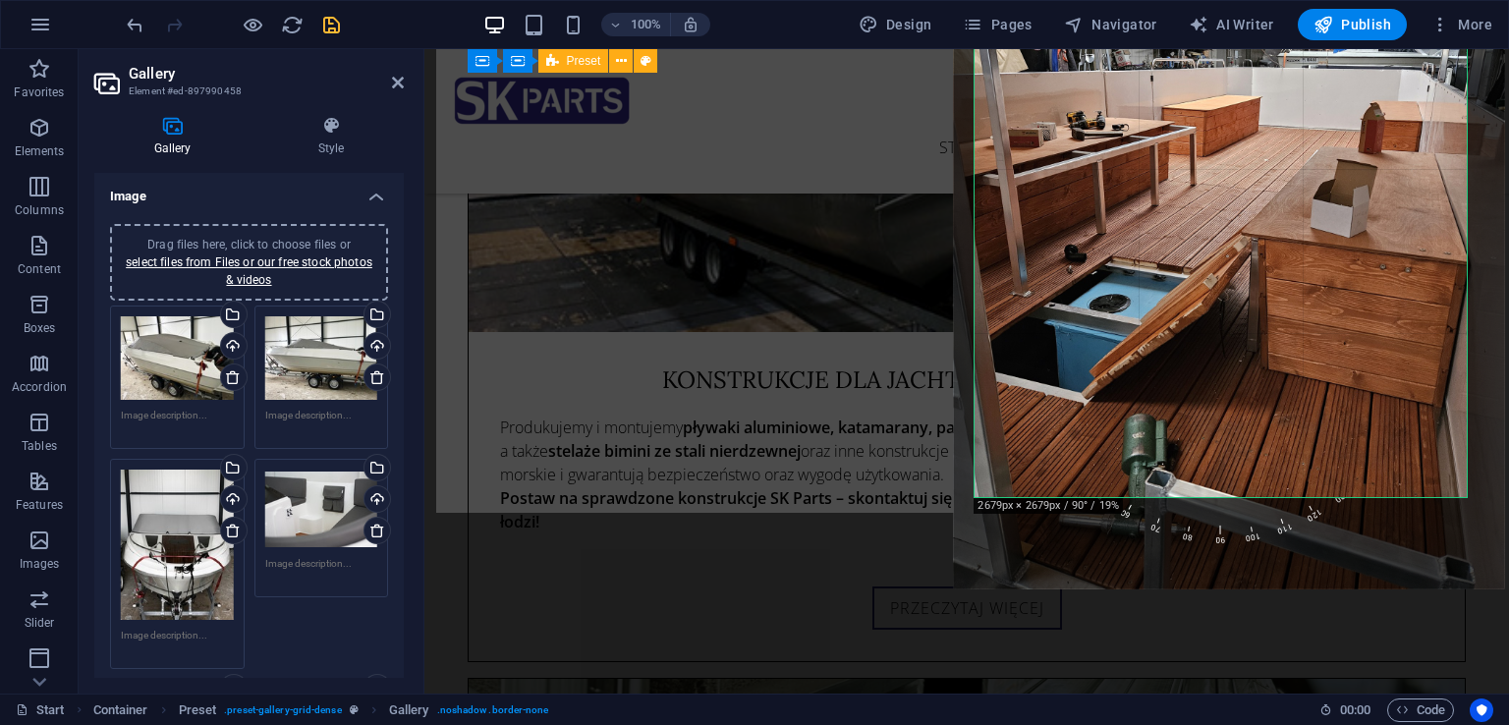
scroll to position [8807, 0]
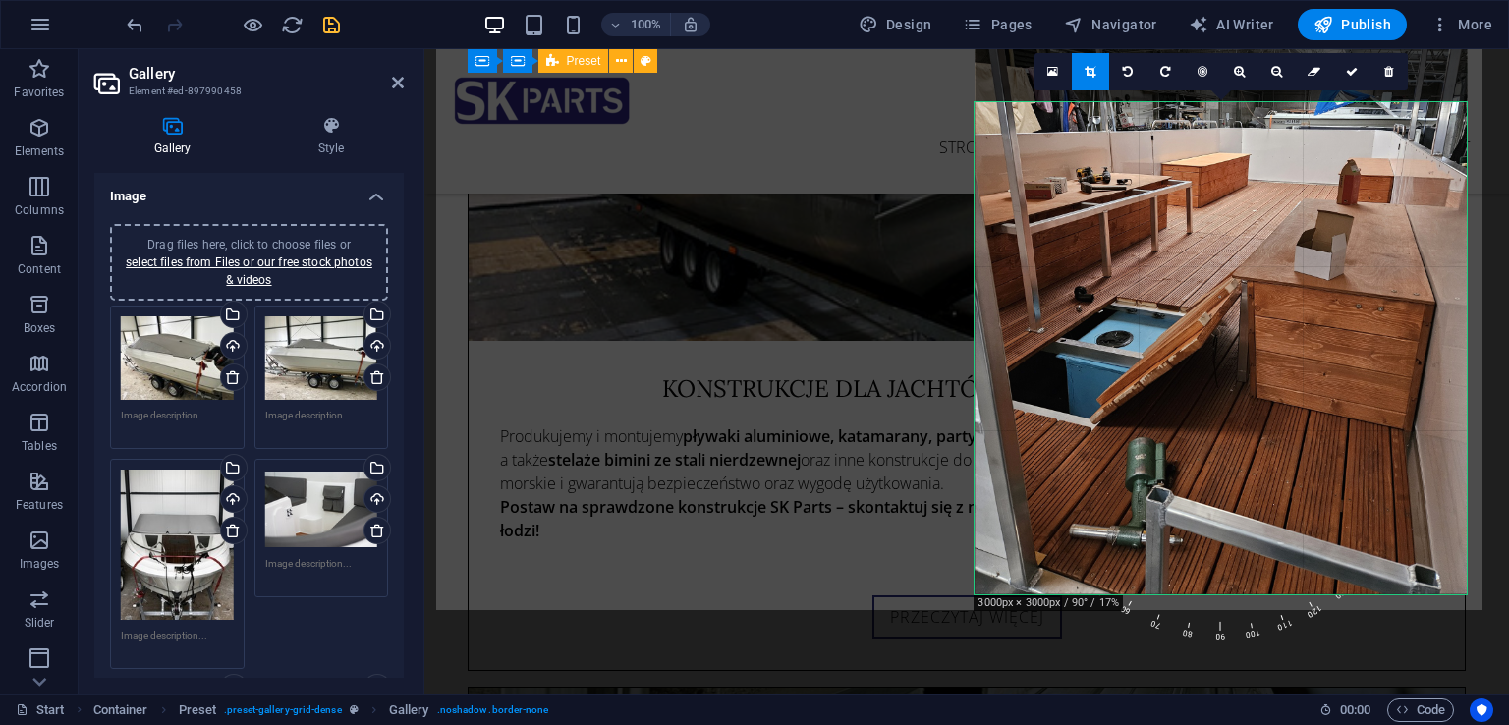
drag, startPoint x: 1310, startPoint y: 386, endPoint x: 1308, endPoint y: 338, distance: 48.2
click at [1308, 338] on div at bounding box center [1220, 266] width 492 height 656
click at [1354, 70] on icon at bounding box center [1352, 72] width 12 height 12
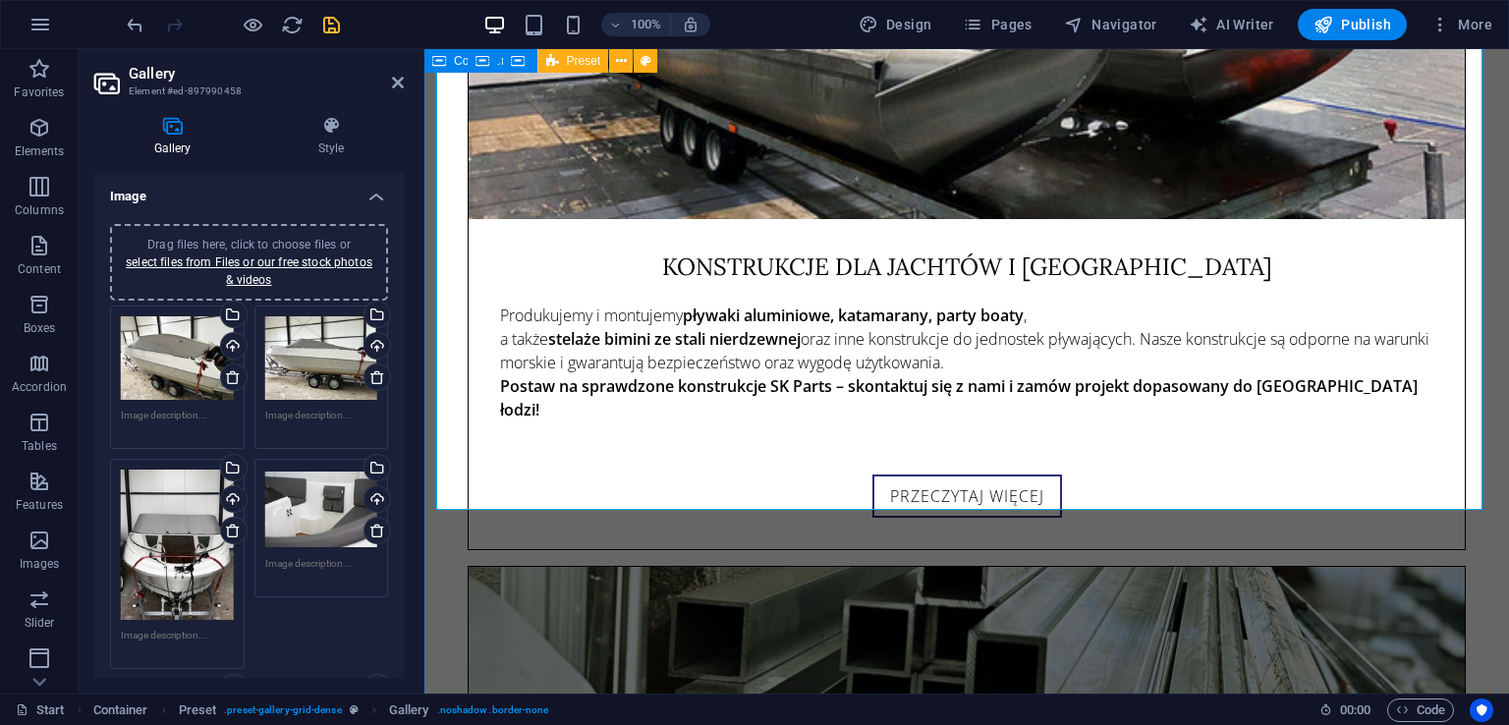
scroll to position [9003, 0]
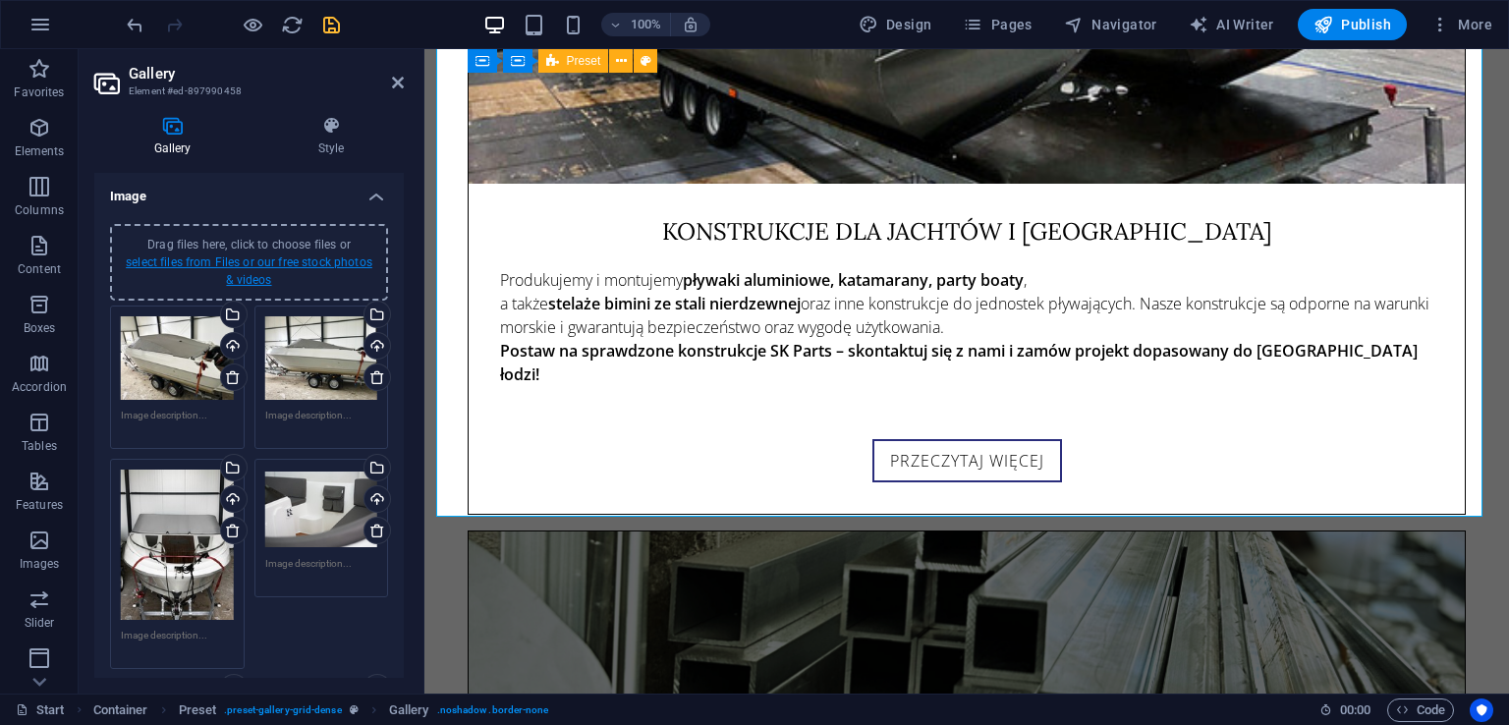
click at [359, 258] on link "select files from Files or our free stock photos & videos" at bounding box center [249, 270] width 247 height 31
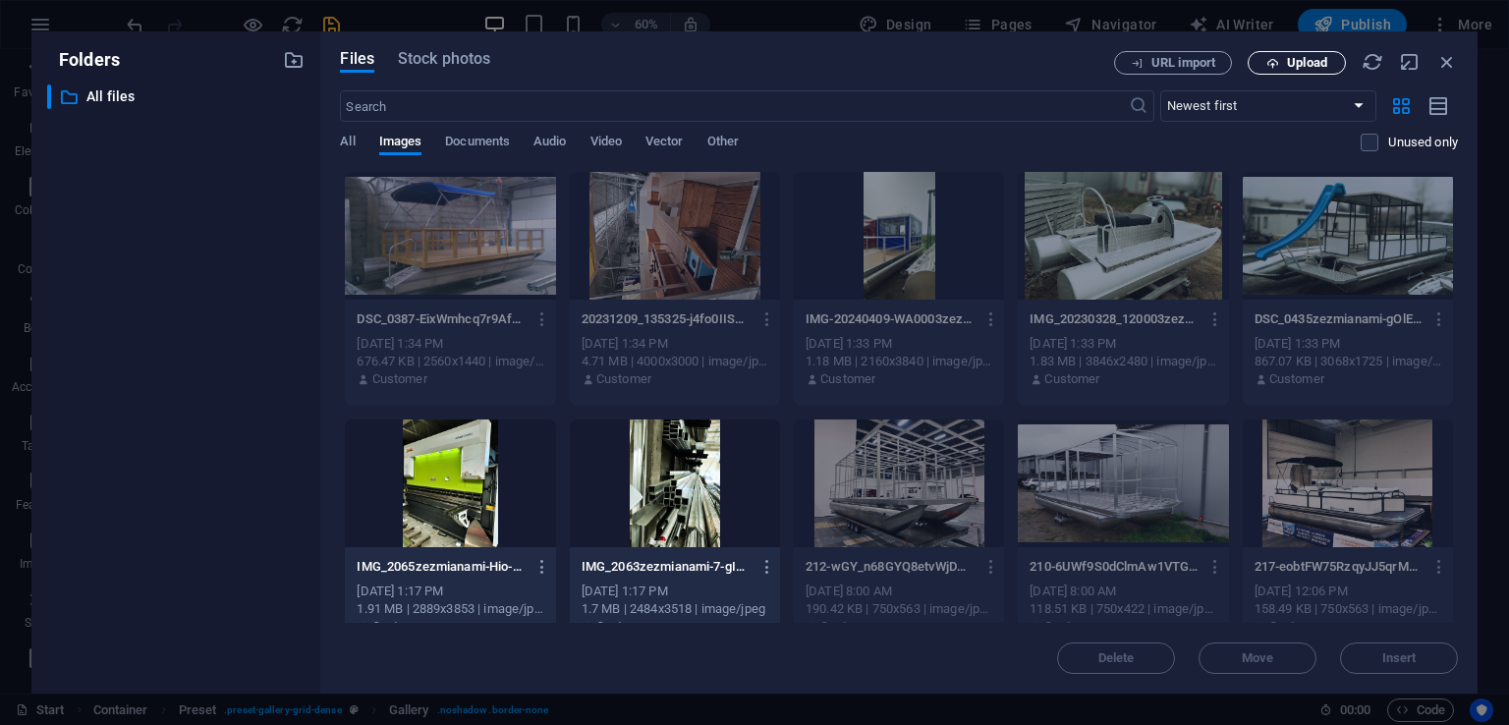
click at [1315, 67] on span "Upload" at bounding box center [1307, 63] width 40 height 12
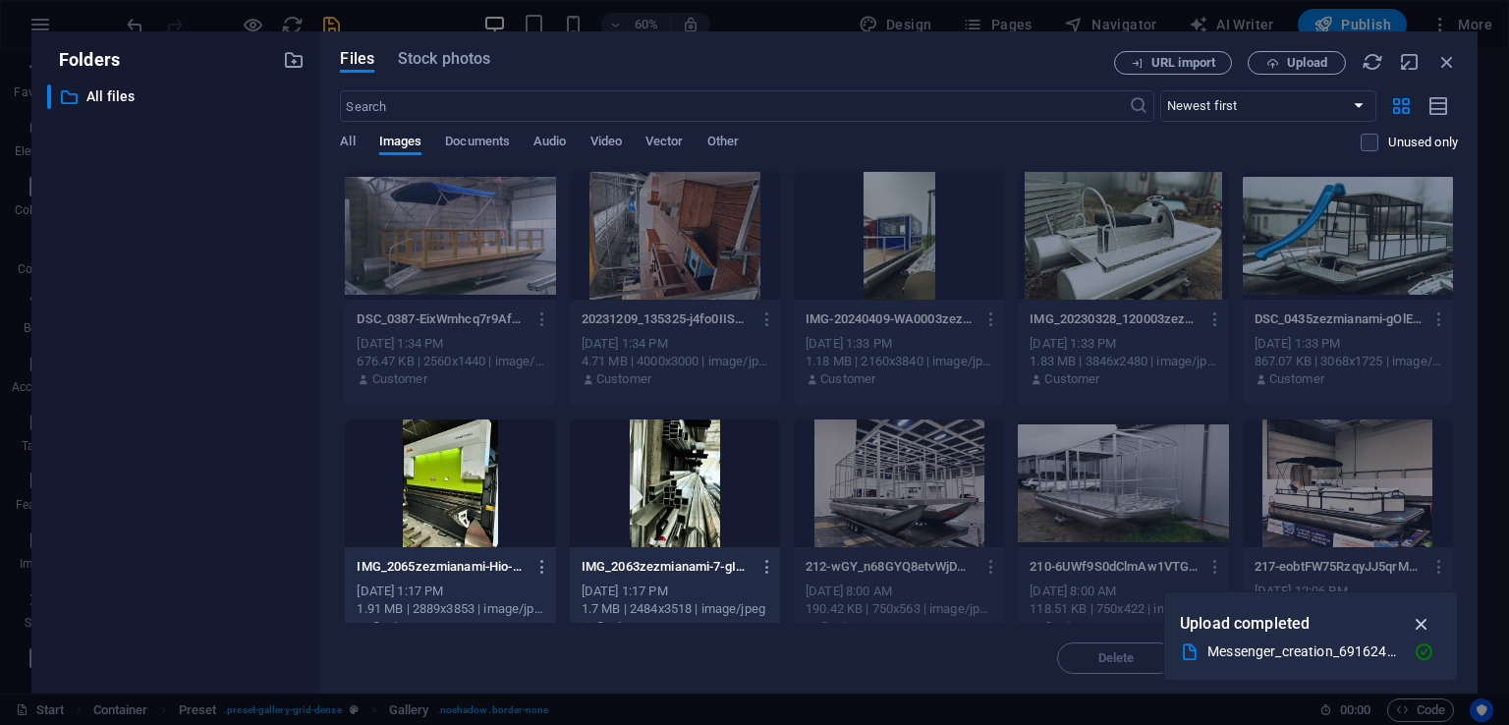
click at [1415, 626] on icon "button" at bounding box center [1422, 624] width 23 height 22
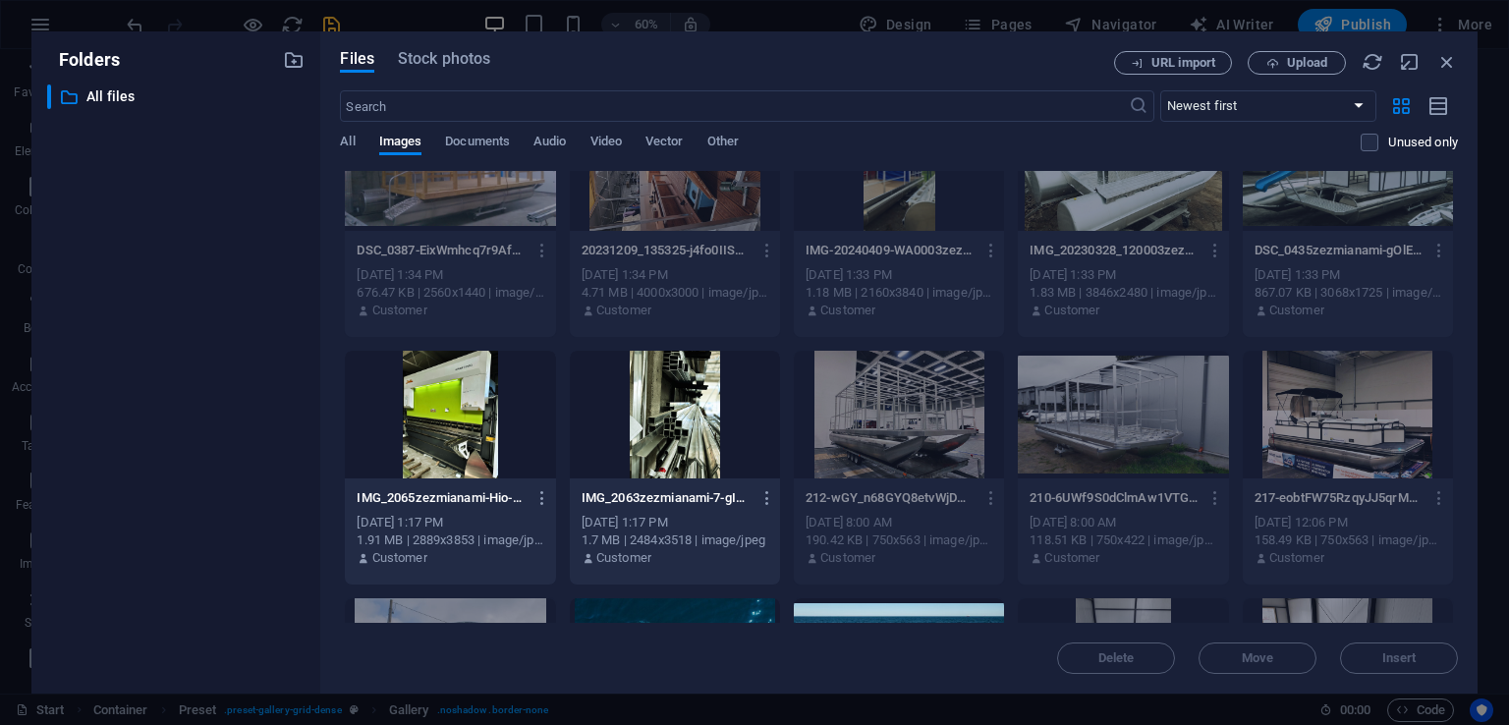
scroll to position [0, 0]
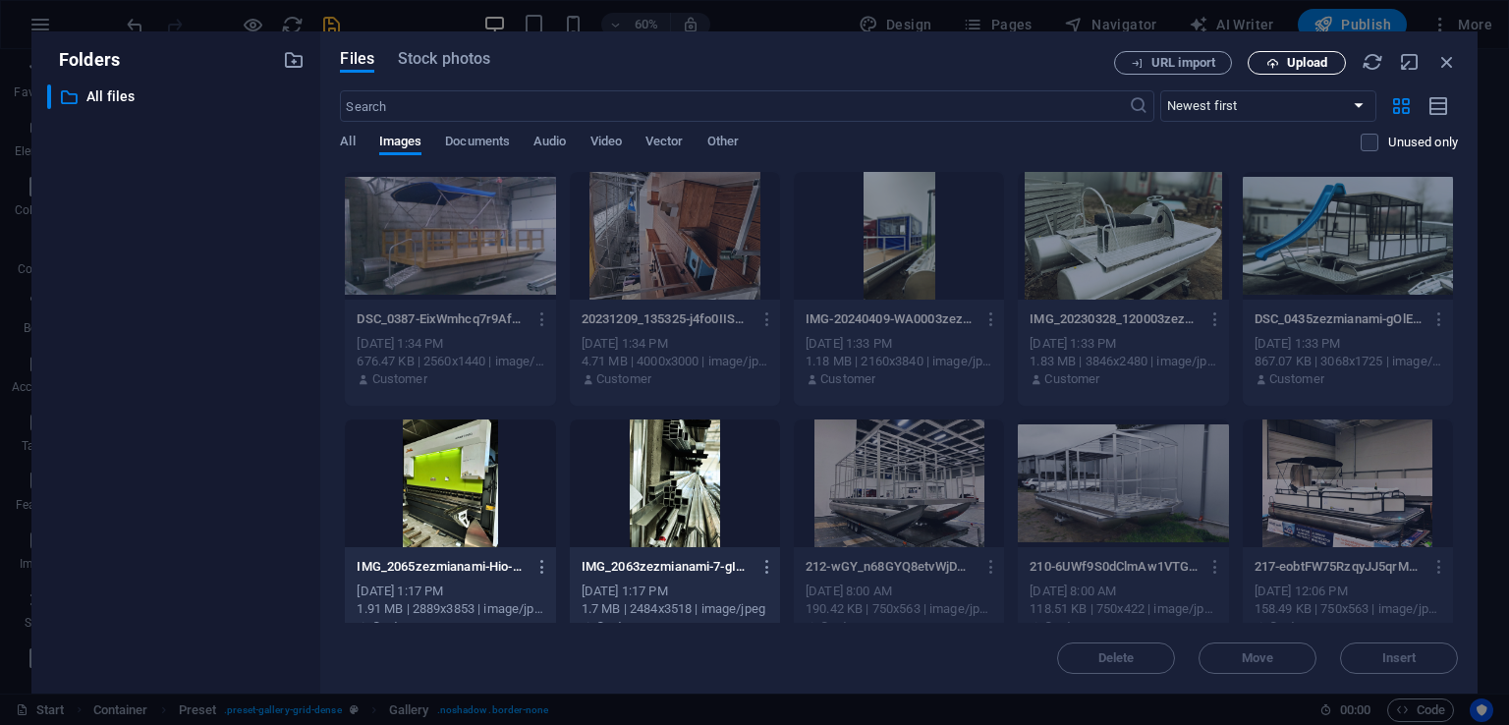
click at [1313, 57] on span "Upload" at bounding box center [1307, 63] width 40 height 12
click at [613, 146] on span "Video" at bounding box center [605, 144] width 31 height 28
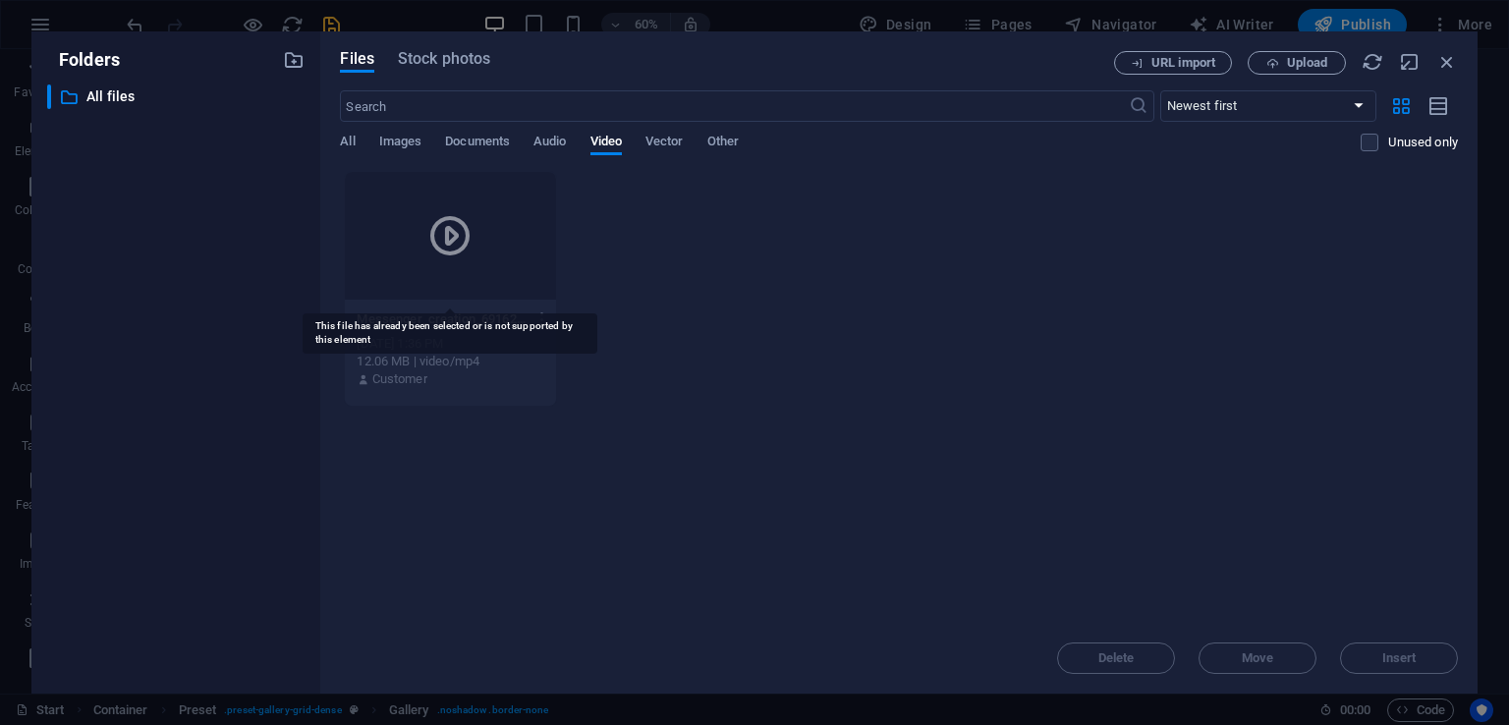
click at [369, 249] on div at bounding box center [450, 236] width 210 height 128
click at [1438, 63] on icon "button" at bounding box center [1447, 62] width 22 height 22
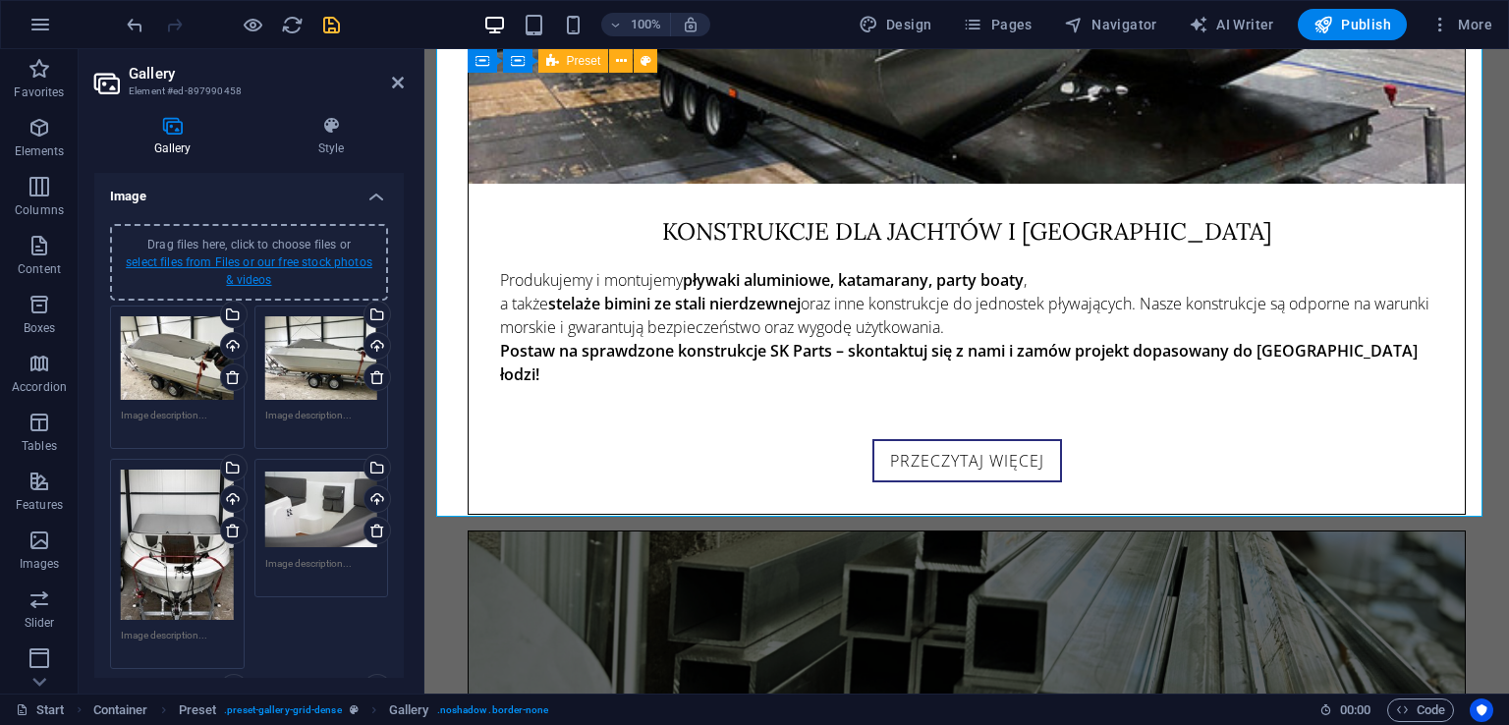
click at [248, 280] on link "select files from Files or our free stock photos & videos" at bounding box center [249, 270] width 247 height 31
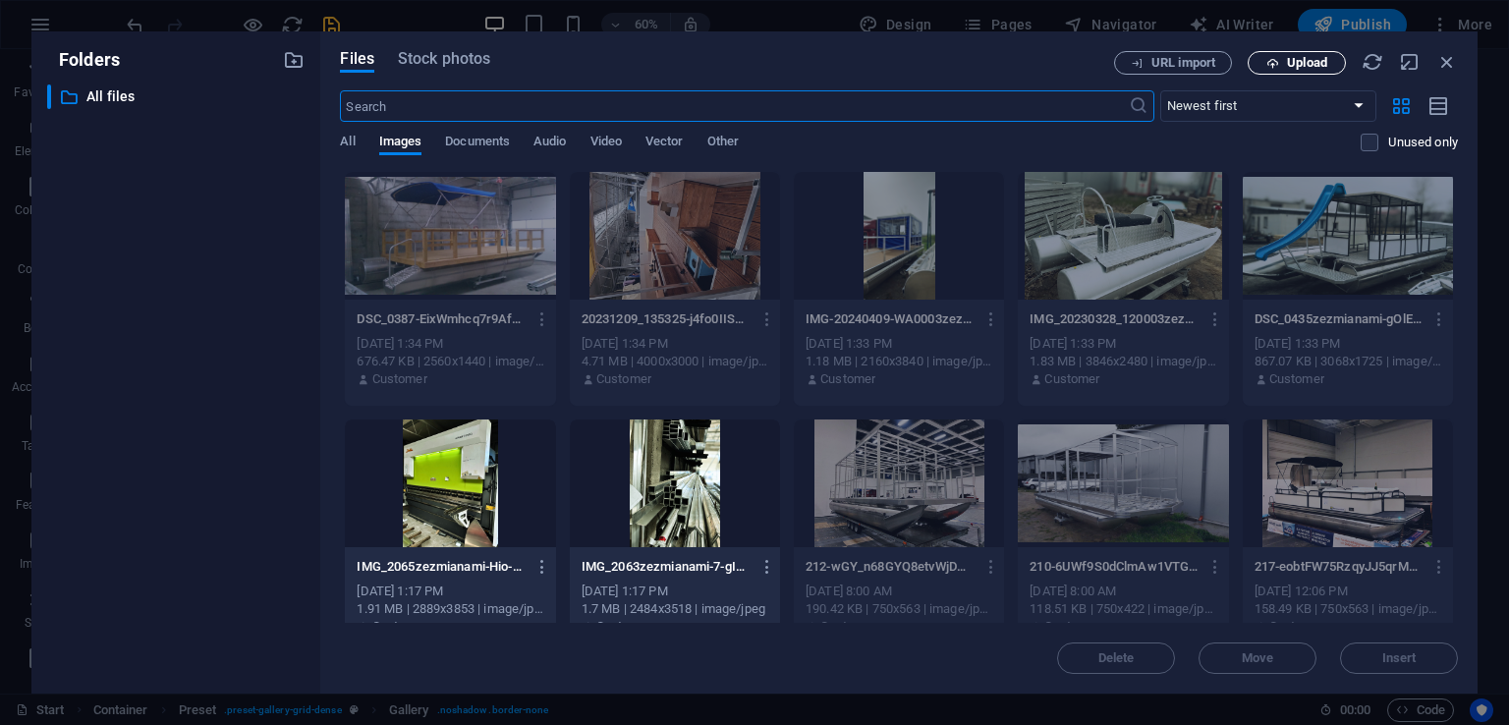
click at [1304, 53] on button "Upload" at bounding box center [1296, 63] width 98 height 24
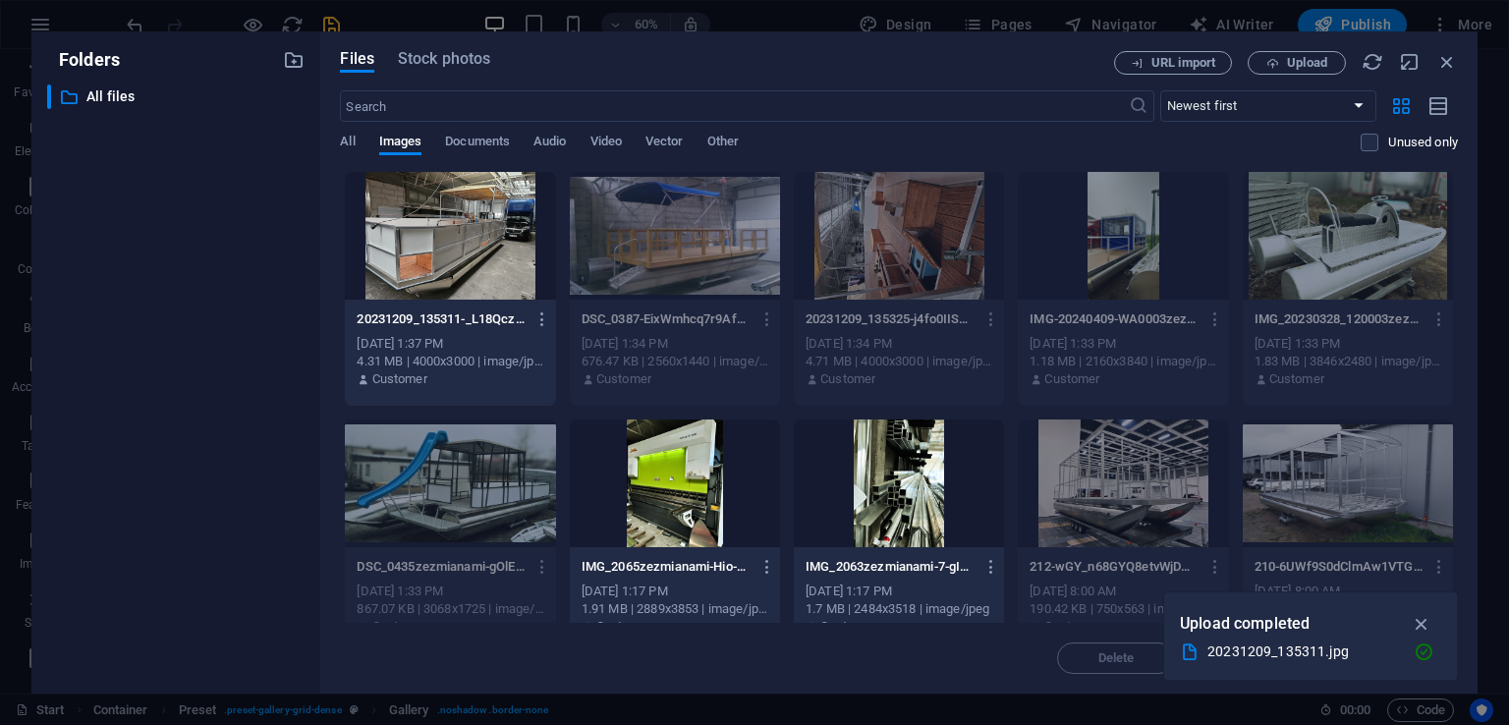
click at [501, 251] on div at bounding box center [450, 236] width 210 height 128
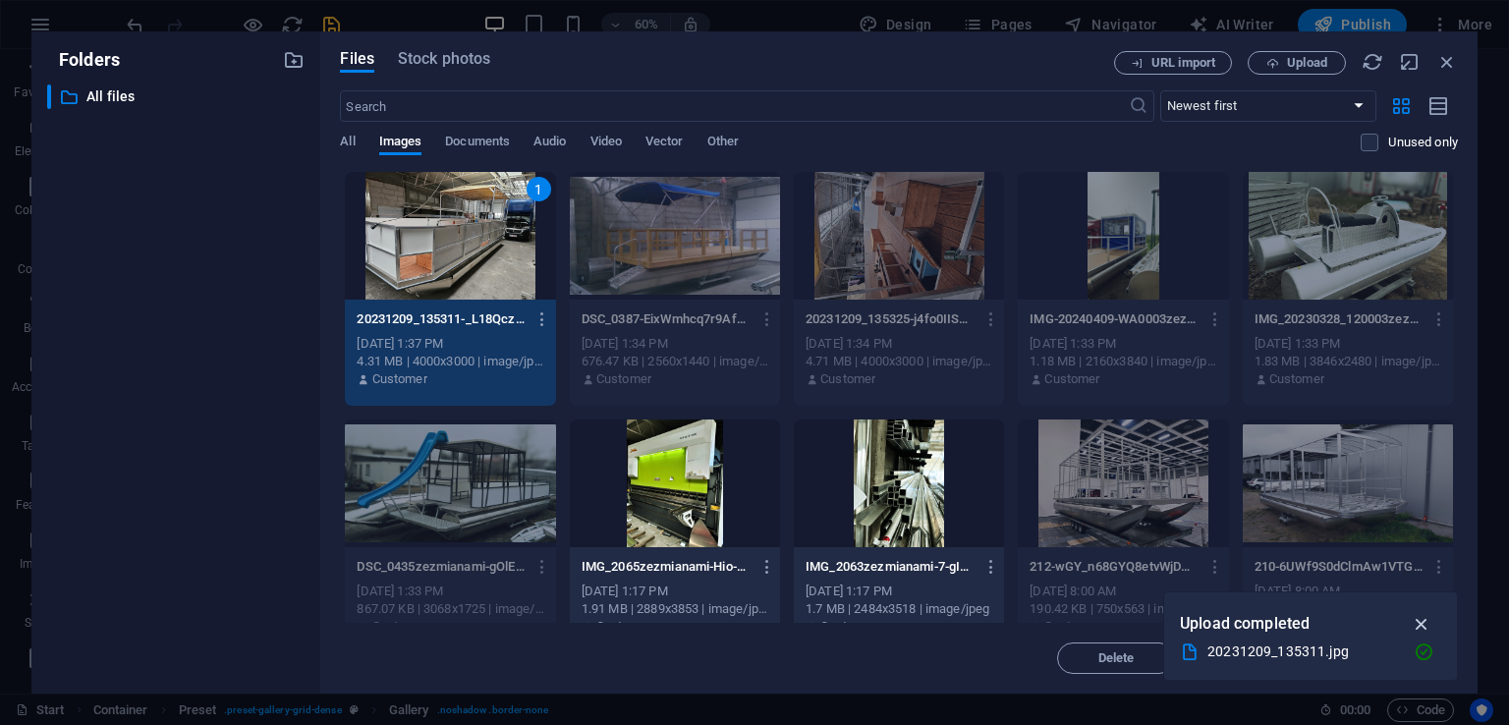
click at [1425, 618] on icon "button" at bounding box center [1422, 624] width 23 height 22
click at [1422, 647] on button "Insert" at bounding box center [1399, 657] width 118 height 31
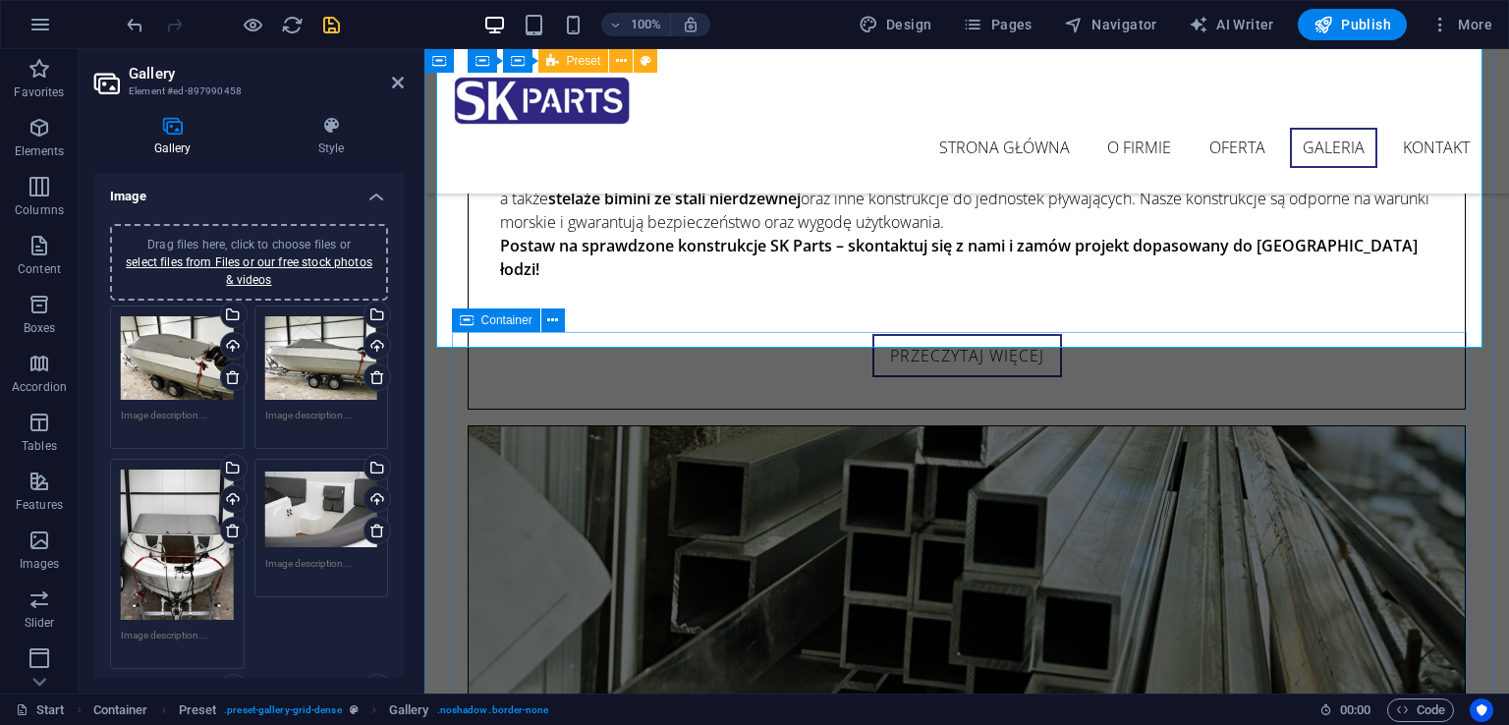
scroll to position [8872, 0]
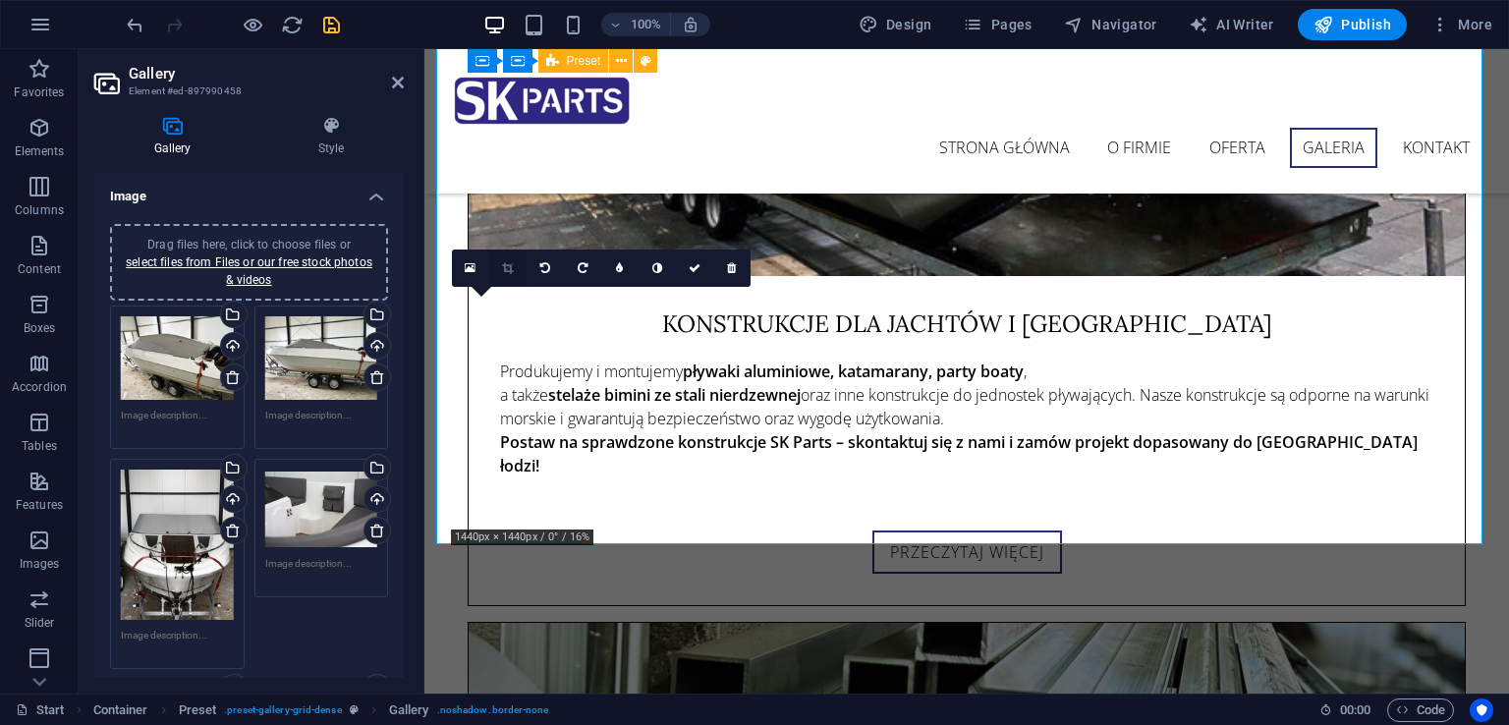
click at [513, 260] on link at bounding box center [507, 267] width 37 height 37
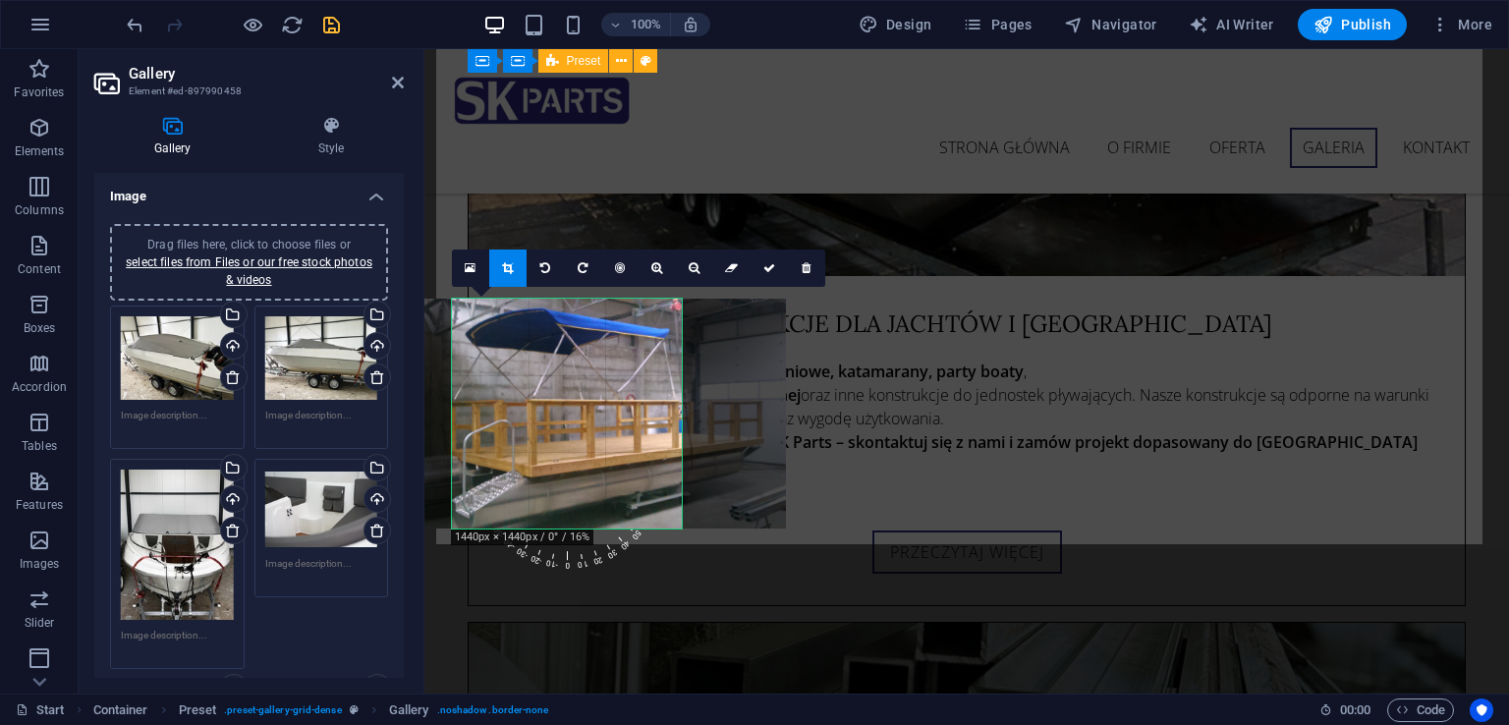
drag, startPoint x: 634, startPoint y: 395, endPoint x: 649, endPoint y: 398, distance: 16.0
click at [649, 398] on div at bounding box center [581, 414] width 409 height 230
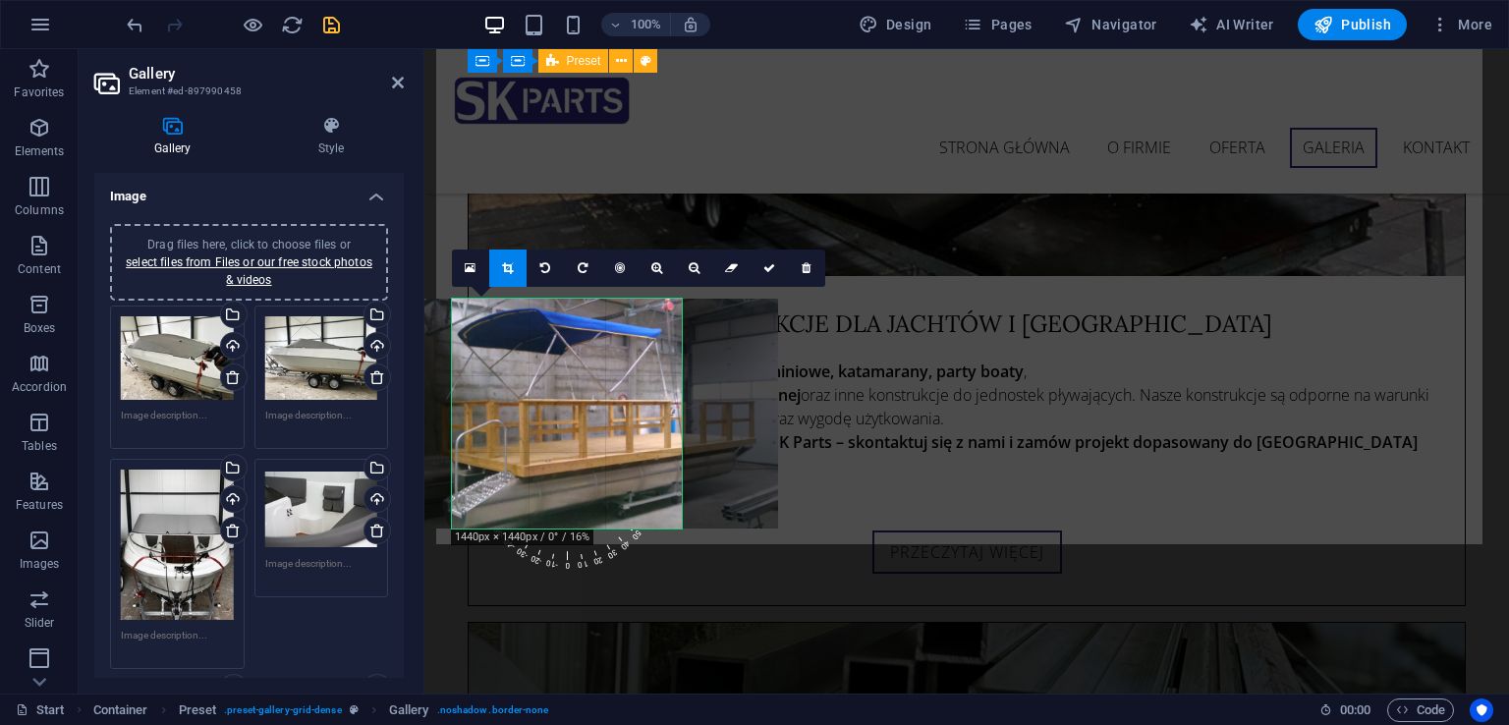
click at [567, 421] on div at bounding box center [573, 414] width 409 height 230
click at [772, 272] on icon at bounding box center [769, 268] width 12 height 12
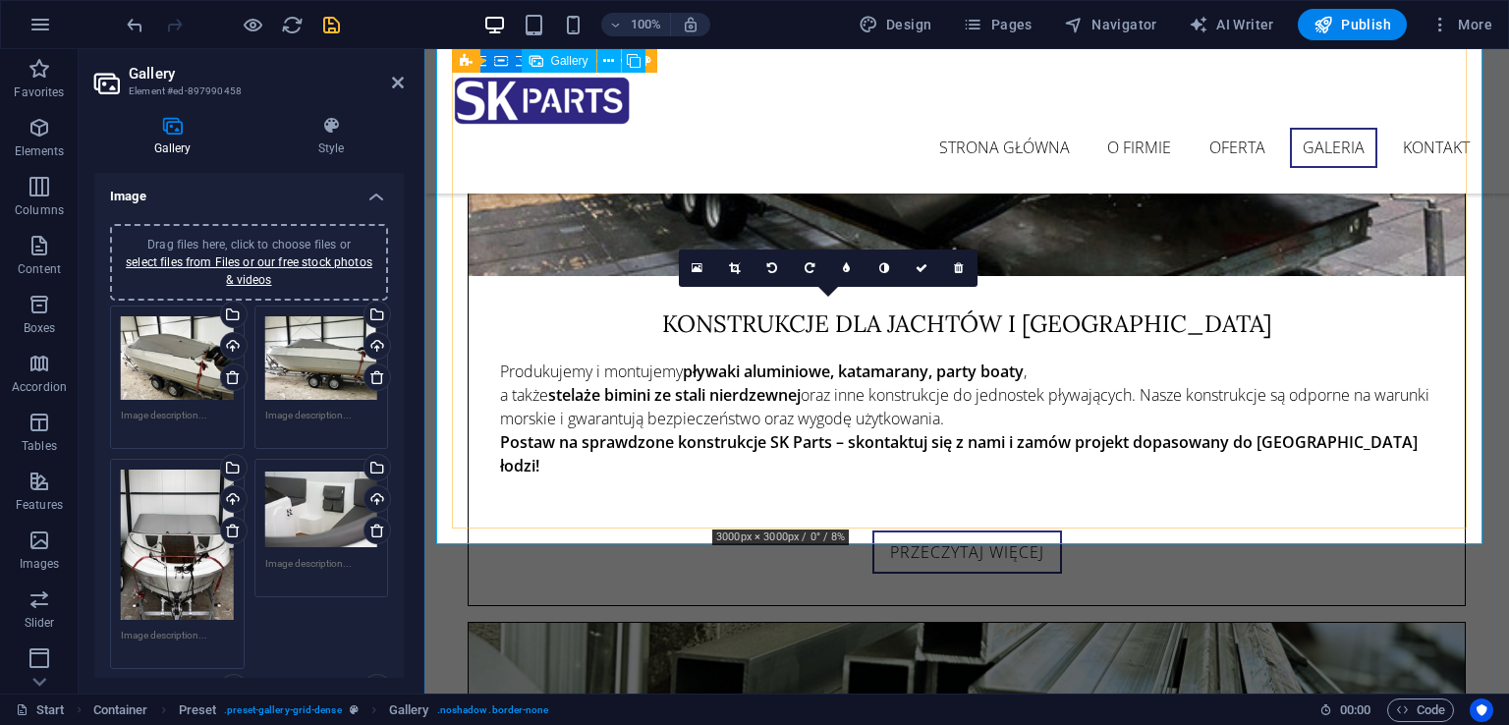
click at [739, 273] on link at bounding box center [734, 267] width 37 height 37
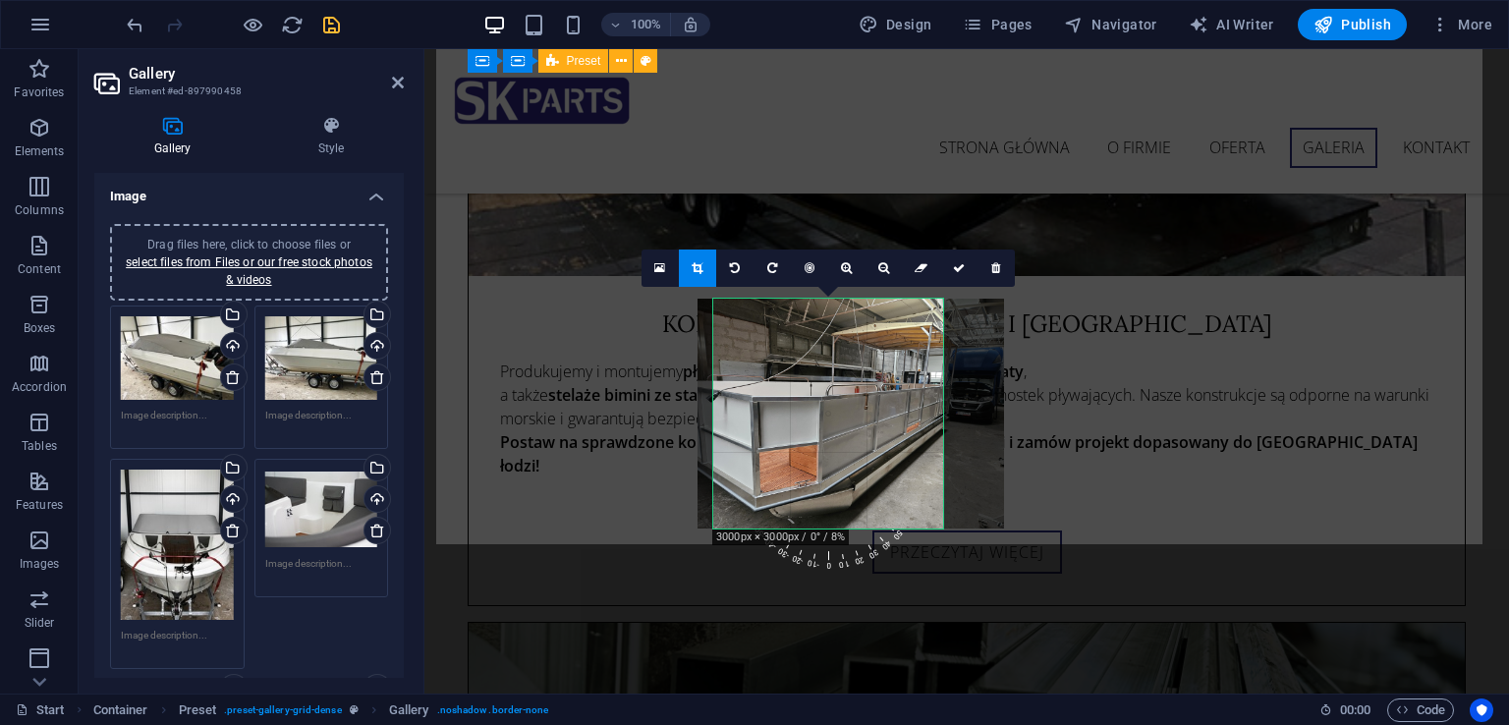
drag, startPoint x: 852, startPoint y: 445, endPoint x: 863, endPoint y: 444, distance: 11.8
click at [863, 444] on div at bounding box center [850, 414] width 306 height 230
click at [961, 277] on link at bounding box center [958, 267] width 37 height 37
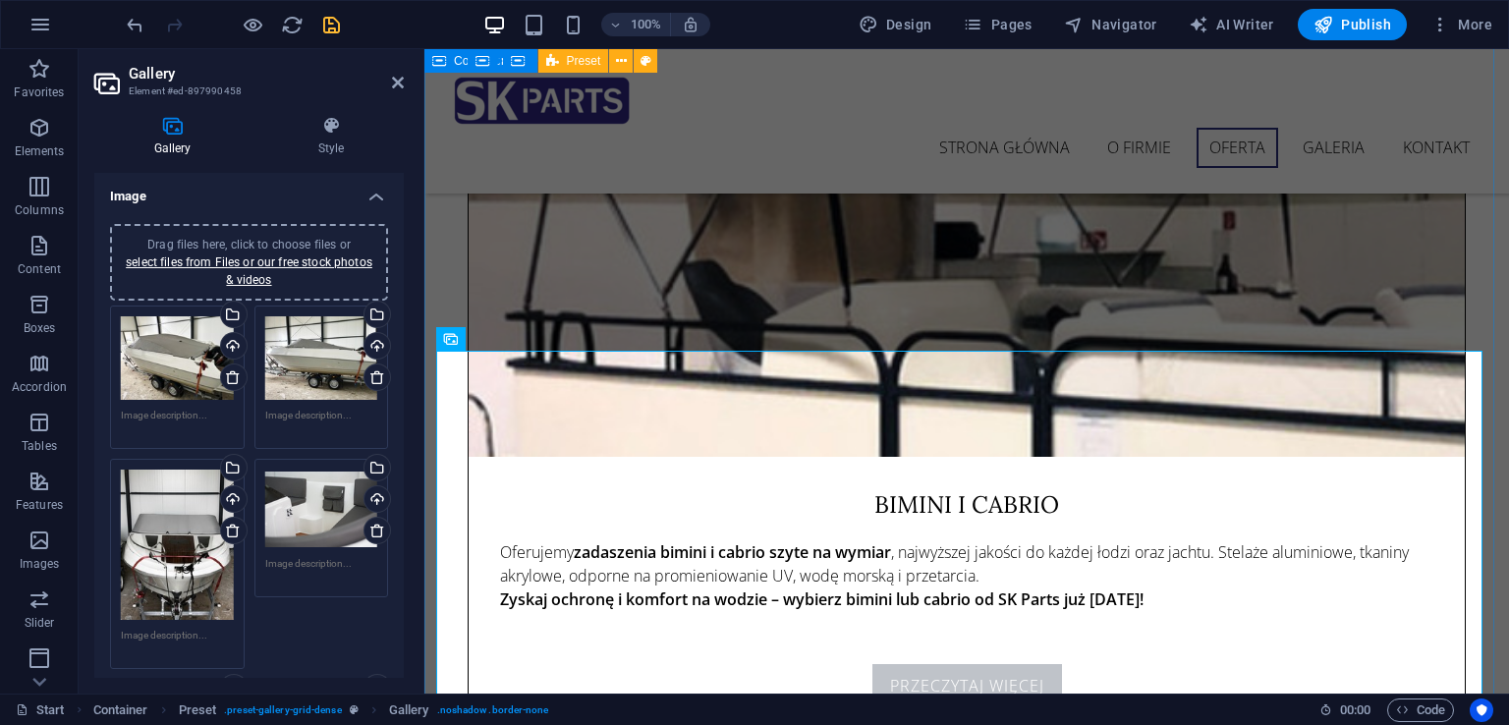
scroll to position [6711, 0]
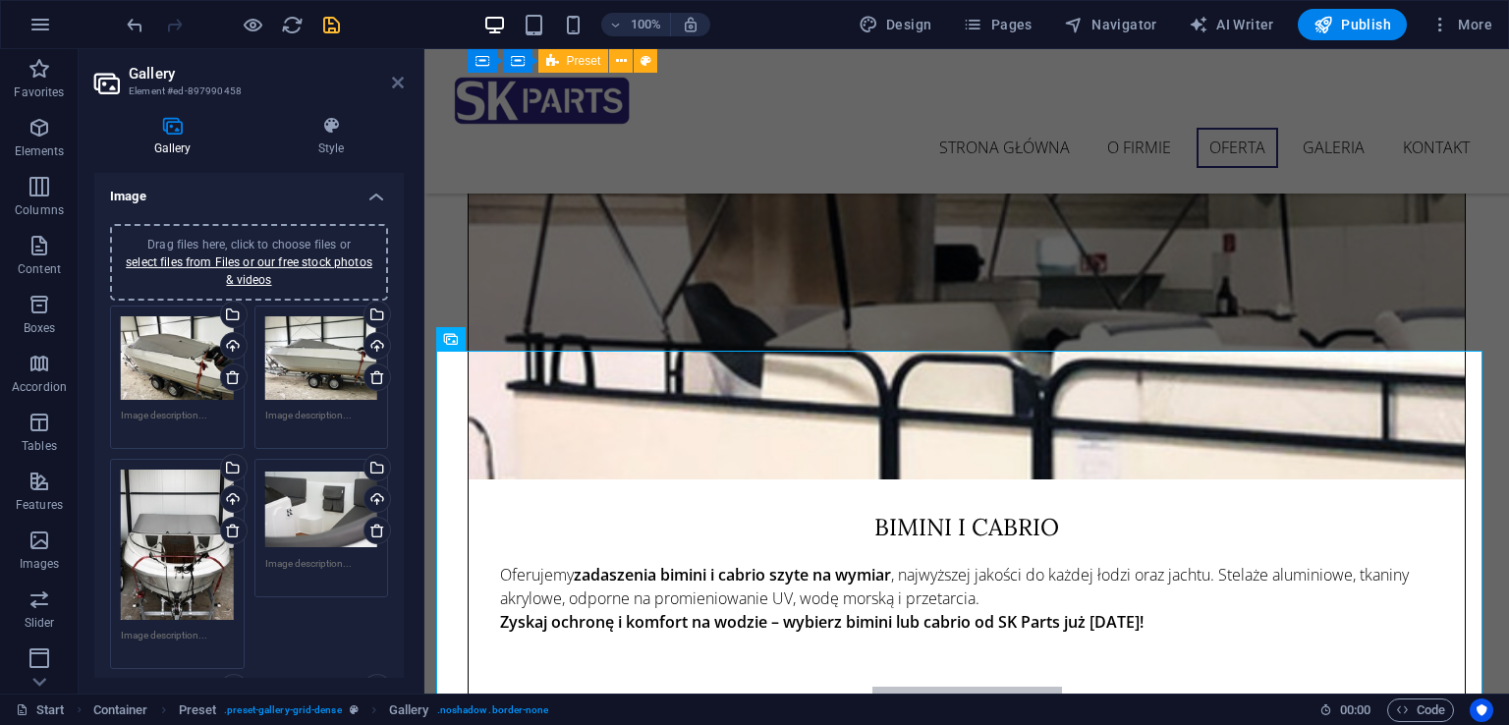
click at [401, 86] on icon at bounding box center [398, 83] width 12 height 16
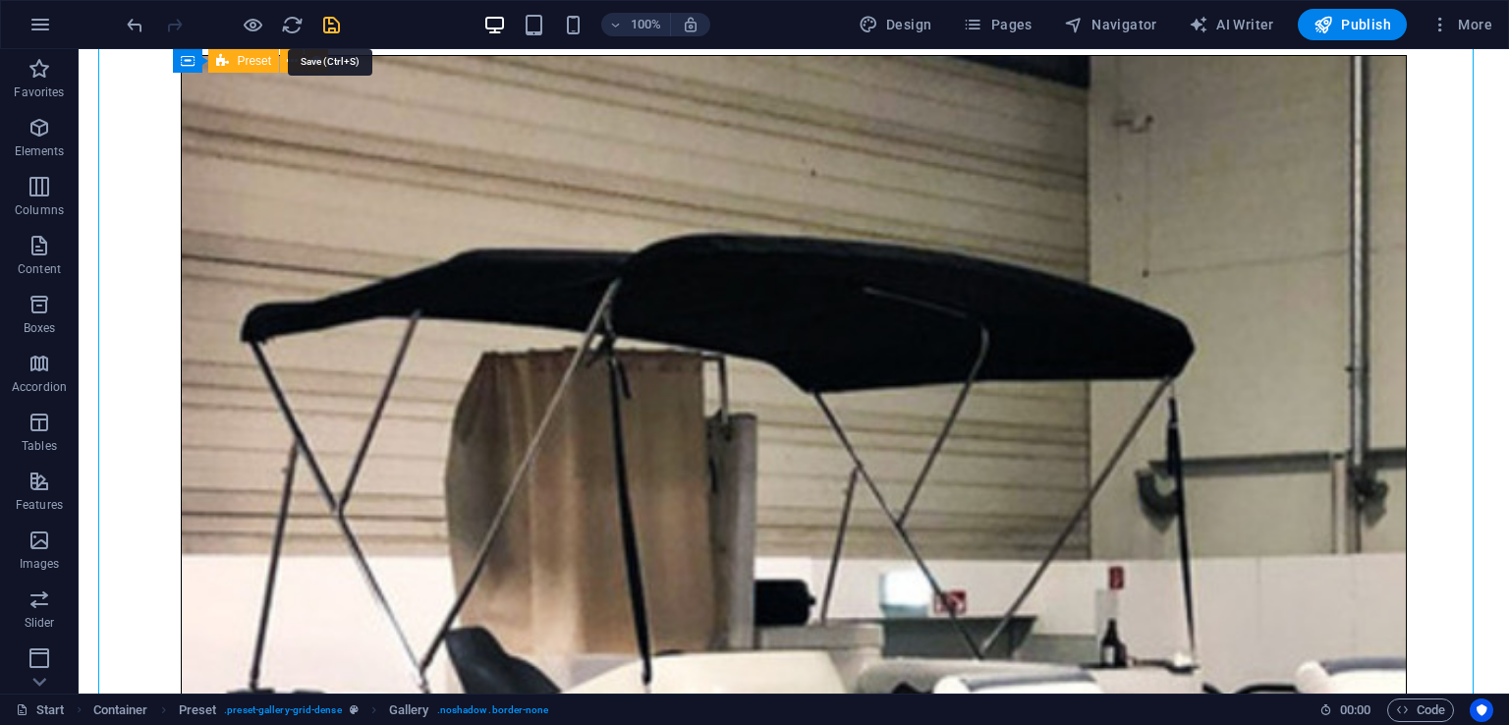
click at [333, 28] on icon "save" at bounding box center [331, 25] width 23 height 23
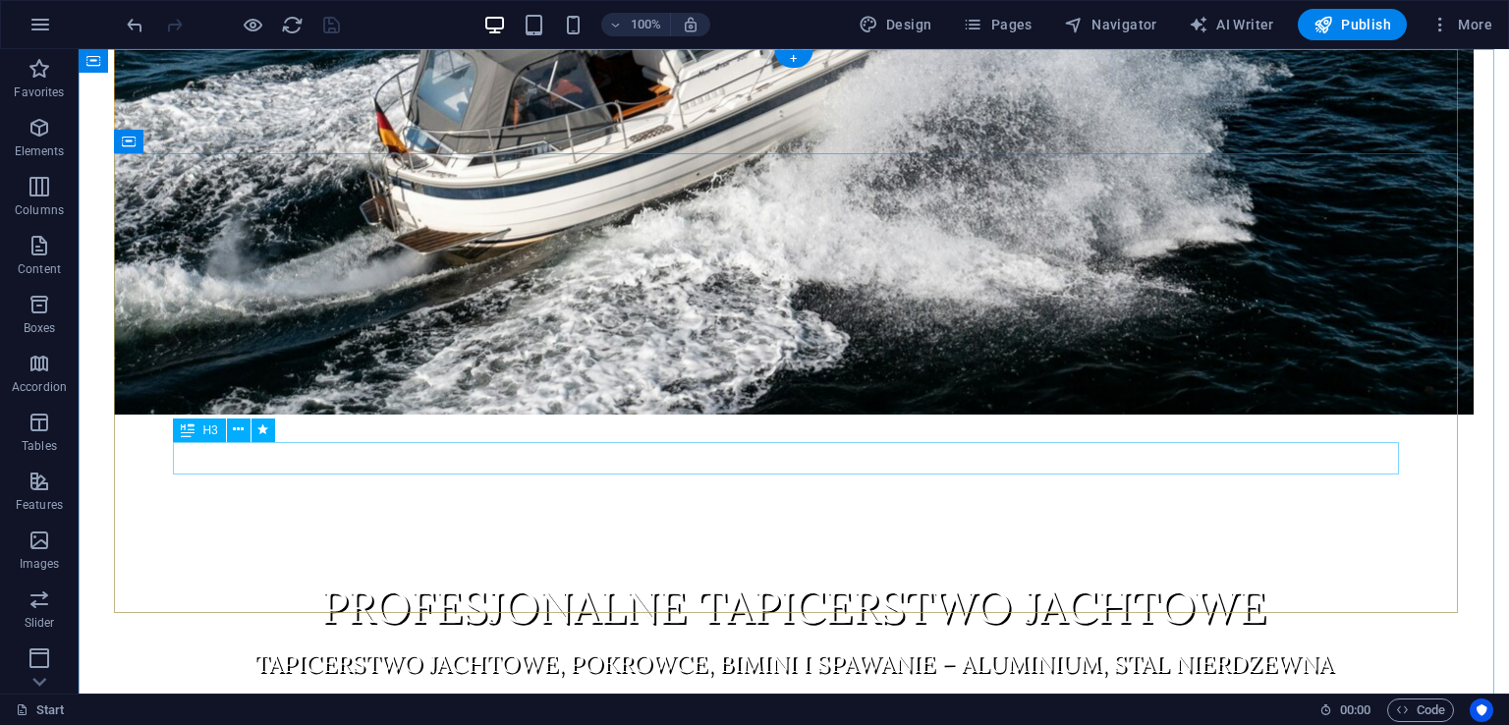
scroll to position [0, 0]
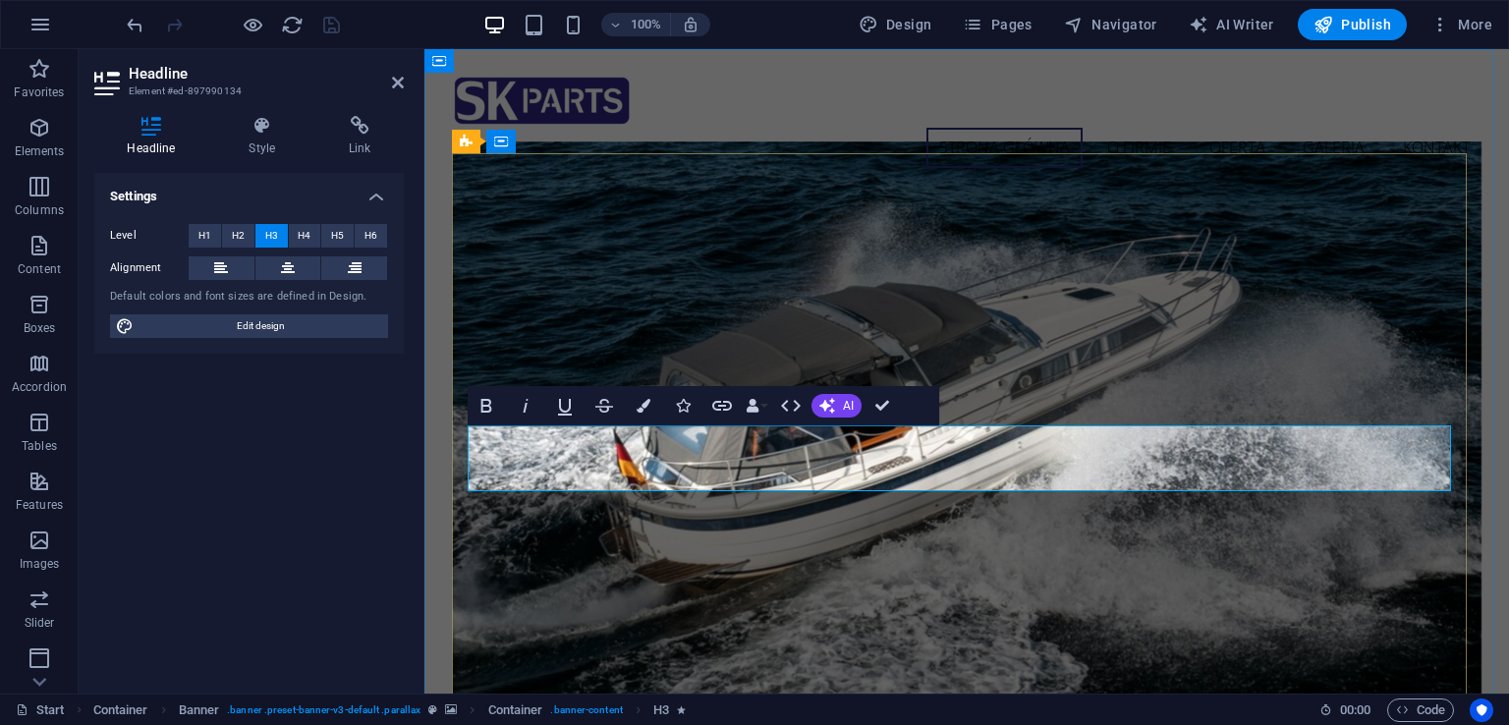
drag, startPoint x: 600, startPoint y: 446, endPoint x: 668, endPoint y: 451, distance: 68.0
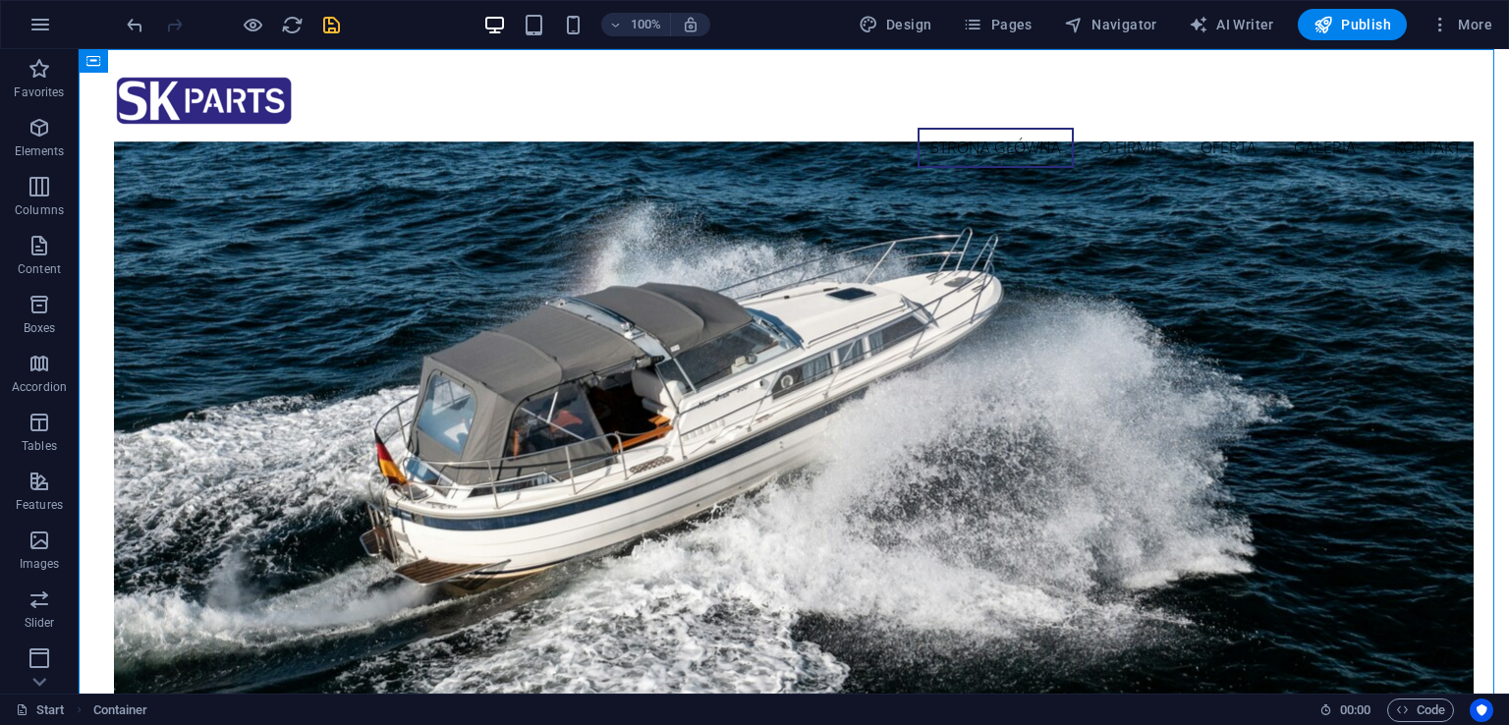
click at [343, 31] on div "100% Design Pages Navigator AI Writer Publish More" at bounding box center [811, 24] width 1377 height 31
click at [335, 25] on icon "save" at bounding box center [331, 25] width 23 height 23
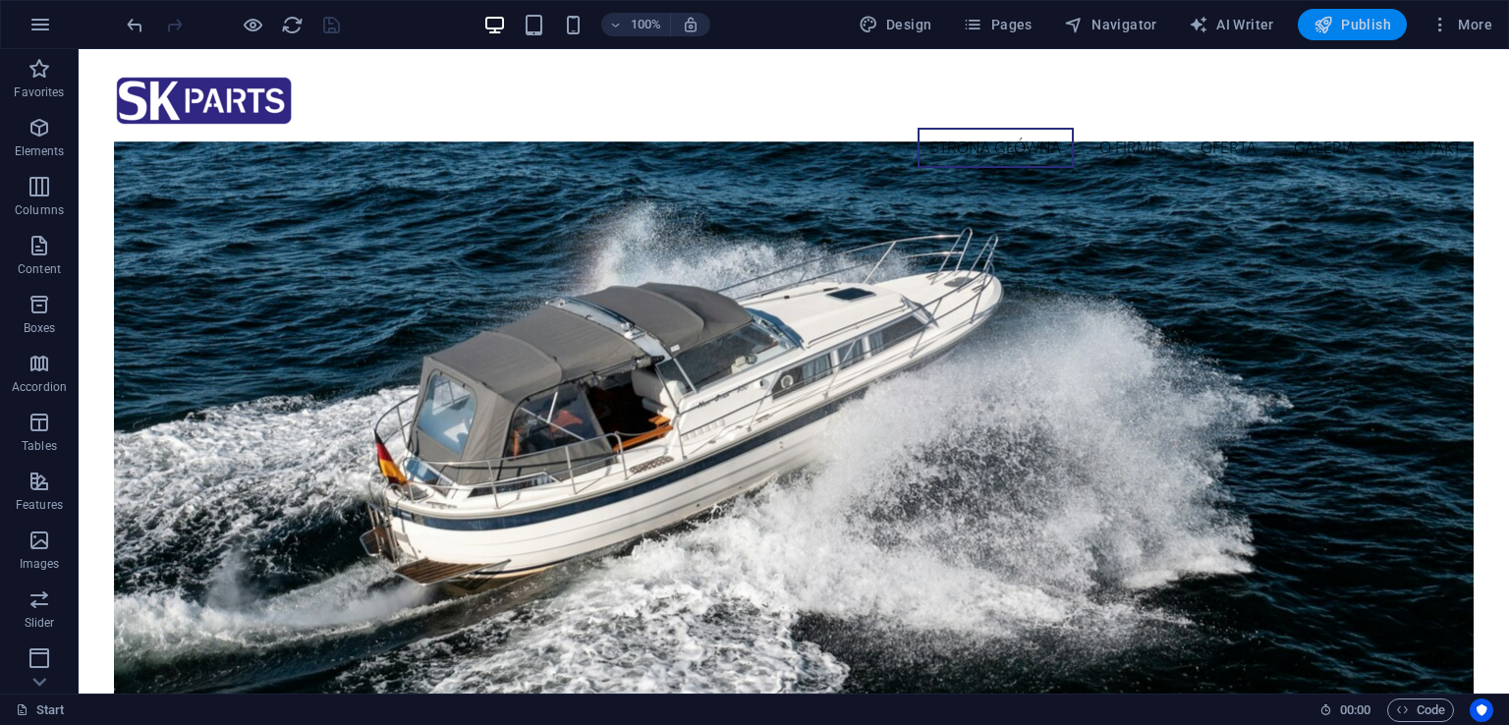
click at [1365, 29] on span "Publish" at bounding box center [1352, 25] width 78 height 20
click at [324, 30] on div at bounding box center [233, 24] width 220 height 31
click at [1336, 44] on div "100% Design Pages Navigator AI Writer Publish More" at bounding box center [754, 24] width 1507 height 47
click at [1338, 22] on span "Publish" at bounding box center [1352, 25] width 78 height 20
